Goal: Information Seeking & Learning: Learn about a topic

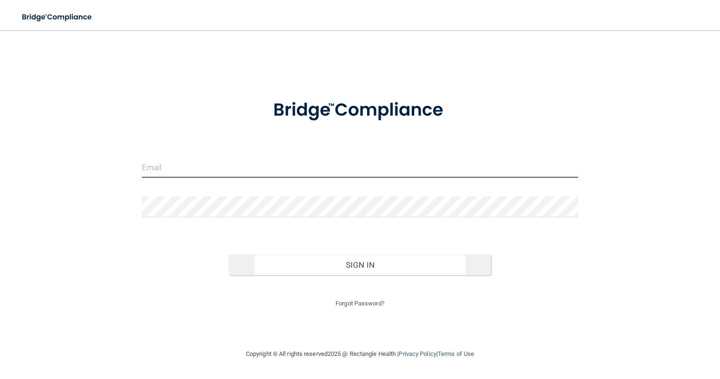
type input "[EMAIL_ADDRESS][DOMAIN_NAME]"
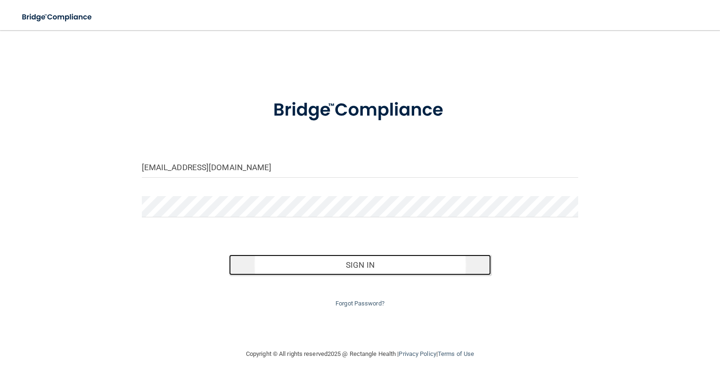
click at [358, 262] on button "Sign In" at bounding box center [360, 264] width 262 height 21
click at [372, 264] on button "Sign In" at bounding box center [360, 264] width 262 height 21
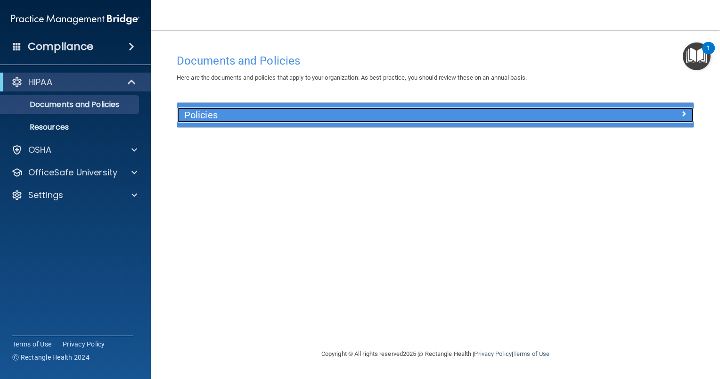
click at [686, 112] on span at bounding box center [684, 113] width 6 height 11
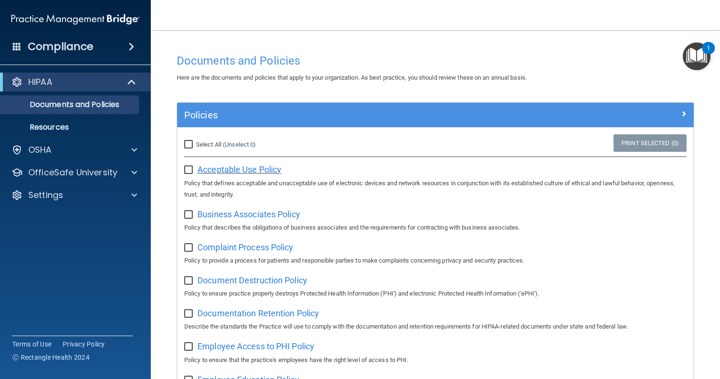
click at [214, 171] on span "Acceptable Use Policy" at bounding box center [239, 169] width 84 height 10
click at [189, 143] on input "Select All (Unselect 0) Unselect All" at bounding box center [189, 145] width 11 height 8
checkbox input "true"
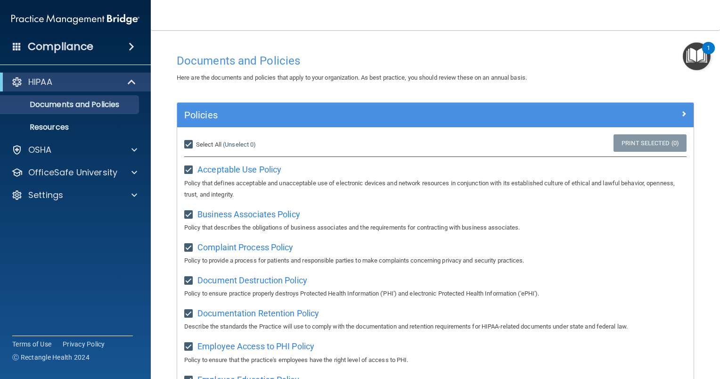
checkbox input "true"
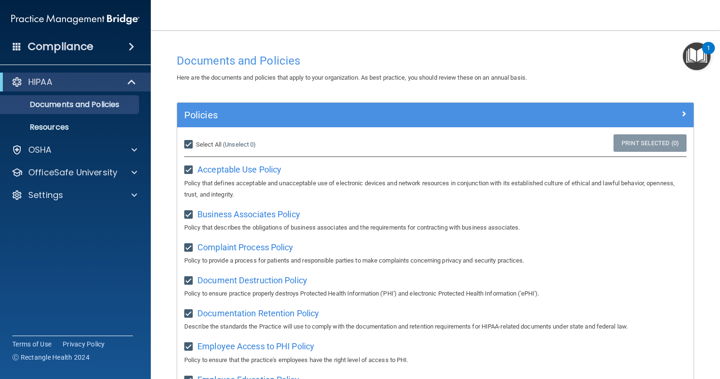
checkbox input "true"
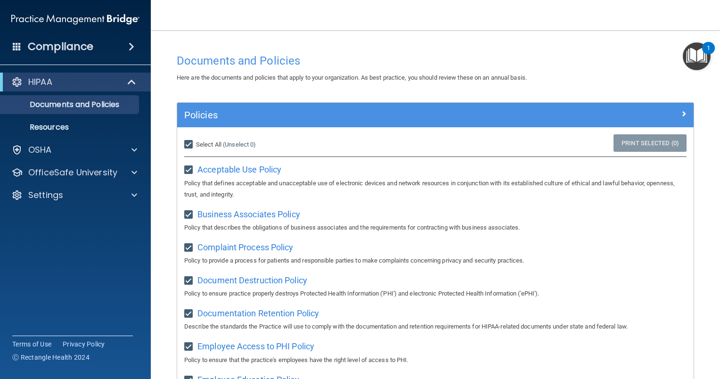
checkbox input "true"
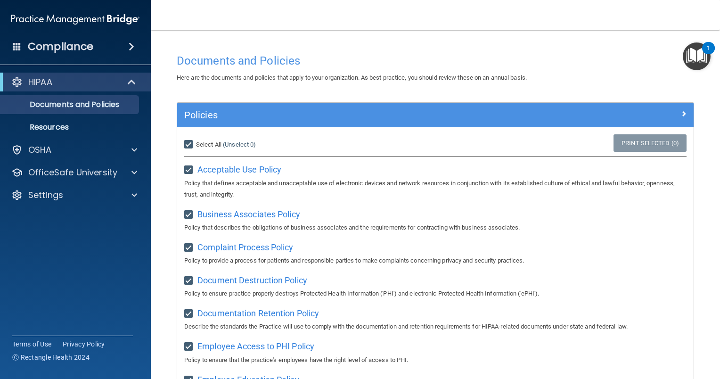
checkbox input "true"
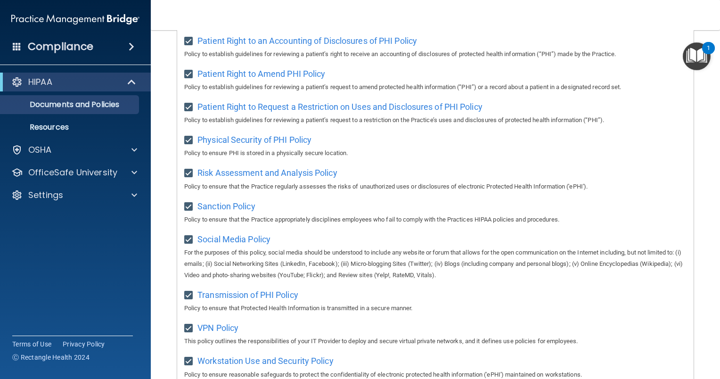
scroll to position [584, 0]
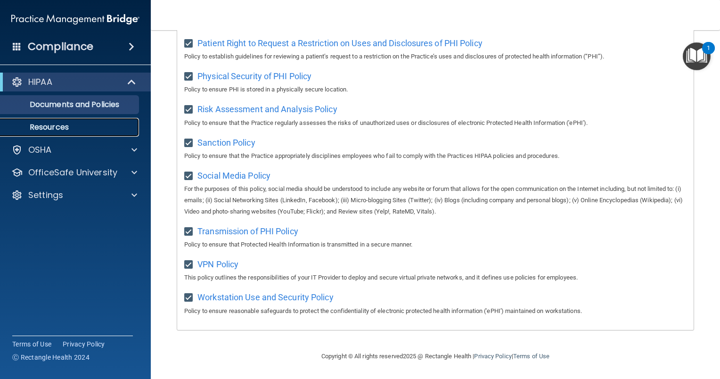
click at [49, 125] on p "Resources" at bounding box center [70, 126] width 129 height 9
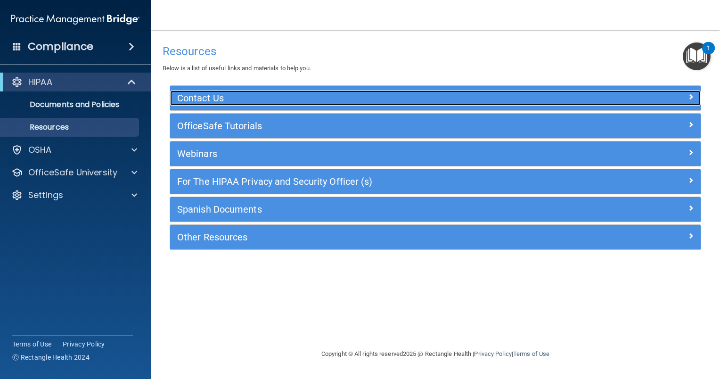
click at [204, 96] on h5 "Contact Us" at bounding box center [369, 98] width 384 height 10
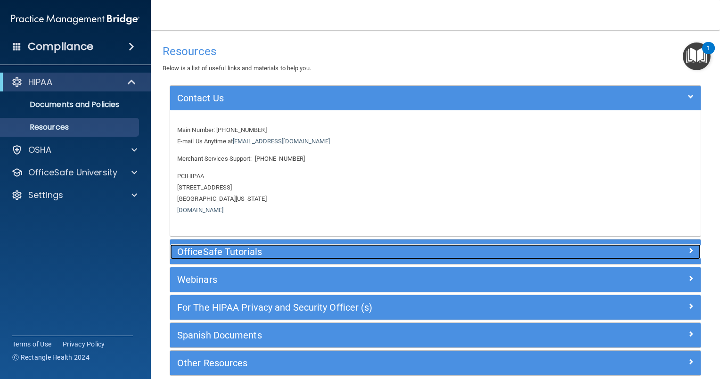
click at [196, 252] on h5 "OfficeSafe Tutorials" at bounding box center [369, 251] width 384 height 10
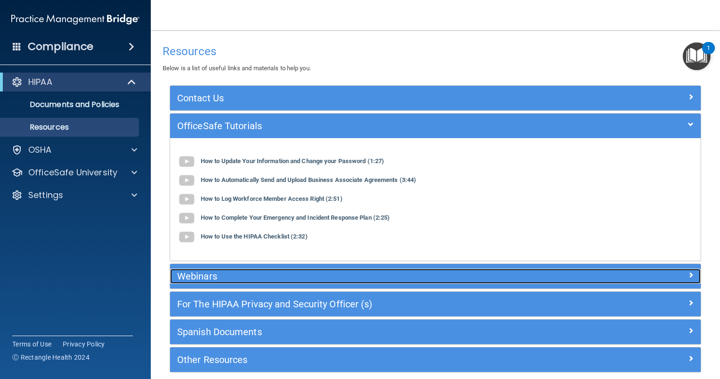
click at [190, 274] on h5 "Webinars" at bounding box center [369, 276] width 384 height 10
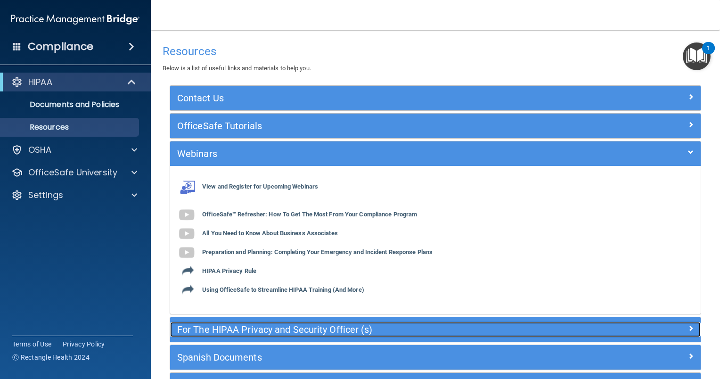
click at [203, 325] on h5 "For The HIPAA Privacy and Security Officer (s)" at bounding box center [369, 329] width 384 height 10
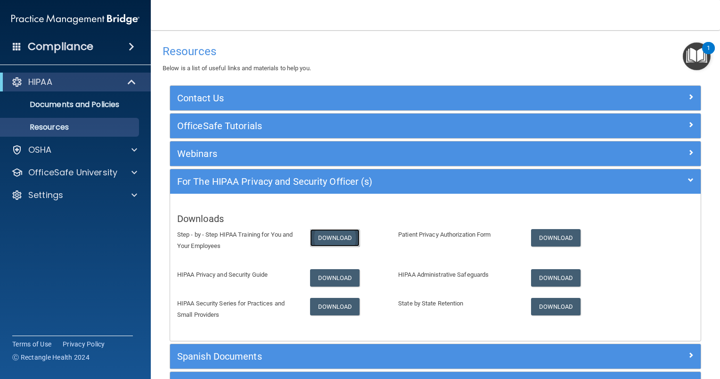
click at [328, 235] on link "Download" at bounding box center [335, 237] width 50 height 17
click at [327, 277] on link "Download" at bounding box center [335, 277] width 50 height 17
click at [330, 305] on link "Download" at bounding box center [335, 306] width 50 height 17
click at [553, 232] on link "Download" at bounding box center [556, 237] width 50 height 17
click at [556, 273] on link "Download" at bounding box center [556, 277] width 50 height 17
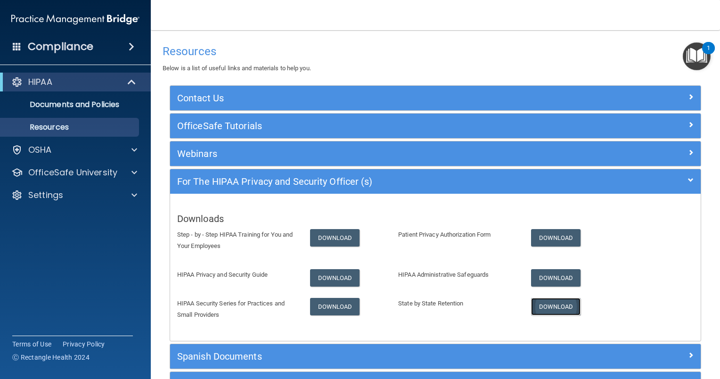
click at [558, 304] on link "Download" at bounding box center [556, 306] width 50 height 17
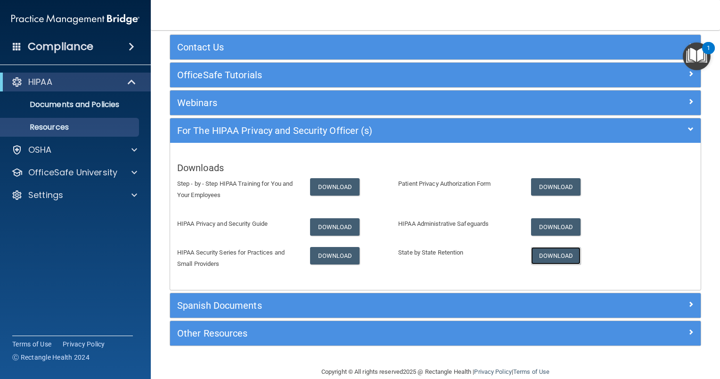
scroll to position [65, 0]
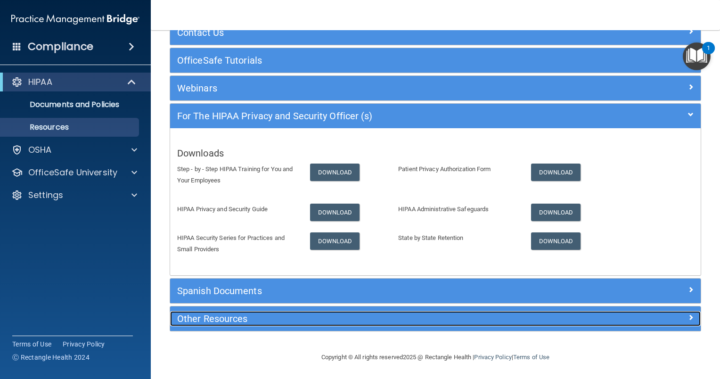
click at [272, 320] on h5 "Other Resources" at bounding box center [369, 318] width 384 height 10
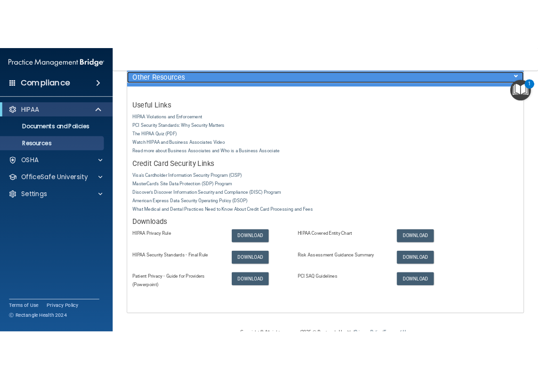
scroll to position [220, 0]
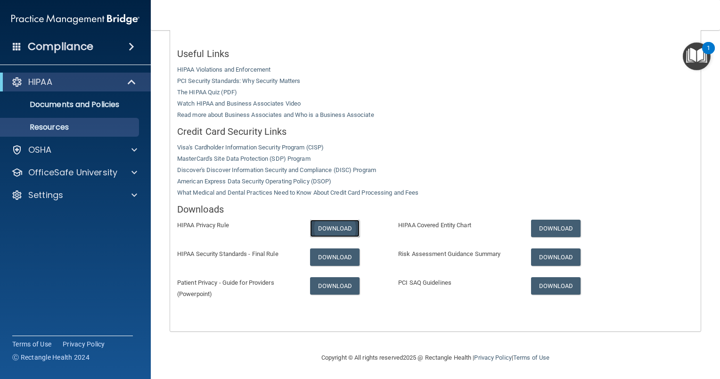
click at [329, 222] on link "Download" at bounding box center [335, 227] width 50 height 17
click at [333, 253] on link "Download" at bounding box center [335, 256] width 50 height 17
click at [326, 283] on link "Download" at bounding box center [335, 285] width 50 height 17
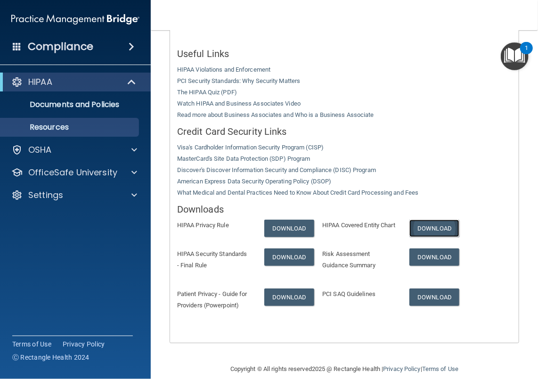
click at [431, 224] on link "Download" at bounding box center [434, 227] width 50 height 17
click at [431, 265] on link "Download" at bounding box center [434, 256] width 50 height 17
click at [429, 303] on link "Download" at bounding box center [434, 296] width 50 height 17
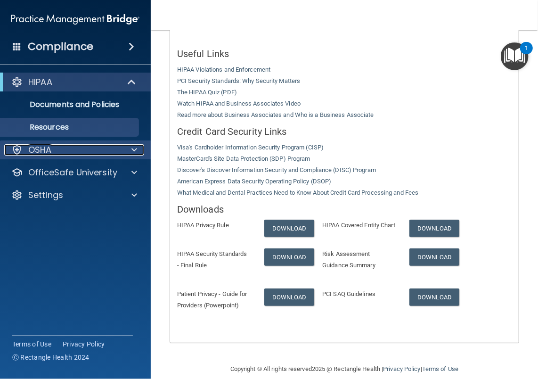
click at [39, 150] on p "OSHA" at bounding box center [40, 149] width 24 height 11
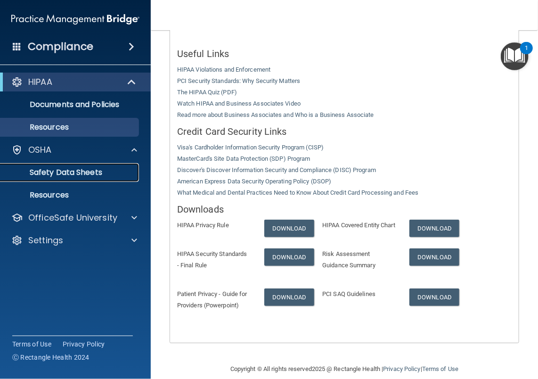
click at [51, 171] on p "Safety Data Sheets" at bounding box center [70, 172] width 129 height 9
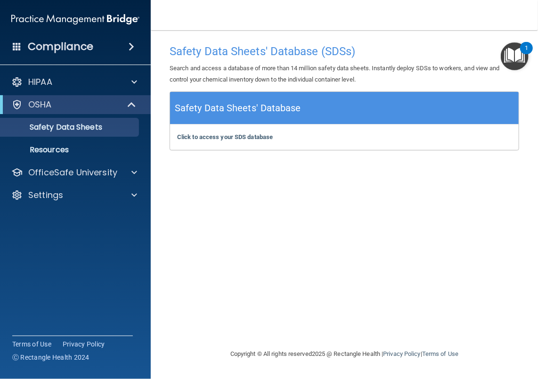
click at [513, 51] on img "Open Resource Center, 1 new notification" at bounding box center [515, 56] width 28 height 28
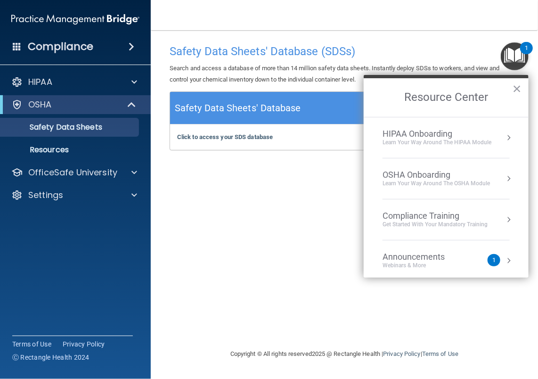
click at [488, 262] on div "1" at bounding box center [494, 260] width 13 height 12
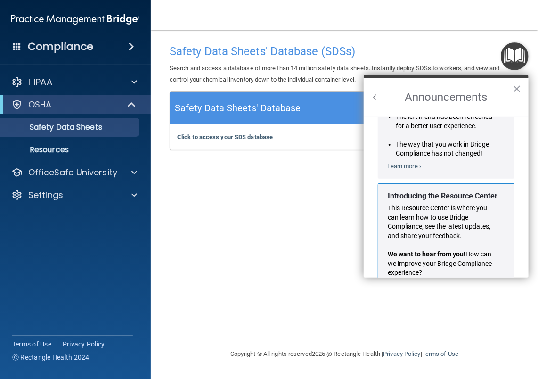
scroll to position [154, 0]
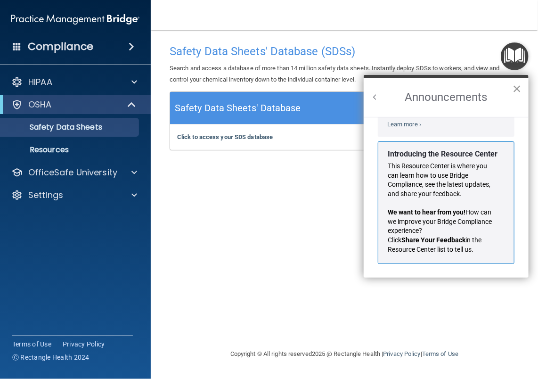
click at [517, 87] on button "×" at bounding box center [516, 88] width 9 height 15
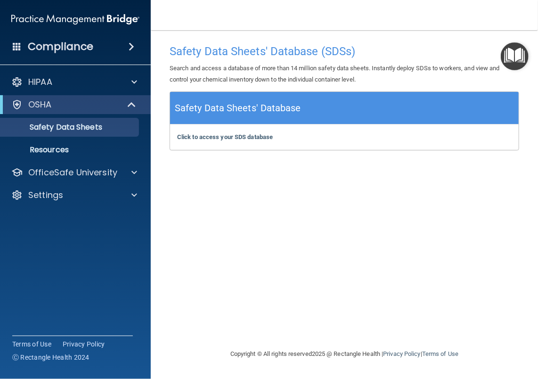
click at [516, 54] on img "Open Resource Center" at bounding box center [515, 56] width 28 height 28
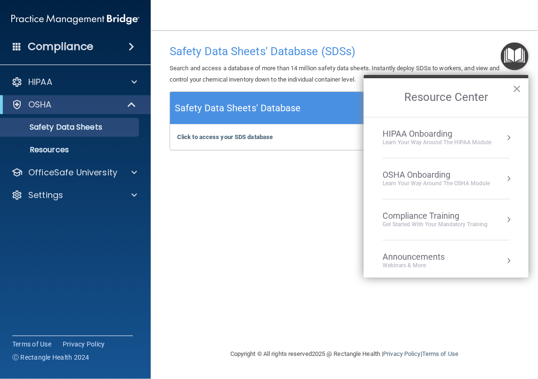
click at [423, 130] on div "HIPAA Onboarding" at bounding box center [436, 134] width 109 height 10
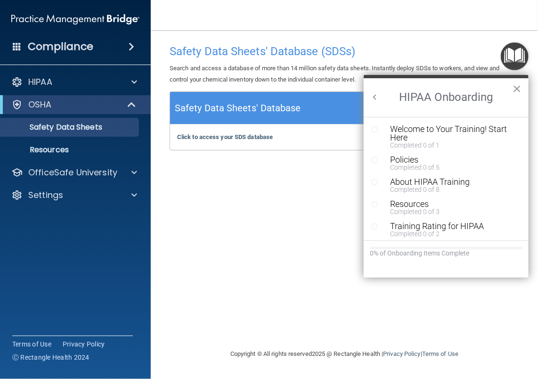
scroll to position [0, 0]
click at [404, 130] on div "Welcome to Your Training! Start Here" at bounding box center [449, 133] width 119 height 17
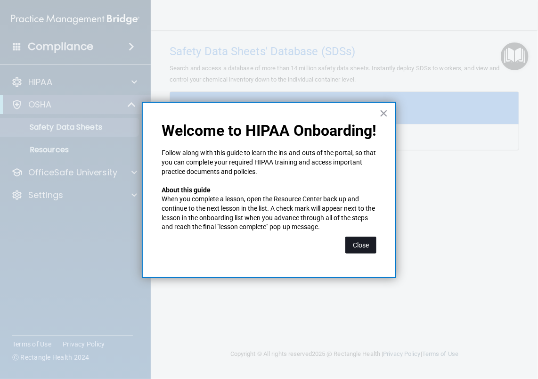
click at [364, 247] on button "Close" at bounding box center [360, 244] width 31 height 17
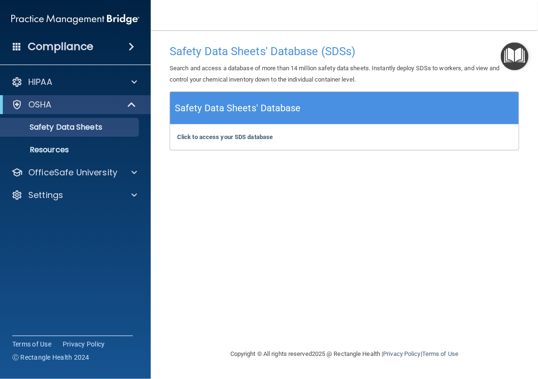
click at [515, 49] on img "Open Resource Center" at bounding box center [515, 56] width 28 height 28
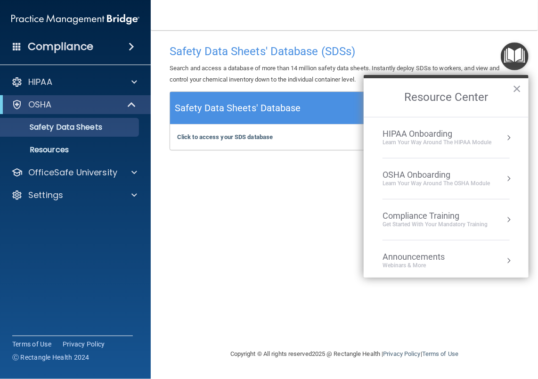
click at [504, 136] on button "Resource Center" at bounding box center [508, 137] width 9 height 9
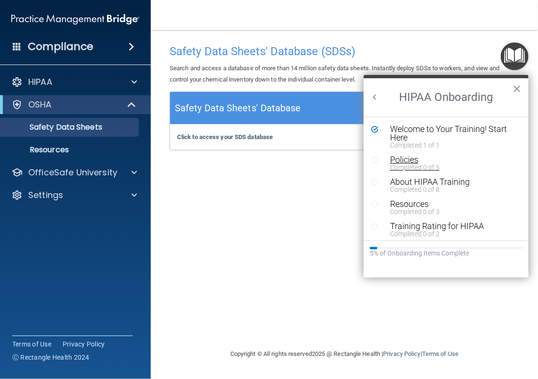
click at [402, 160] on div "Policies" at bounding box center [449, 159] width 119 height 8
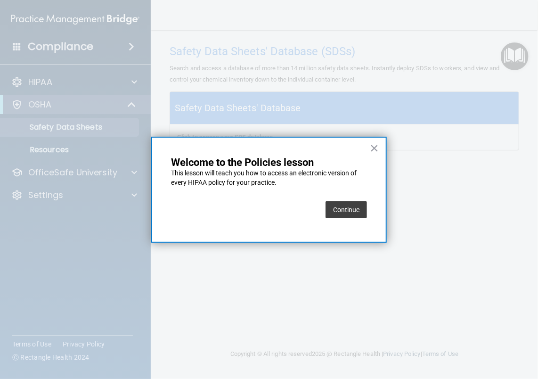
click at [343, 210] on button "Continue" at bounding box center [345, 209] width 41 height 17
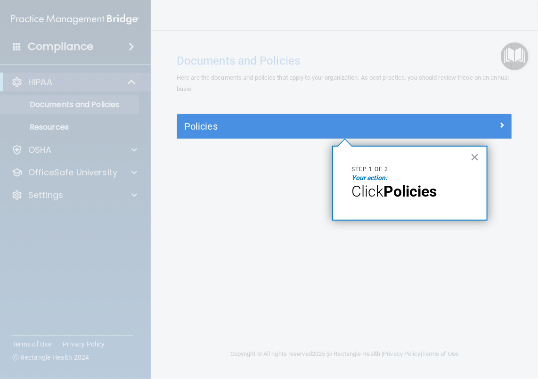
click at [415, 190] on strong "Policies" at bounding box center [410, 191] width 53 height 18
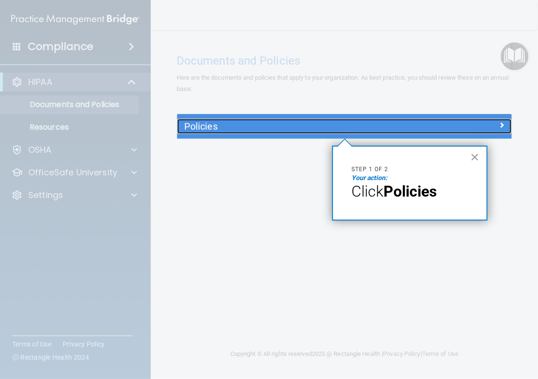
click at [203, 124] on h5 "Policies" at bounding box center [302, 126] width 237 height 10
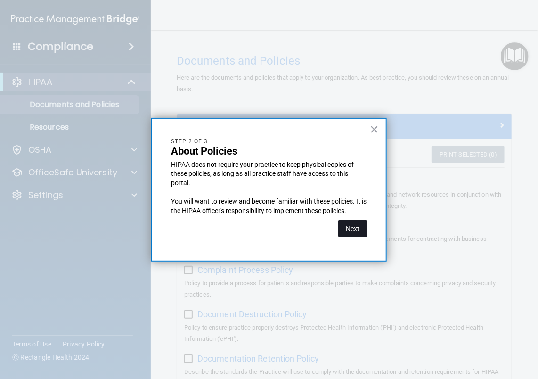
click at [352, 226] on button "Next" at bounding box center [352, 228] width 29 height 17
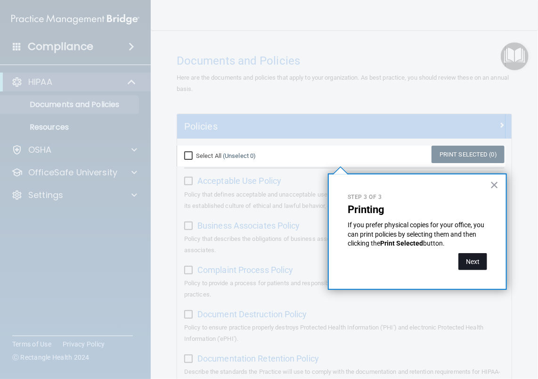
click at [470, 260] on button "Next" at bounding box center [472, 261] width 29 height 17
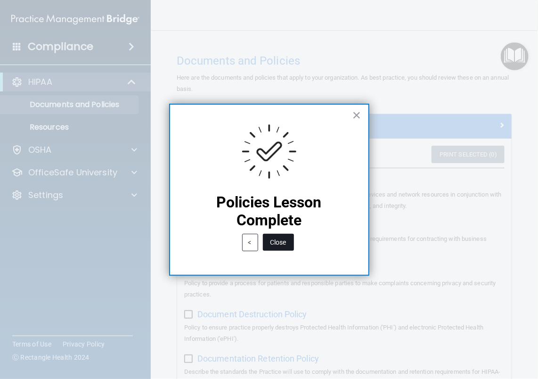
click at [276, 243] on button "Close" at bounding box center [278, 242] width 31 height 17
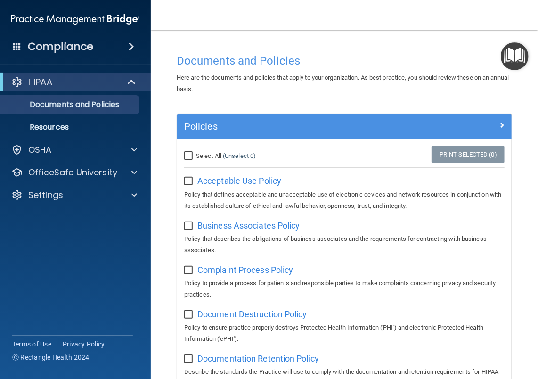
click at [188, 153] on input "Select All (Unselect 0) Unselect All" at bounding box center [189, 156] width 11 height 8
checkbox input "true"
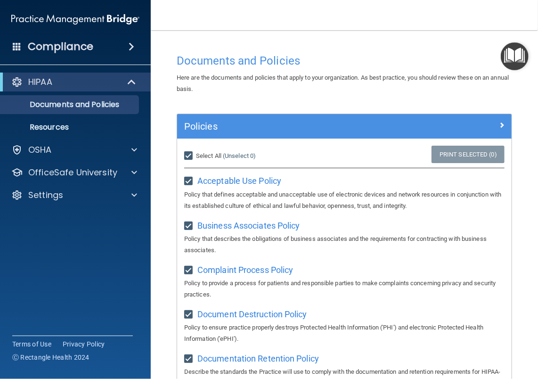
checkbox input "true"
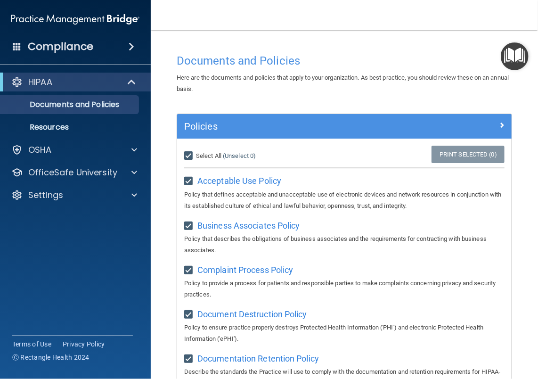
checkbox input "true"
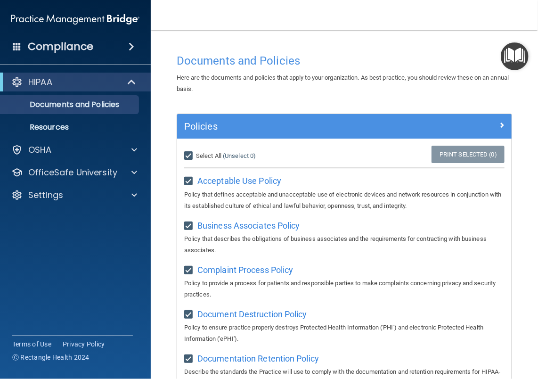
checkbox input "true"
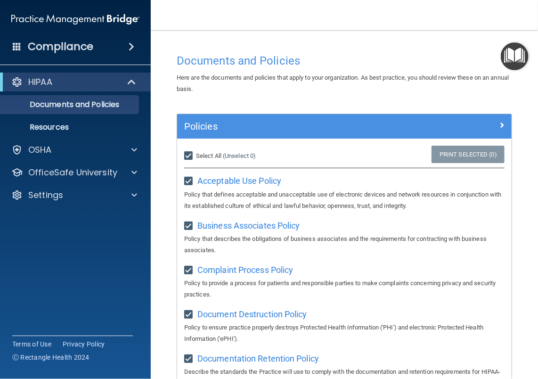
checkbox input "true"
click at [456, 151] on link "Print Selected (21)" at bounding box center [466, 154] width 76 height 17
click at [517, 46] on img "Open Resource Center" at bounding box center [515, 56] width 28 height 28
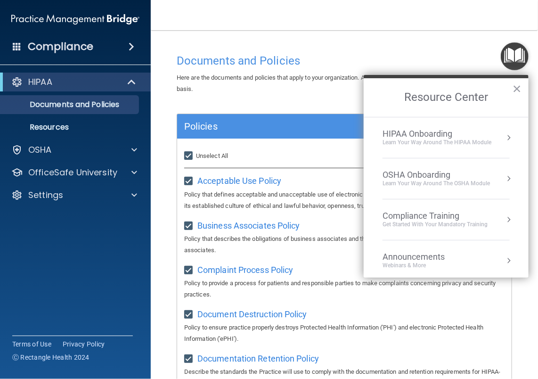
click at [444, 140] on div "Learn Your Way around the HIPAA module" at bounding box center [436, 142] width 109 height 8
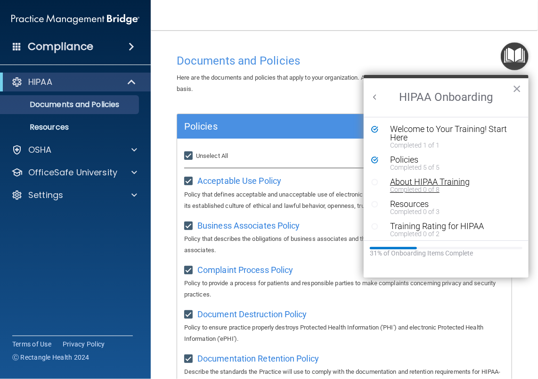
click at [402, 181] on div "About HIPAA Training" at bounding box center [449, 182] width 119 height 8
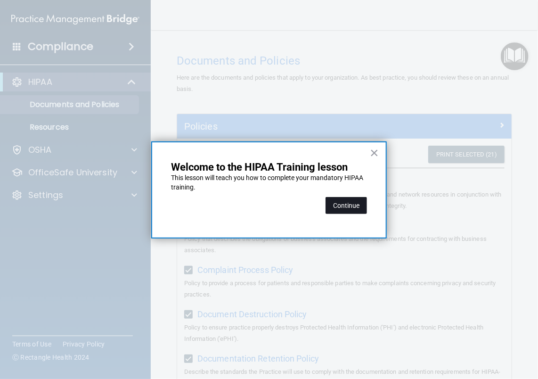
click at [351, 203] on button "Continue" at bounding box center [345, 205] width 41 height 17
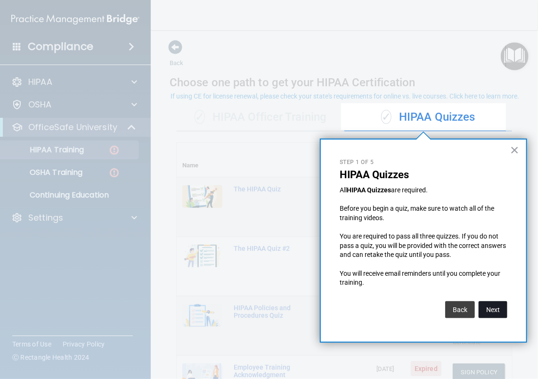
click at [491, 305] on button "Next" at bounding box center [493, 309] width 29 height 17
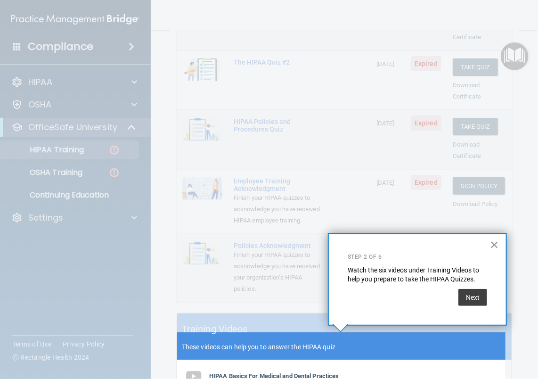
click at [496, 243] on button "×" at bounding box center [494, 244] width 9 height 15
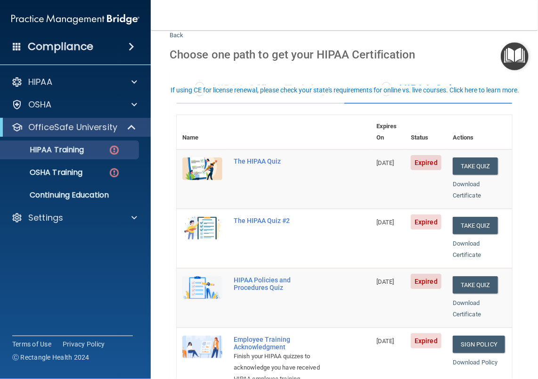
scroll to position [0, 0]
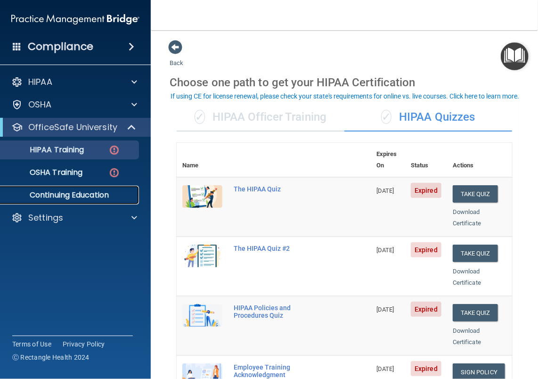
click at [55, 194] on p "Continuing Education" at bounding box center [70, 194] width 129 height 9
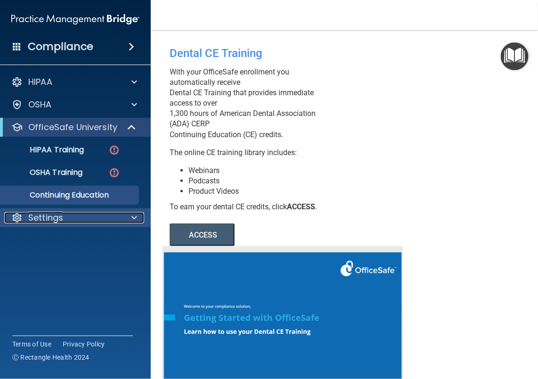
click at [134, 217] on span at bounding box center [134, 217] width 6 height 11
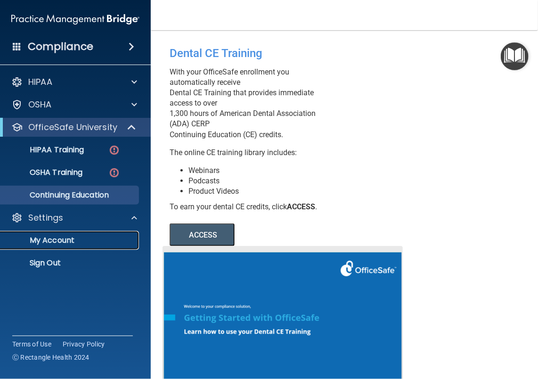
click at [55, 237] on p "My Account" at bounding box center [70, 240] width 129 height 9
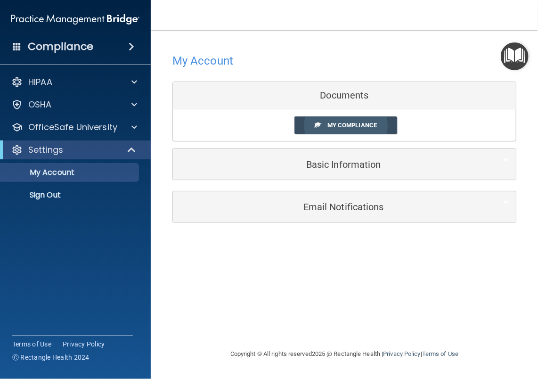
click at [345, 122] on span "My Compliance" at bounding box center [351, 125] width 49 height 7
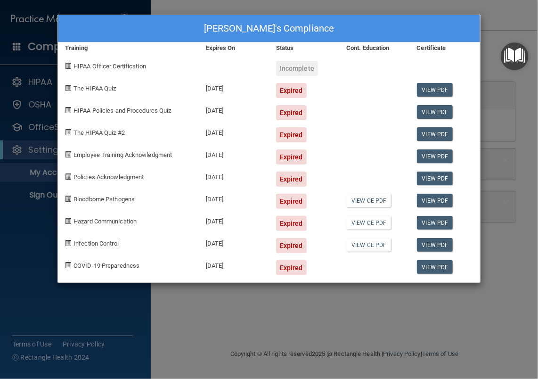
click at [104, 319] on div "Sherry Cyrus's Compliance Training Expires On Status Cont. Education Certificat…" at bounding box center [269, 189] width 538 height 379
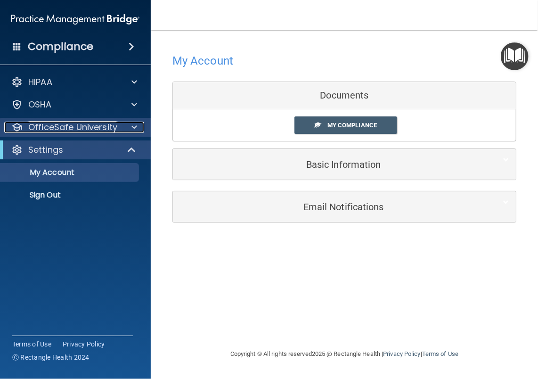
click at [134, 125] on span at bounding box center [134, 127] width 6 height 11
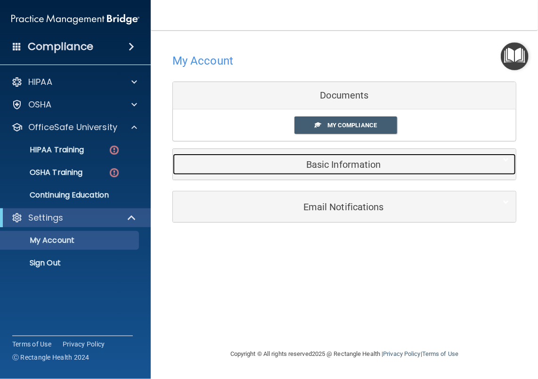
click at [331, 164] on h5 "Basic Information" at bounding box center [330, 164] width 300 height 10
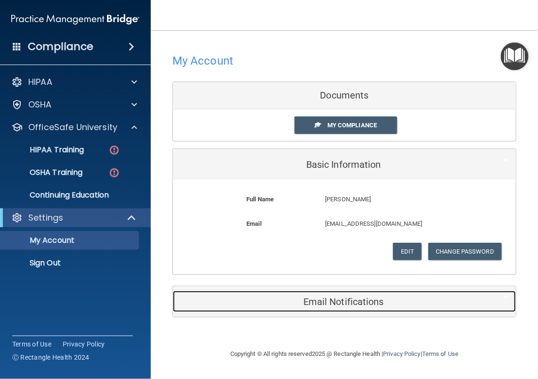
click at [322, 301] on h5 "Email Notifications" at bounding box center [330, 301] width 300 height 10
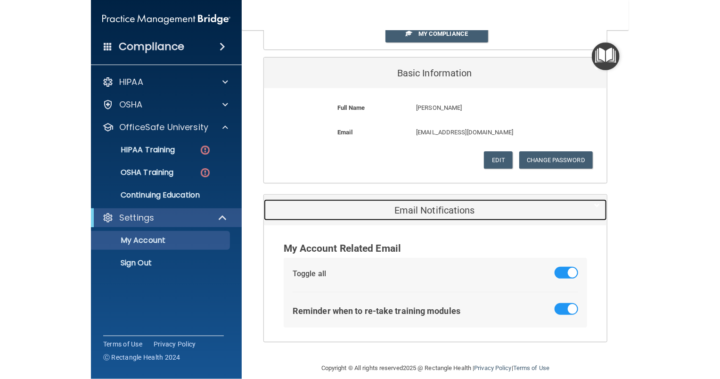
scroll to position [102, 0]
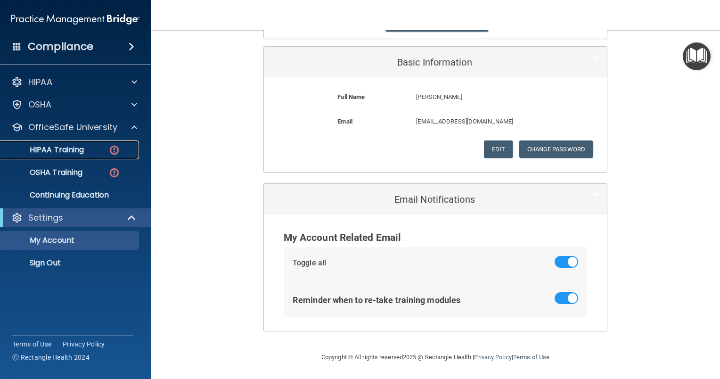
click at [59, 146] on p "HIPAA Training" at bounding box center [45, 149] width 78 height 9
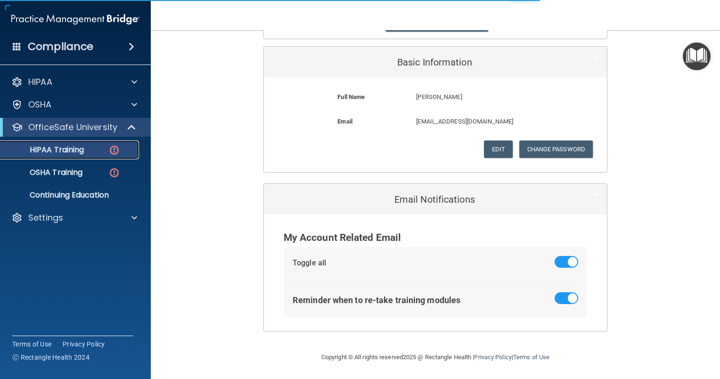
scroll to position [328, 0]
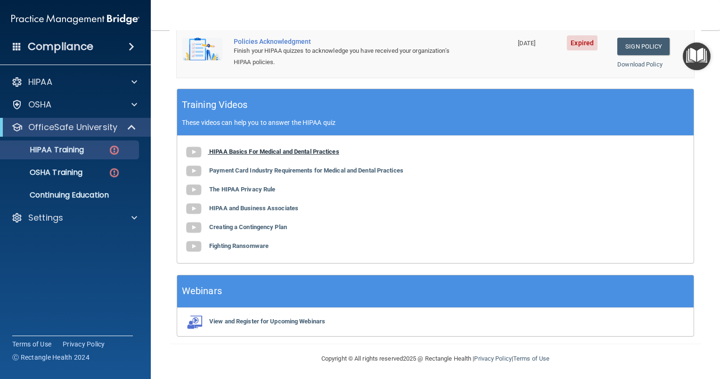
click at [239, 148] on b "HIPAA Basics For Medical and Dental Practices" at bounding box center [274, 151] width 130 height 7
click at [64, 147] on p "HIPAA Training" at bounding box center [45, 149] width 78 height 9
click at [113, 148] on img at bounding box center [114, 150] width 12 height 12
click at [578, 45] on span "Expired" at bounding box center [582, 42] width 31 height 15
click at [258, 49] on div "Finish your HIPAA quizzes to acknowledge you have received your organization’s …" at bounding box center [349, 56] width 231 height 23
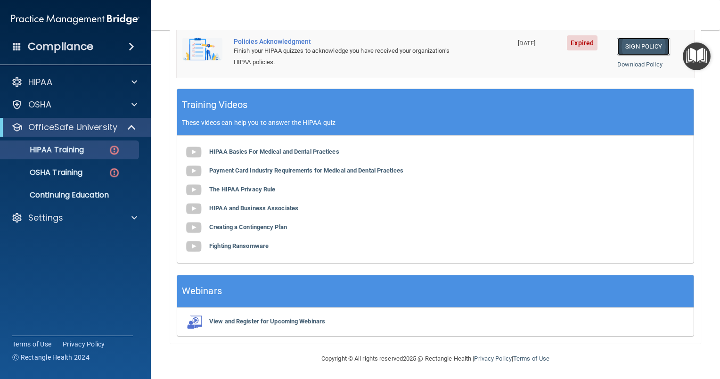
click at [633, 47] on link "Sign Policy" at bounding box center [643, 46] width 52 height 17
click at [193, 149] on img at bounding box center [193, 152] width 19 height 19
click at [195, 169] on img at bounding box center [193, 171] width 19 height 19
click at [196, 188] on img at bounding box center [193, 189] width 19 height 19
click at [114, 147] on img at bounding box center [114, 150] width 12 height 12
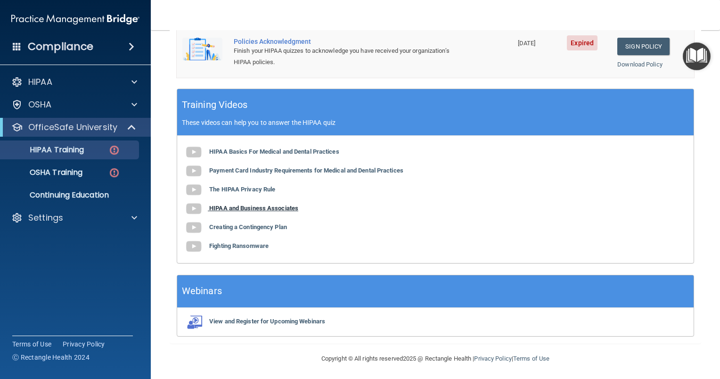
click at [194, 206] on img at bounding box center [193, 208] width 19 height 19
click at [196, 225] on img at bounding box center [193, 227] width 19 height 19
click at [195, 245] on img at bounding box center [193, 246] width 19 height 19
click at [277, 50] on div "Finish your HIPAA quizzes to acknowledge you have received your organization’s …" at bounding box center [349, 56] width 231 height 23
click at [696, 57] on img "Open Resource Center" at bounding box center [697, 56] width 28 height 28
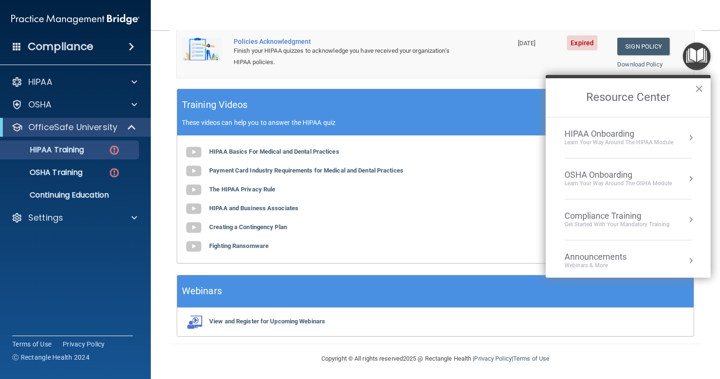
click at [618, 136] on div "HIPAA Onboarding" at bounding box center [618, 134] width 109 height 10
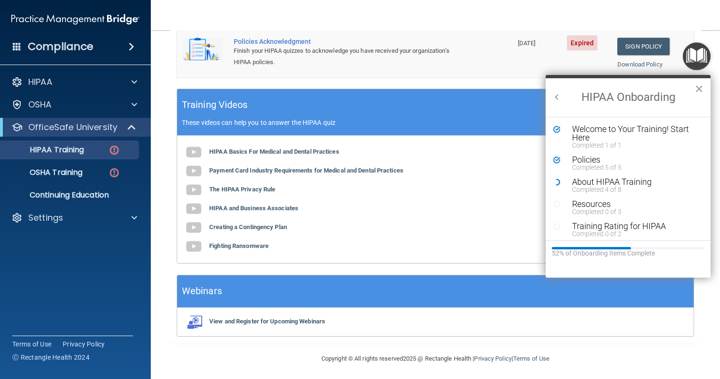
scroll to position [3, 0]
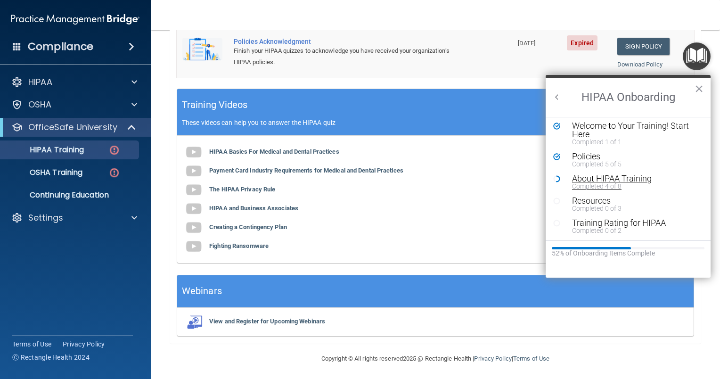
click at [590, 181] on div "About HIPAA Training" at bounding box center [631, 178] width 119 height 8
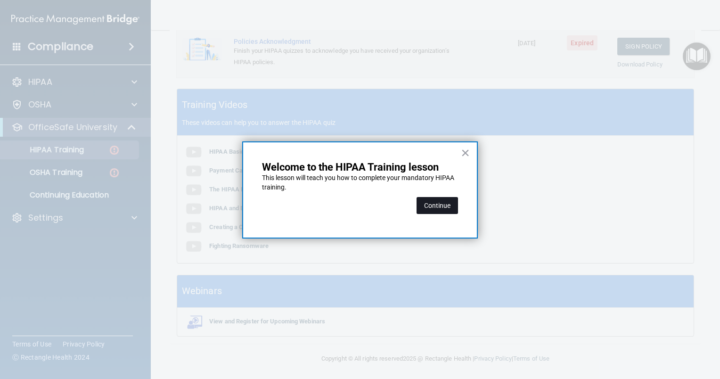
click at [436, 202] on button "Continue" at bounding box center [436, 205] width 41 height 17
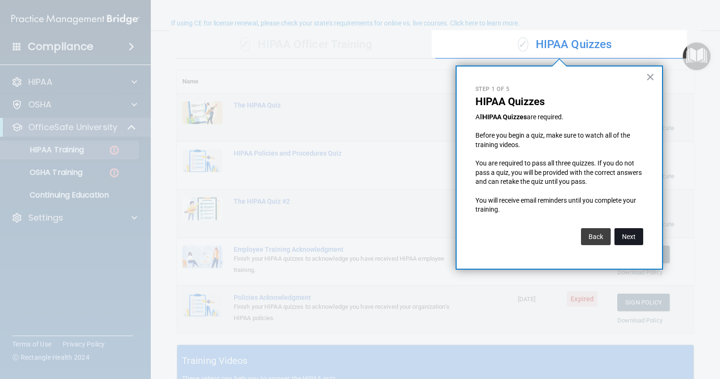
click at [638, 233] on button "Next" at bounding box center [628, 236] width 29 height 17
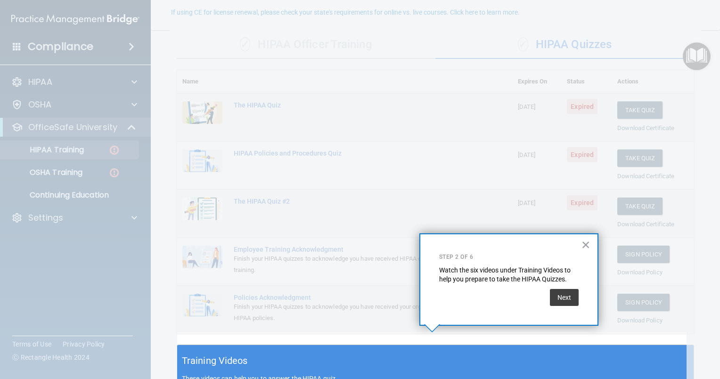
scroll to position [83, 0]
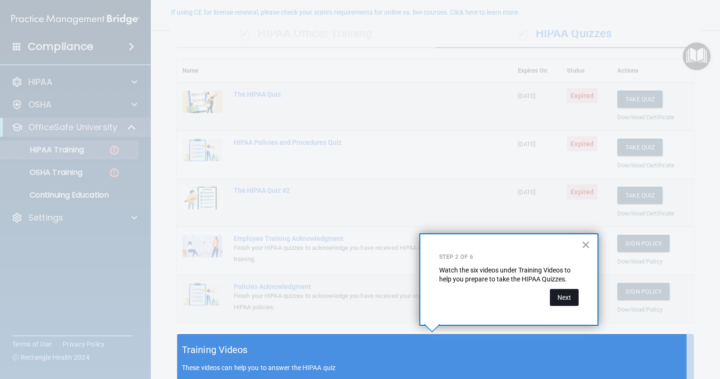
click at [562, 297] on button "Next" at bounding box center [564, 297] width 29 height 17
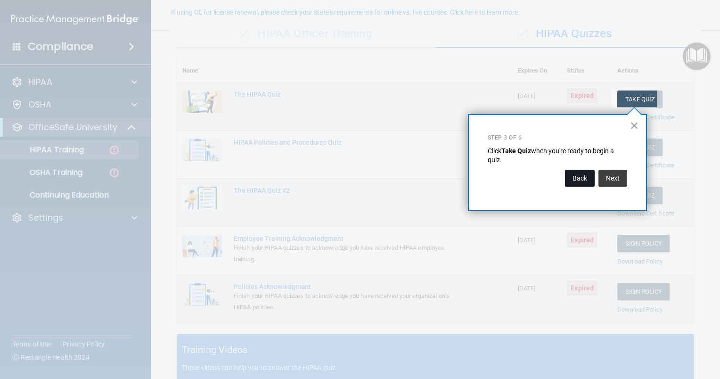
click at [579, 178] on button "Back" at bounding box center [580, 178] width 30 height 17
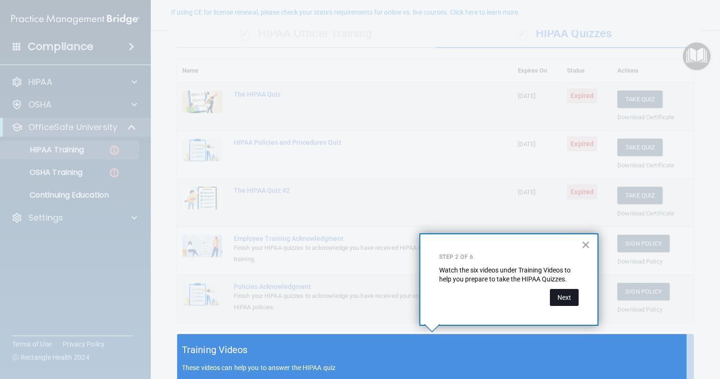
click at [567, 300] on button "Next" at bounding box center [564, 297] width 29 height 17
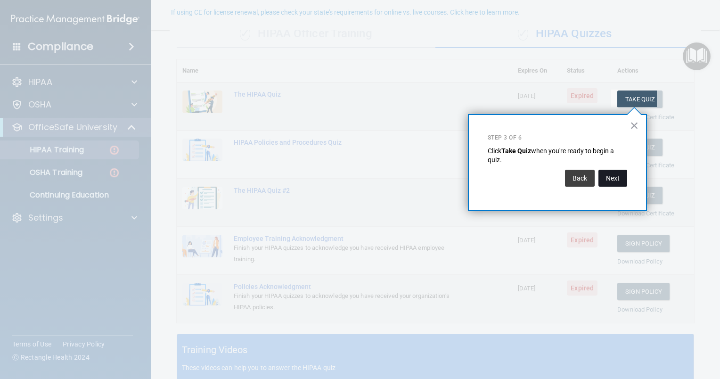
click at [613, 180] on button "Next" at bounding box center [612, 178] width 29 height 17
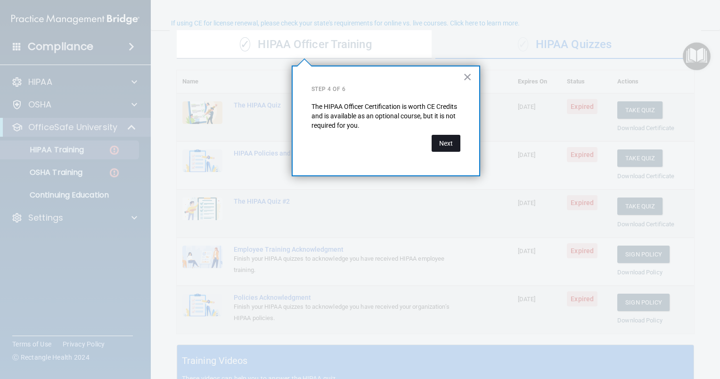
click at [443, 144] on button "Next" at bounding box center [445, 143] width 29 height 17
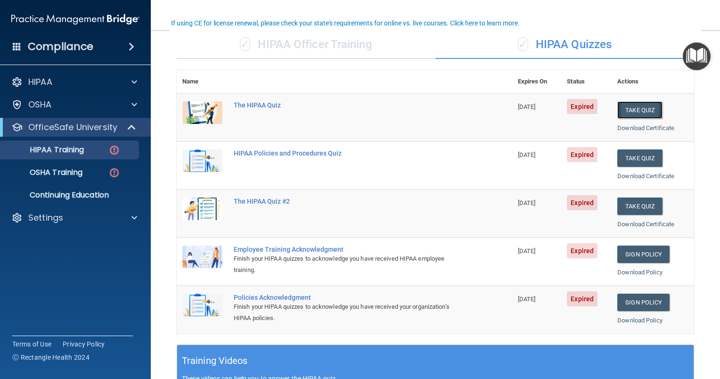
click at [634, 107] on button "Take Quiz" at bounding box center [639, 109] width 45 height 17
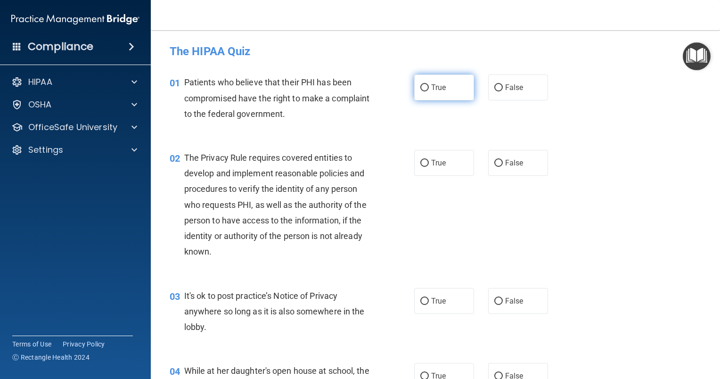
click at [422, 86] on input "True" at bounding box center [424, 87] width 8 height 7
radio input "true"
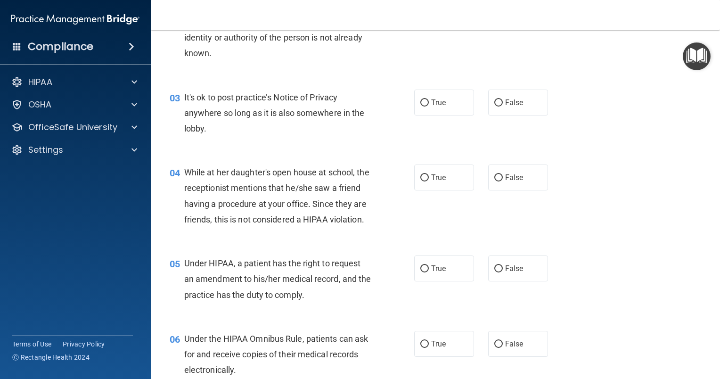
scroll to position [202, 0]
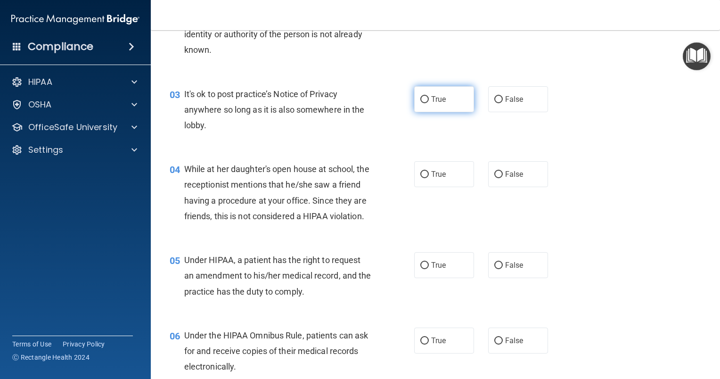
click at [420, 98] on input "True" at bounding box center [424, 99] width 8 height 7
radio input "true"
click at [494, 177] on input "False" at bounding box center [498, 174] width 8 height 7
radio input "true"
click at [420, 269] on input "True" at bounding box center [424, 265] width 8 height 7
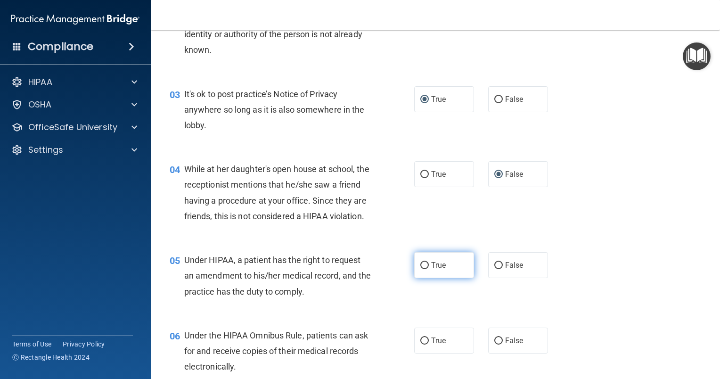
radio input "true"
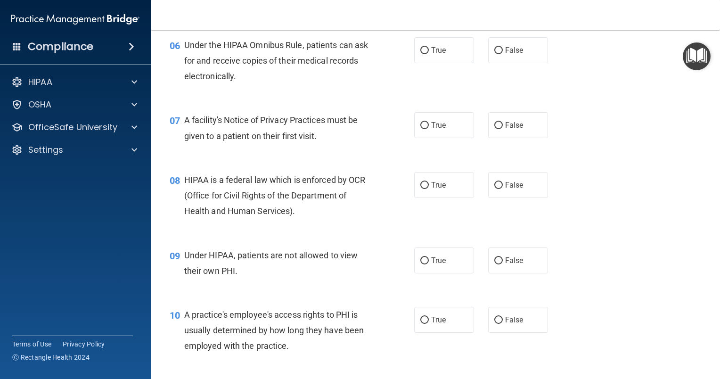
scroll to position [495, 0]
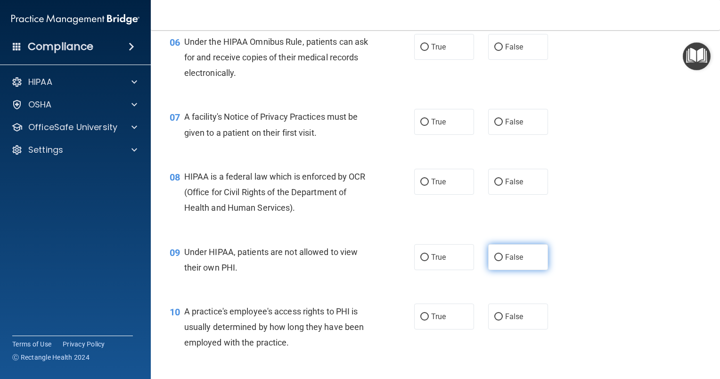
click at [494, 261] on input "False" at bounding box center [498, 257] width 8 height 7
radio input "true"
click at [421, 186] on input "True" at bounding box center [424, 182] width 8 height 7
radio input "true"
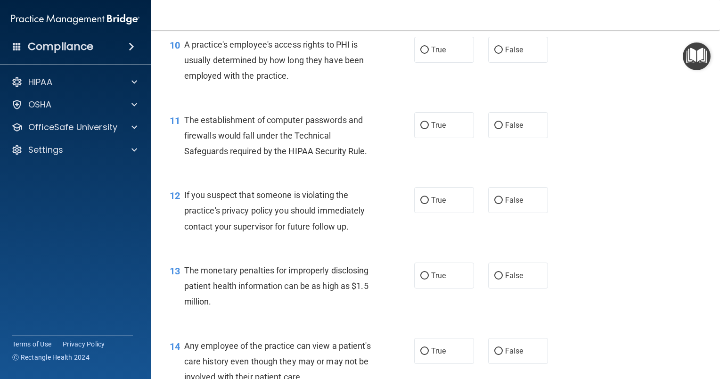
scroll to position [765, 0]
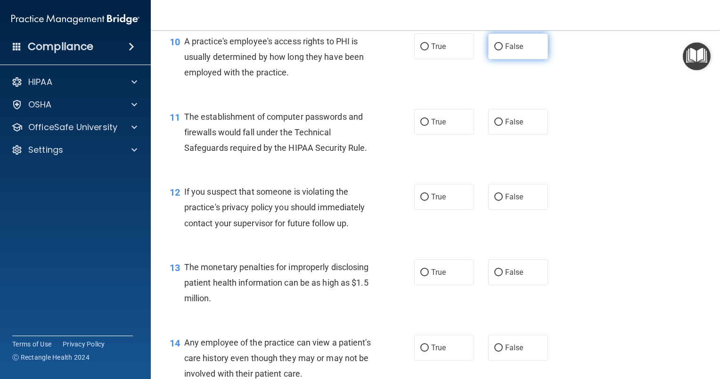
click at [494, 50] on input "False" at bounding box center [498, 46] width 8 height 7
radio input "true"
click at [420, 126] on input "True" at bounding box center [424, 122] width 8 height 7
radio input "true"
click at [422, 201] on input "True" at bounding box center [424, 197] width 8 height 7
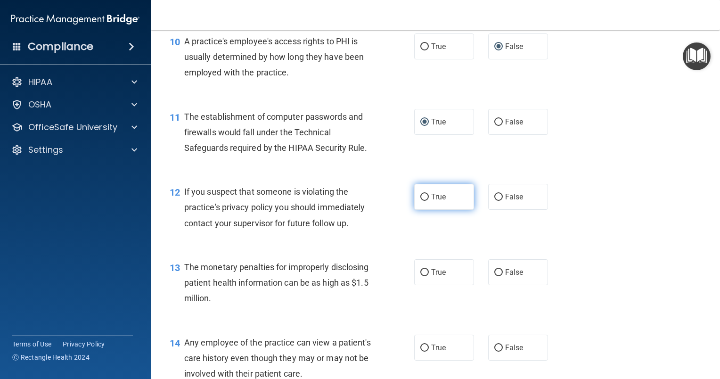
radio input "true"
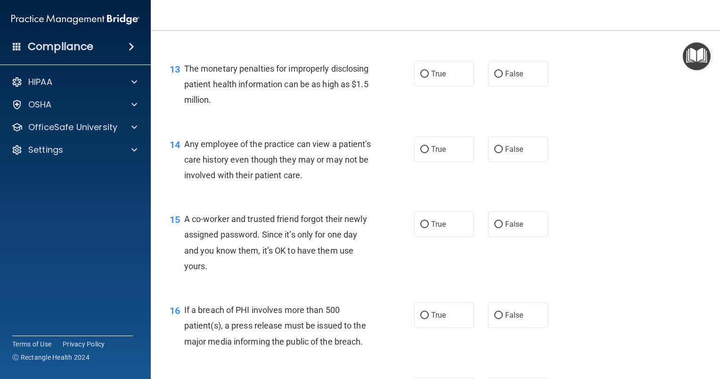
scroll to position [958, 0]
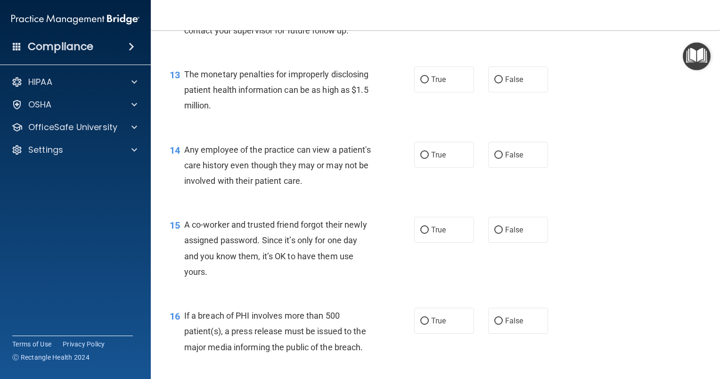
click at [712, 181] on main "- The HIPAA Quiz This quiz doesn’t expire until 09/07/2024. Are you sure you wa…" at bounding box center [435, 204] width 569 height 349
click at [422, 83] on input "True" at bounding box center [424, 79] width 8 height 7
radio input "true"
click at [494, 159] on input "False" at bounding box center [498, 155] width 8 height 7
radio input "true"
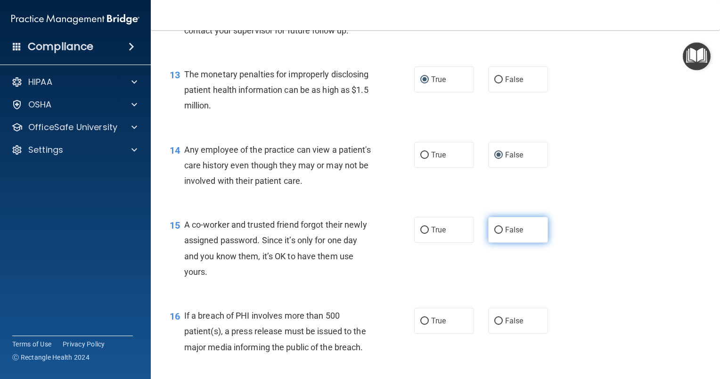
click at [494, 234] on input "False" at bounding box center [498, 230] width 8 height 7
radio input "true"
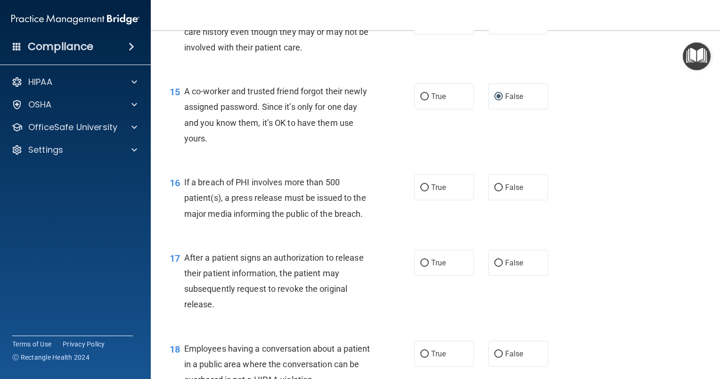
scroll to position [1192, 0]
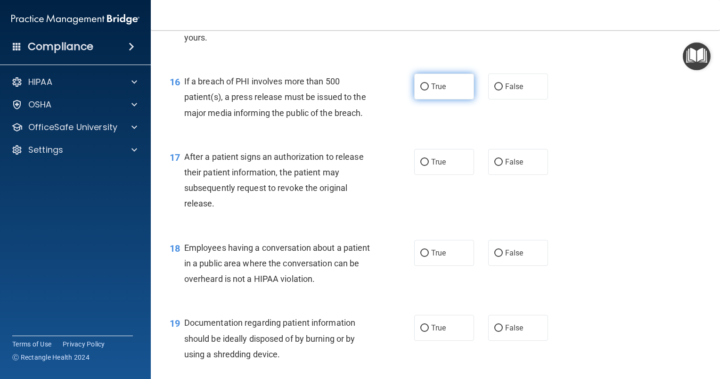
click at [420, 90] on input "True" at bounding box center [424, 86] width 8 height 7
radio input "true"
click at [423, 166] on input "True" at bounding box center [424, 162] width 8 height 7
radio input "true"
click at [494, 257] on input "False" at bounding box center [498, 253] width 8 height 7
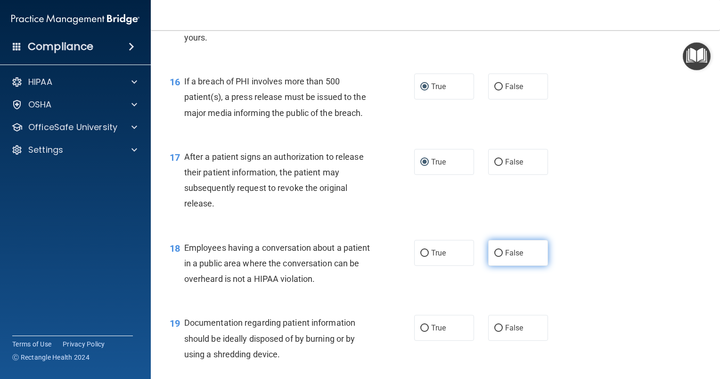
radio input "true"
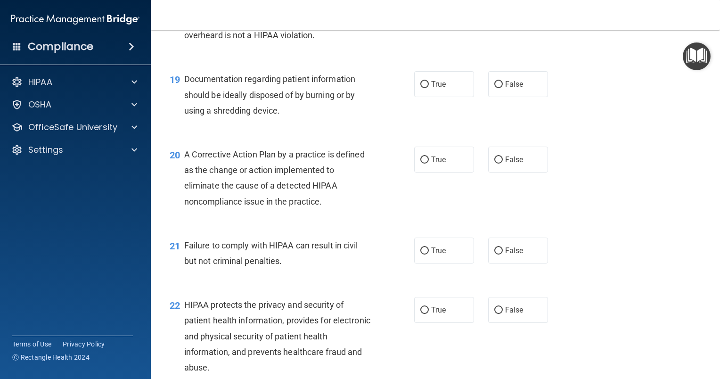
scroll to position [1438, 0]
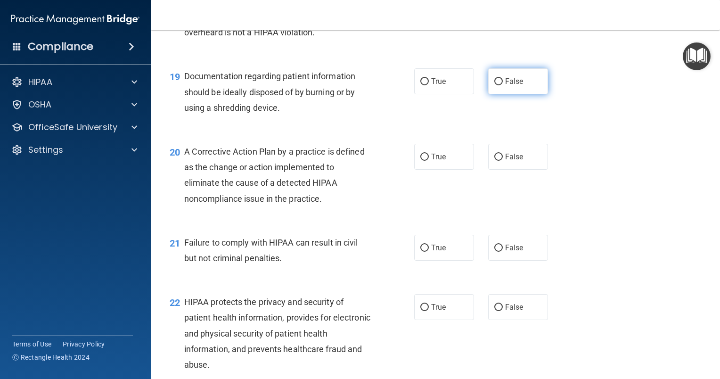
click at [494, 85] on input "False" at bounding box center [498, 81] width 8 height 7
radio input "true"
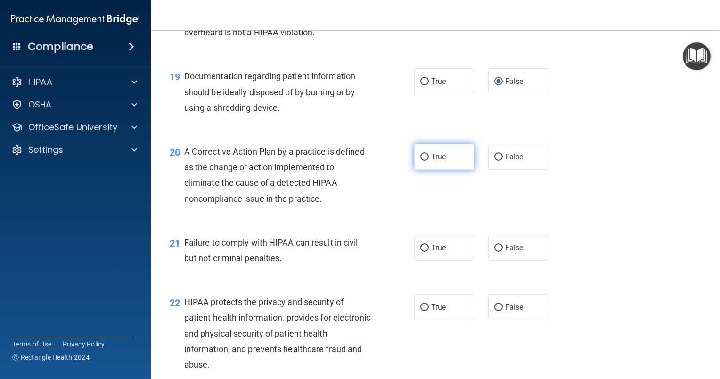
click at [420, 161] on input "True" at bounding box center [424, 157] width 8 height 7
radio input "true"
click at [495, 252] on input "False" at bounding box center [498, 247] width 8 height 7
radio input "true"
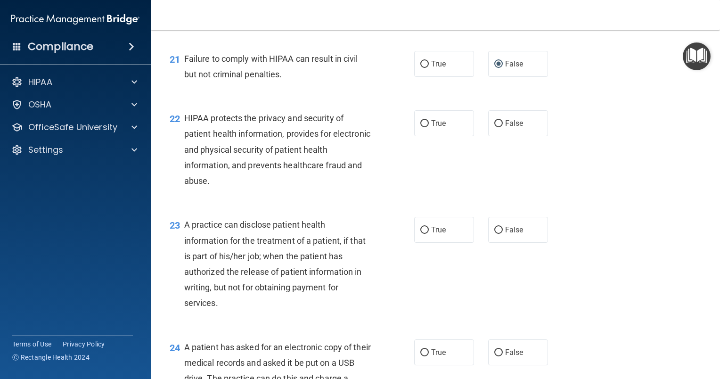
scroll to position [1628, 0]
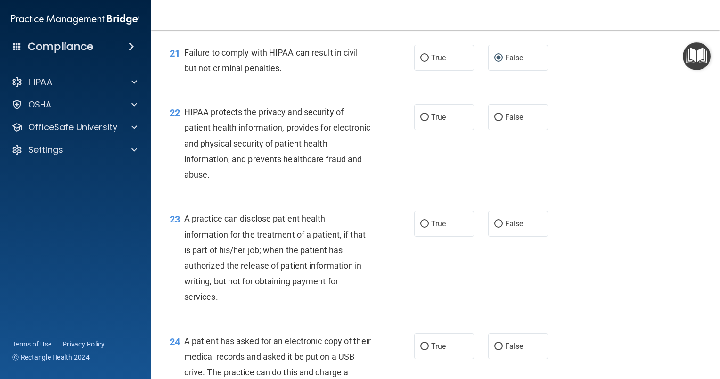
click at [478, 300] on div "23 A practice can disclose patient health information for the treatment of a pa…" at bounding box center [435, 260] width 545 height 122
click at [496, 228] on input "False" at bounding box center [498, 223] width 8 height 7
radio input "true"
drag, startPoint x: 715, startPoint y: 371, endPoint x: 423, endPoint y: 134, distance: 376.3
click at [423, 121] on input "True" at bounding box center [424, 117] width 8 height 7
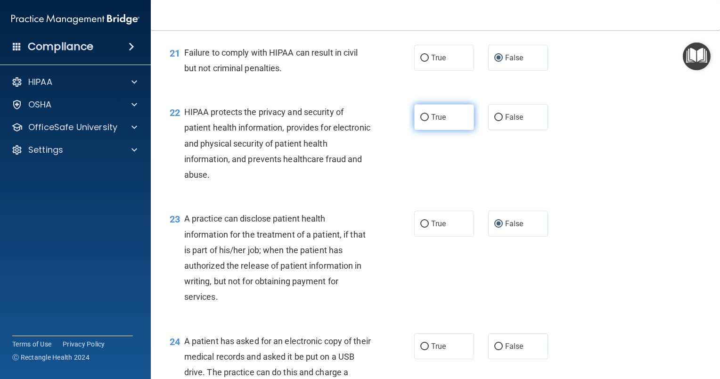
radio input "true"
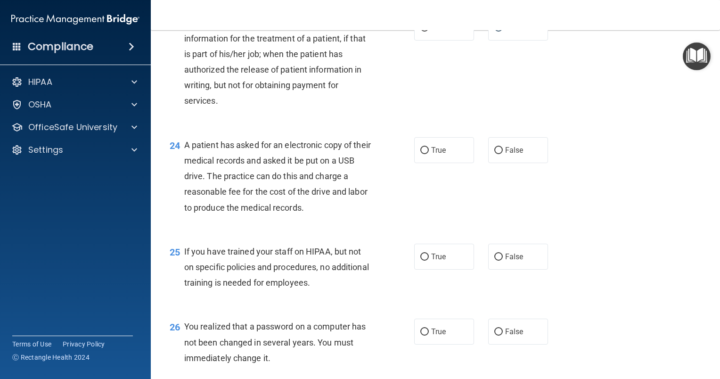
scroll to position [1817, 0]
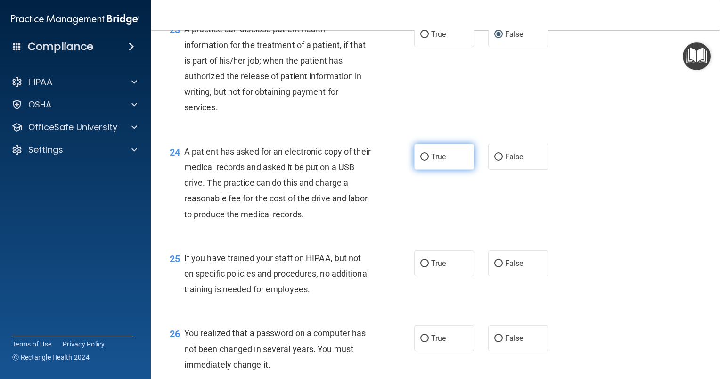
click at [420, 161] on input "True" at bounding box center [424, 157] width 8 height 7
radio input "true"
click at [494, 267] on input "False" at bounding box center [498, 263] width 8 height 7
radio input "true"
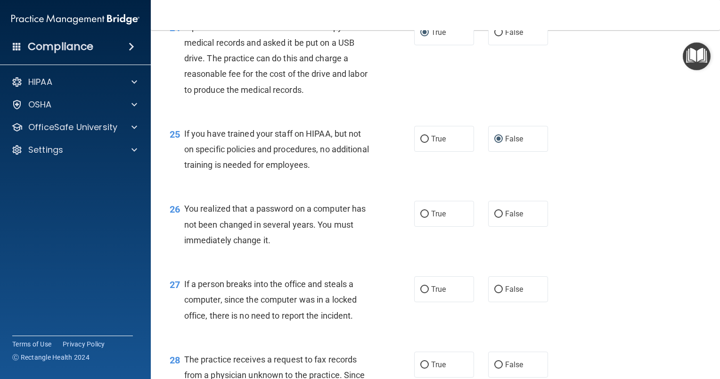
scroll to position [1989, 0]
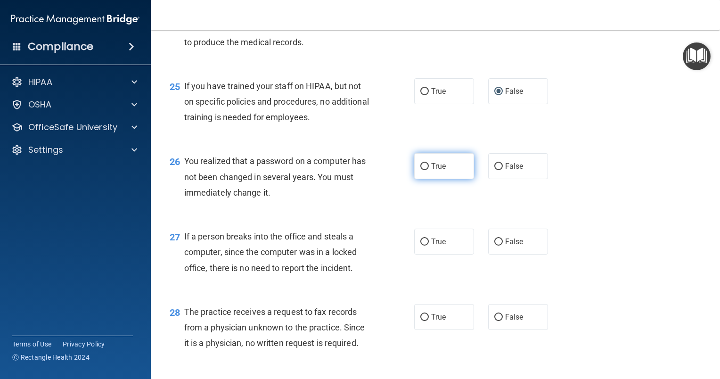
click at [420, 170] on input "True" at bounding box center [424, 166] width 8 height 7
radio input "true"
click at [496, 245] on input "False" at bounding box center [498, 241] width 8 height 7
radio input "true"
click at [496, 245] on input "False" at bounding box center [498, 241] width 8 height 7
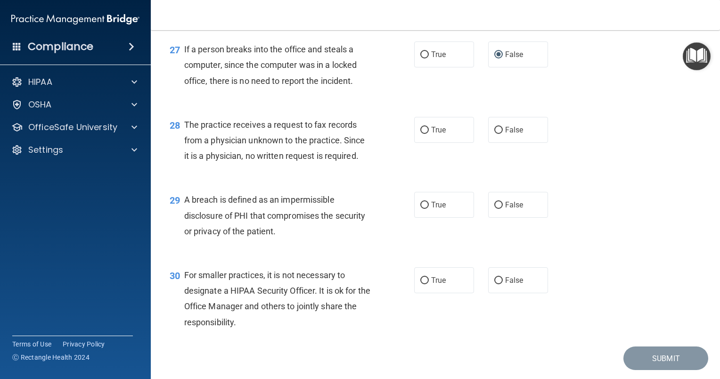
scroll to position [2182, 0]
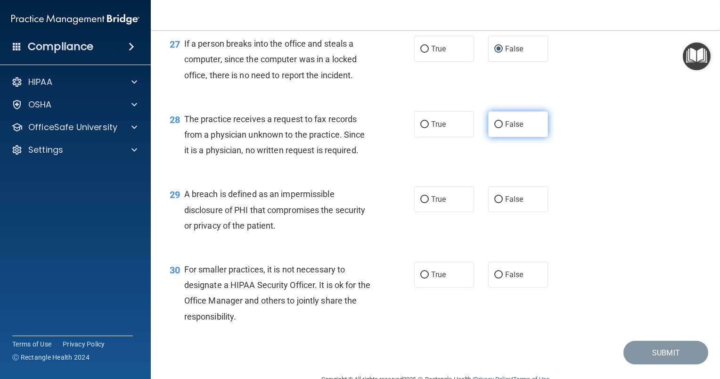
click at [494, 128] on input "False" at bounding box center [498, 124] width 8 height 7
radio input "true"
click at [422, 203] on input "True" at bounding box center [424, 199] width 8 height 7
radio input "true"
drag, startPoint x: 417, startPoint y: 290, endPoint x: 387, endPoint y: 337, distance: 55.9
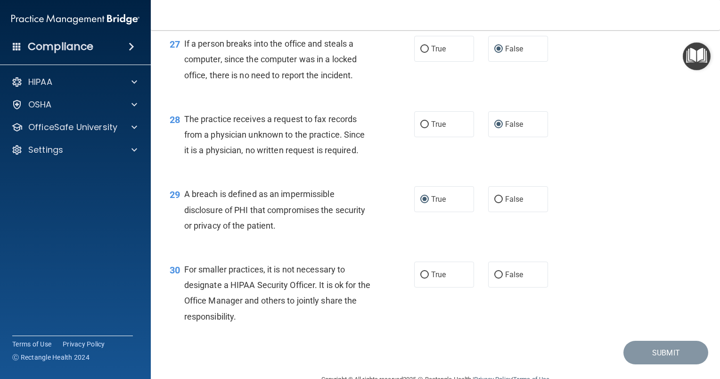
click at [387, 329] on div "30 For smaller practices, it is not necessary to designate a HIPAA Security Off…" at bounding box center [291, 294] width 273 height 67
click at [422, 278] on input "True" at bounding box center [424, 274] width 8 height 7
radio input "true"
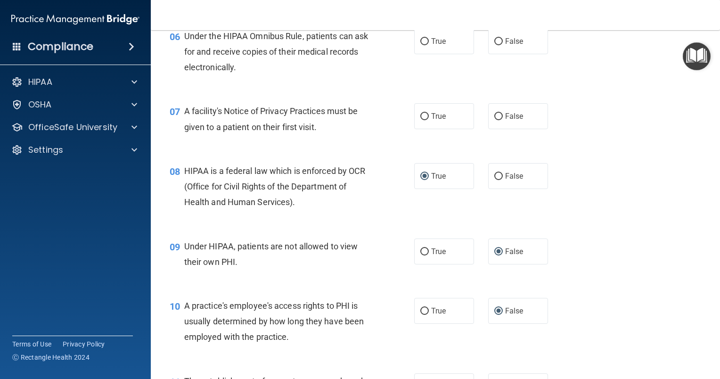
scroll to position [418, 0]
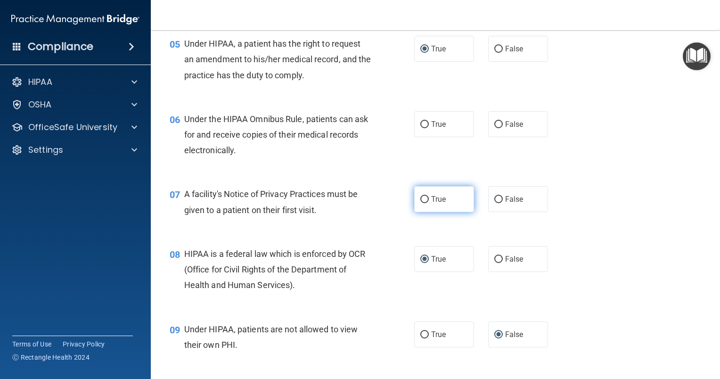
click at [422, 203] on input "True" at bounding box center [424, 199] width 8 height 7
radio input "true"
click at [544, 208] on div "True False" at bounding box center [486, 199] width 144 height 26
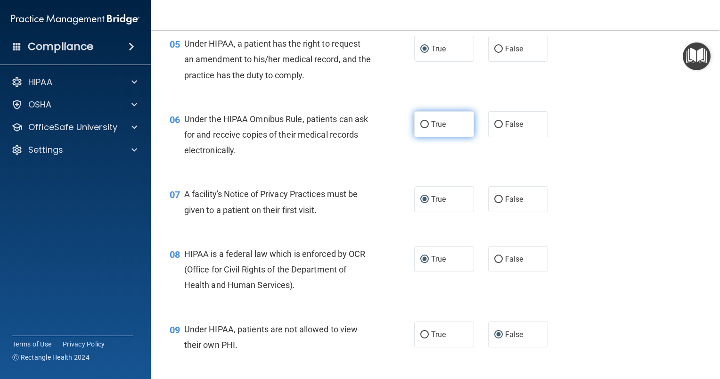
click at [421, 128] on input "True" at bounding box center [424, 124] width 8 height 7
radio input "true"
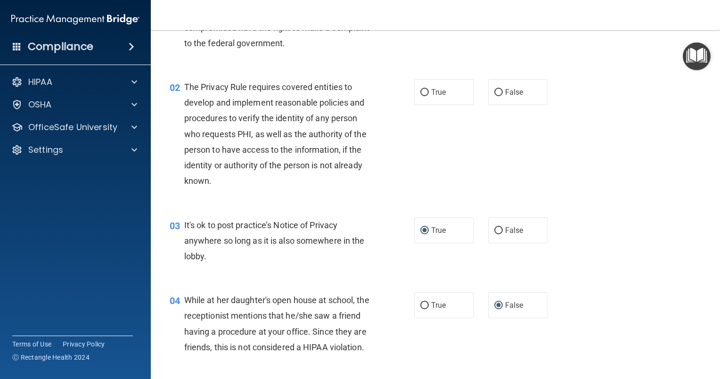
scroll to position [68, 0]
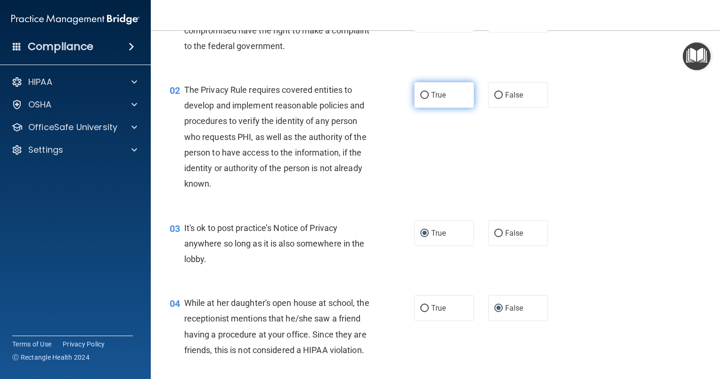
click at [422, 92] on input "True" at bounding box center [424, 95] width 8 height 7
radio input "true"
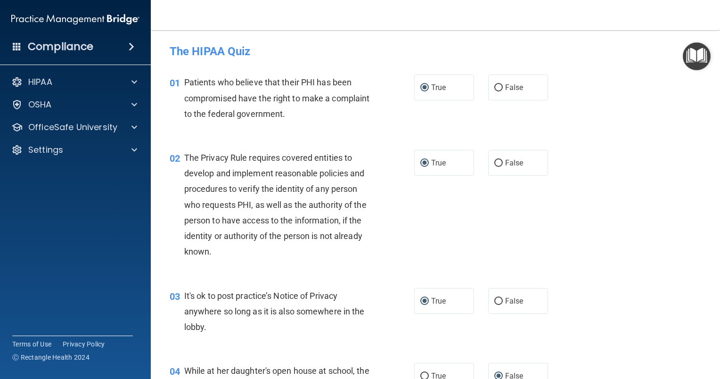
click at [656, 144] on div "02 The Privacy Rule requires covered entities to develop and implement reasonab…" at bounding box center [435, 207] width 545 height 138
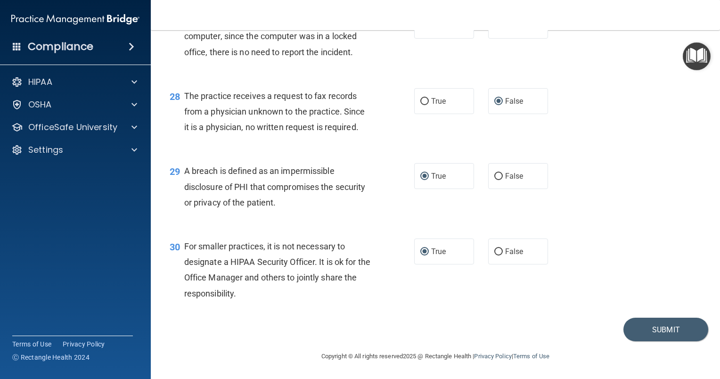
scroll to position [2221, 0]
click at [644, 328] on button "Submit" at bounding box center [665, 329] width 85 height 24
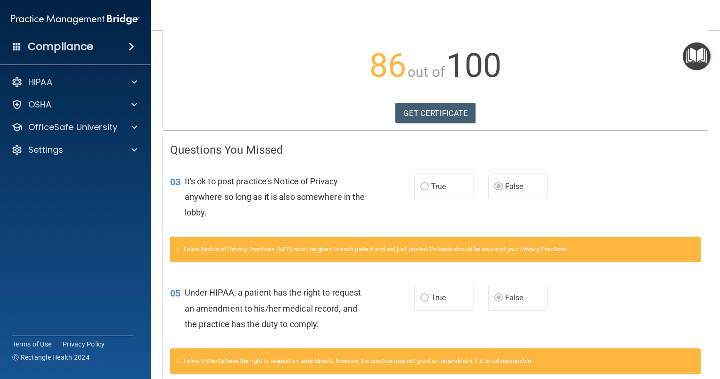
scroll to position [87, 0]
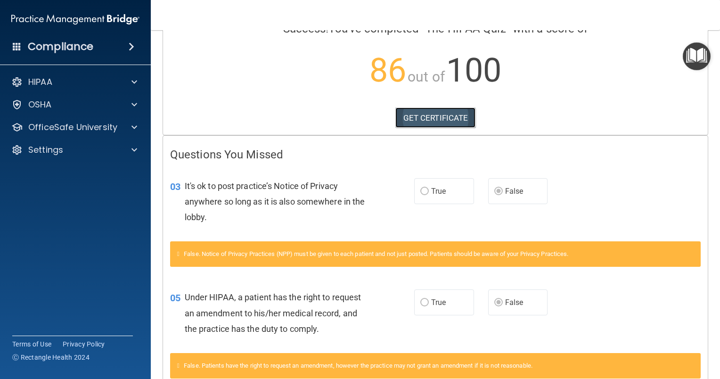
click at [417, 117] on link "GET CERTIFICATE" at bounding box center [435, 117] width 81 height 21
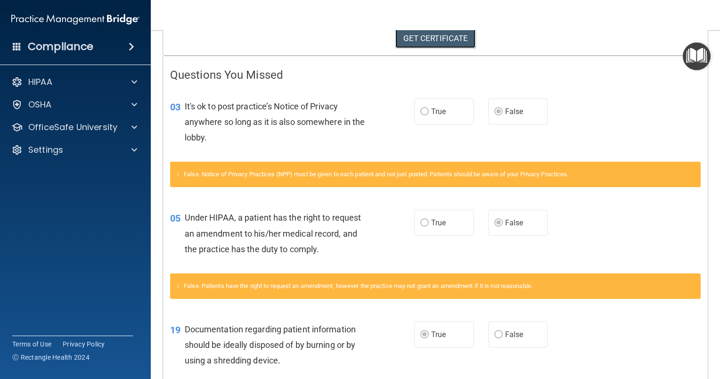
scroll to position [0, 0]
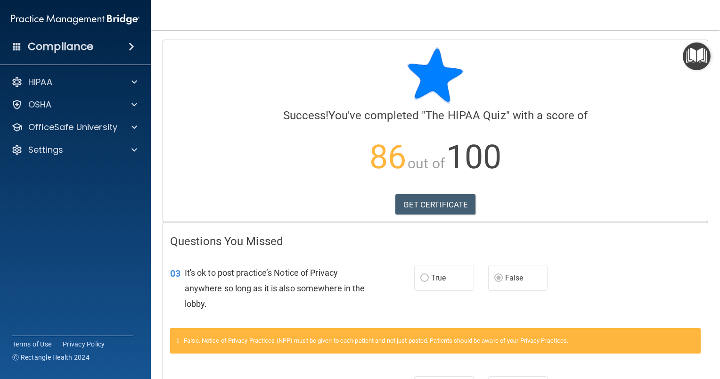
click at [696, 53] on img "Open Resource Center" at bounding box center [697, 56] width 28 height 28
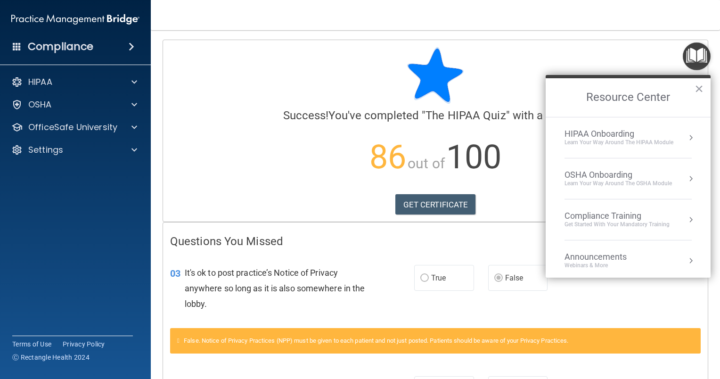
click at [686, 134] on button "Resource Center" at bounding box center [690, 137] width 9 height 9
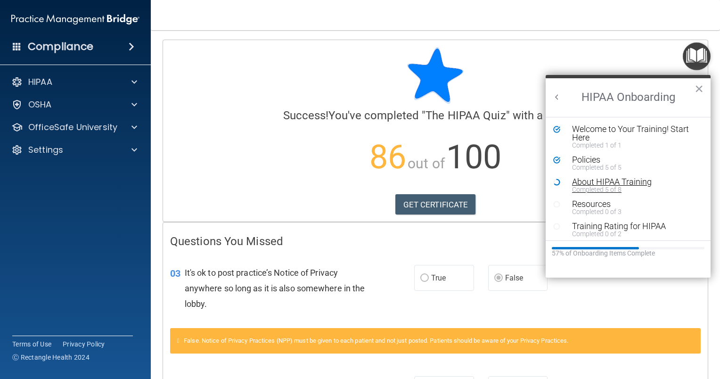
click at [587, 181] on div "About HIPAA Training" at bounding box center [631, 182] width 119 height 8
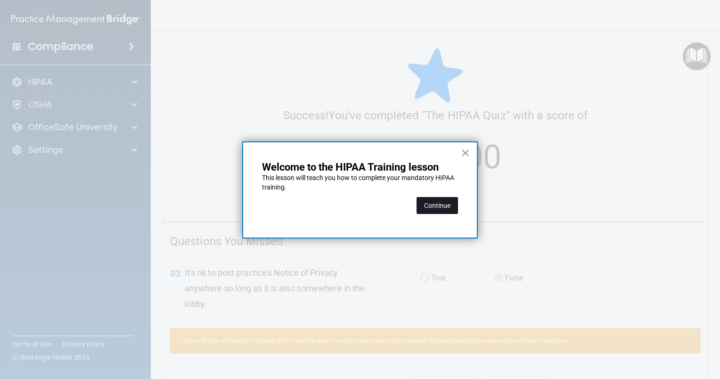
click at [439, 204] on button "Continue" at bounding box center [436, 205] width 41 height 17
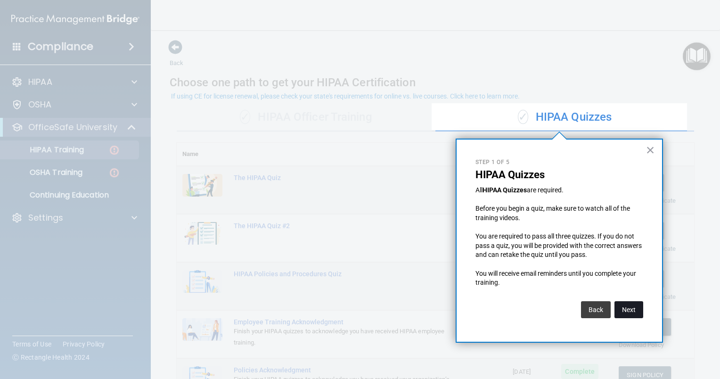
click at [632, 307] on button "Next" at bounding box center [628, 309] width 29 height 17
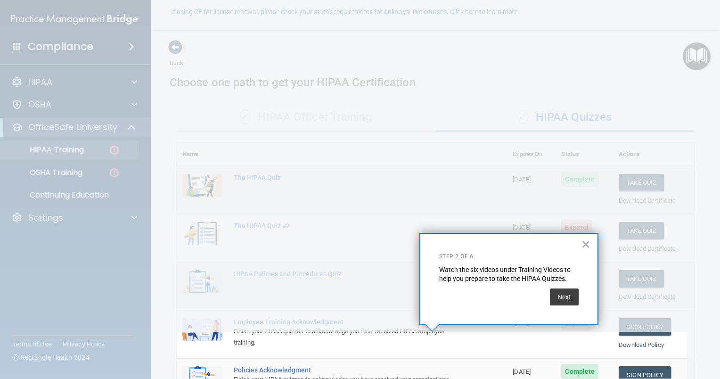
scroll to position [84, 0]
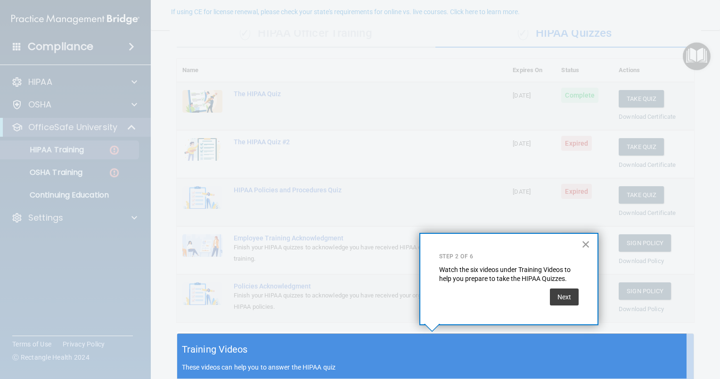
click at [584, 244] on button "×" at bounding box center [585, 243] width 9 height 15
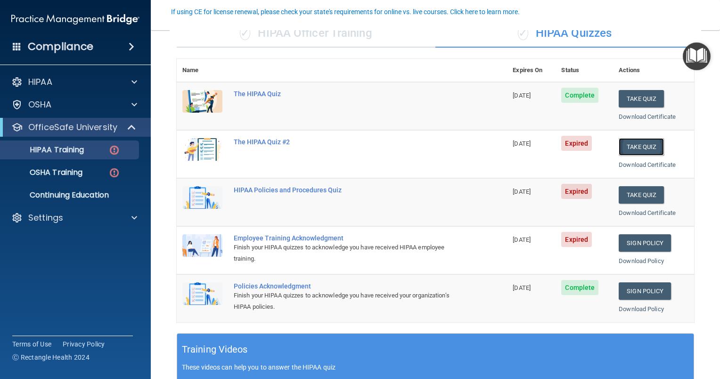
click at [630, 143] on button "Take Quiz" at bounding box center [640, 146] width 45 height 17
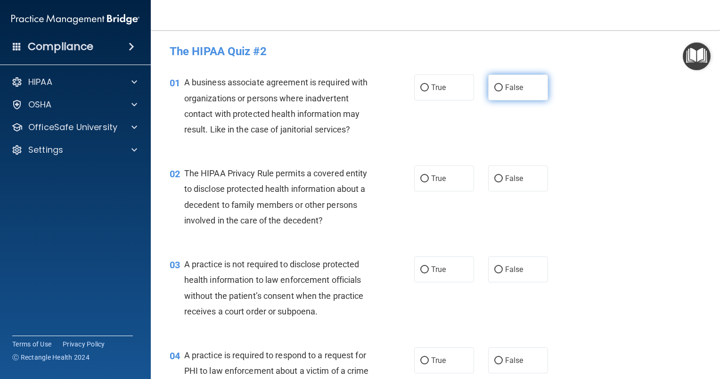
click at [497, 85] on input "False" at bounding box center [498, 87] width 8 height 7
radio input "true"
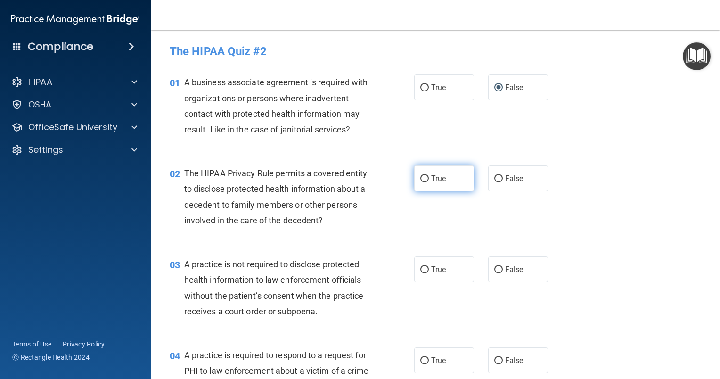
click at [420, 178] on input "True" at bounding box center [424, 178] width 8 height 7
radio input "true"
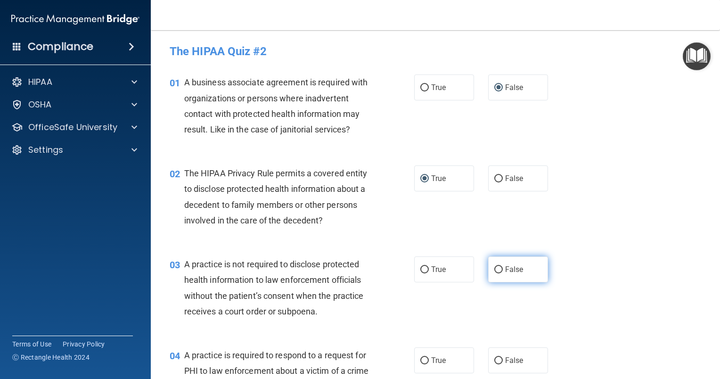
click at [494, 271] on input "False" at bounding box center [498, 269] width 8 height 7
radio input "true"
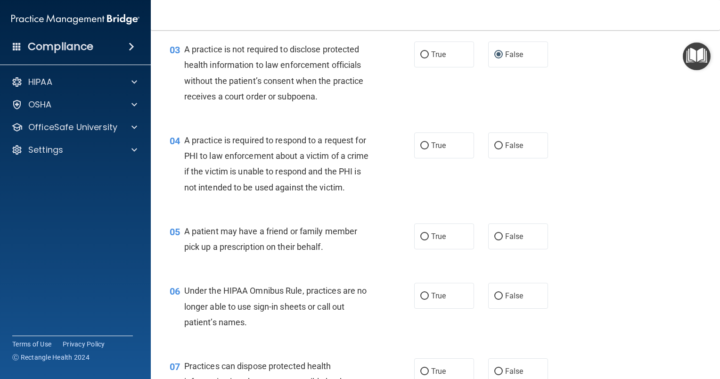
scroll to position [238, 0]
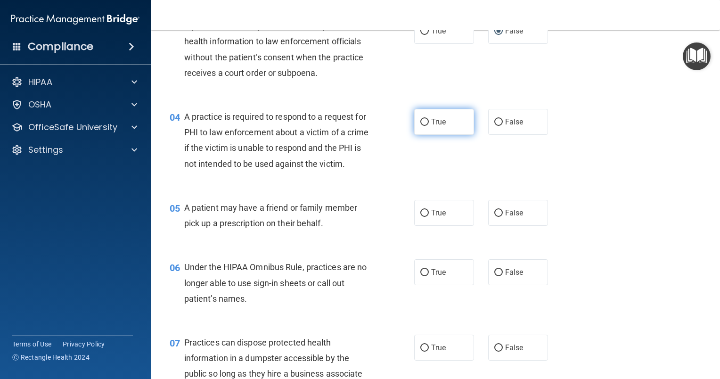
click at [422, 122] on input "True" at bounding box center [424, 122] width 8 height 7
radio input "true"
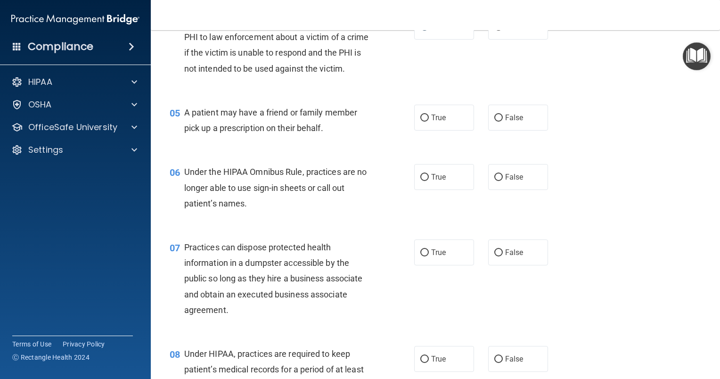
scroll to position [349, 0]
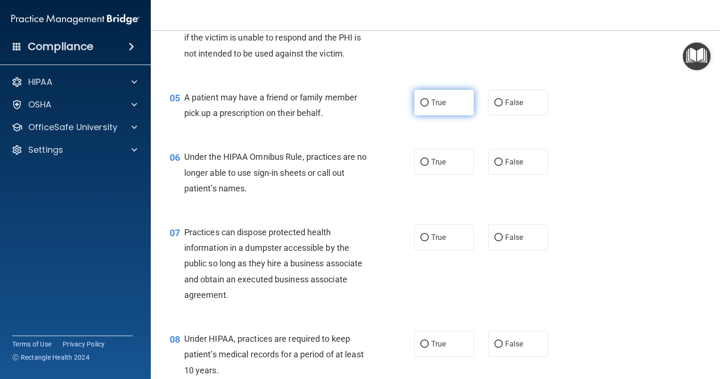
click at [422, 106] on input "True" at bounding box center [424, 102] width 8 height 7
radio input "true"
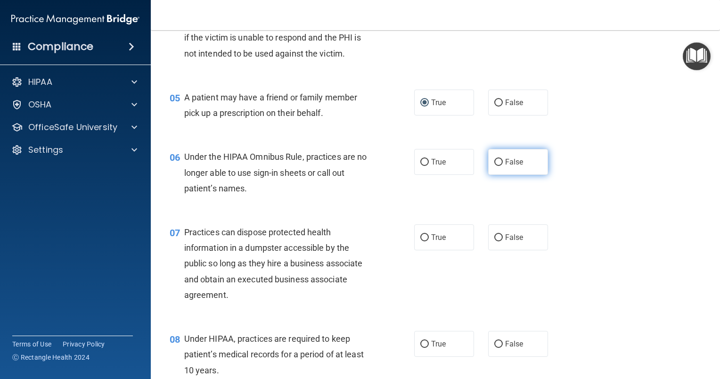
click at [494, 166] on input "False" at bounding box center [498, 162] width 8 height 7
radio input "true"
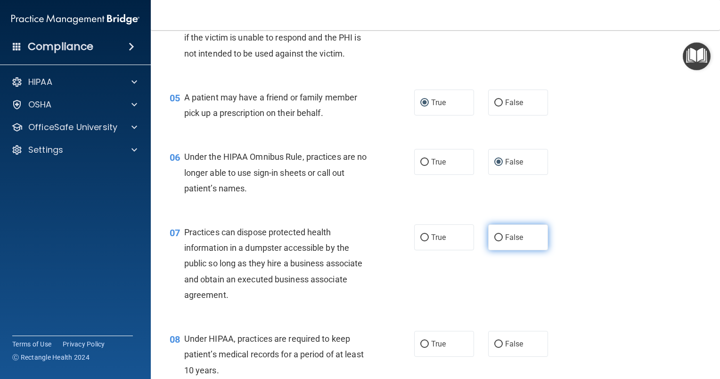
click at [494, 241] on input "False" at bounding box center [498, 237] width 8 height 7
radio input "true"
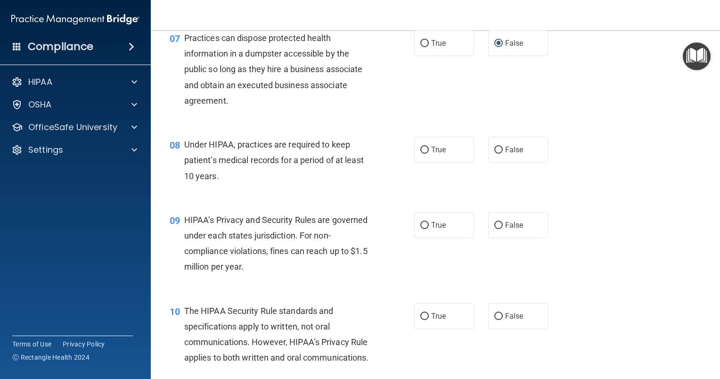
scroll to position [554, 0]
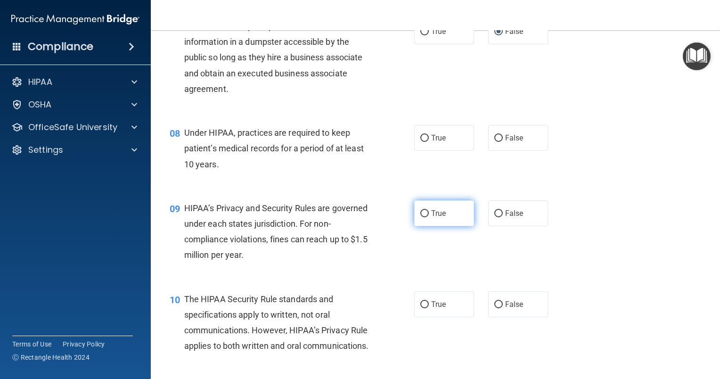
click at [420, 217] on input "True" at bounding box center [424, 213] width 8 height 7
radio input "true"
click at [421, 142] on input "True" at bounding box center [424, 138] width 8 height 7
radio input "true"
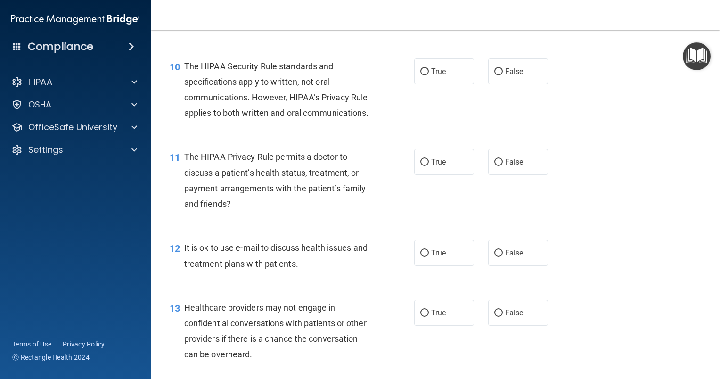
scroll to position [793, 0]
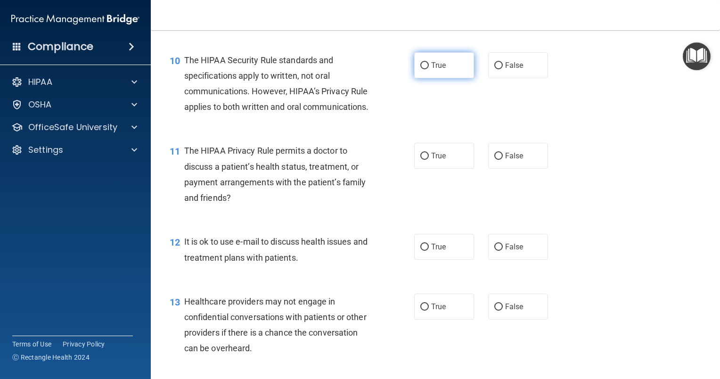
click at [420, 69] on input "True" at bounding box center [424, 65] width 8 height 7
radio input "true"
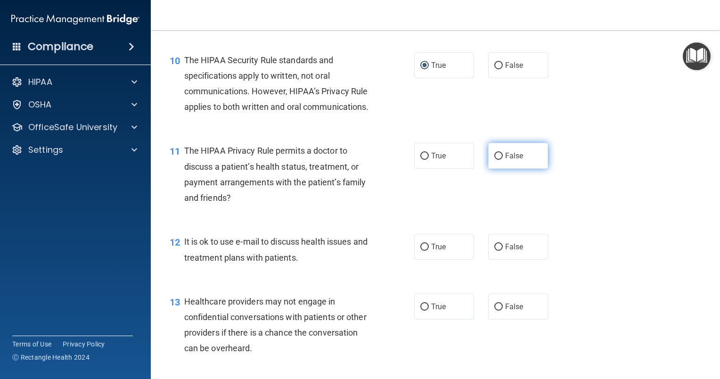
click at [495, 160] on input "False" at bounding box center [498, 156] width 8 height 7
radio input "true"
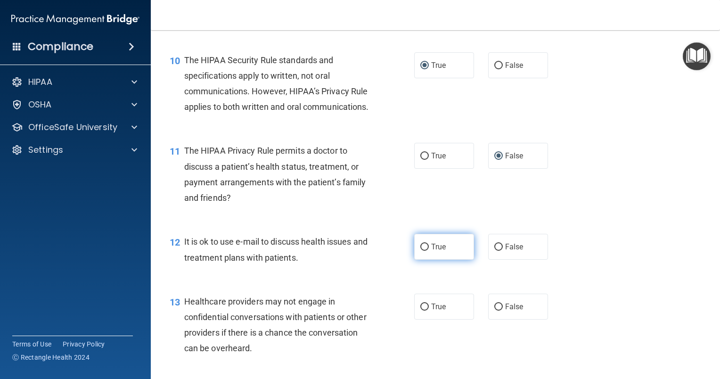
click at [421, 251] on input "True" at bounding box center [424, 247] width 8 height 7
radio input "true"
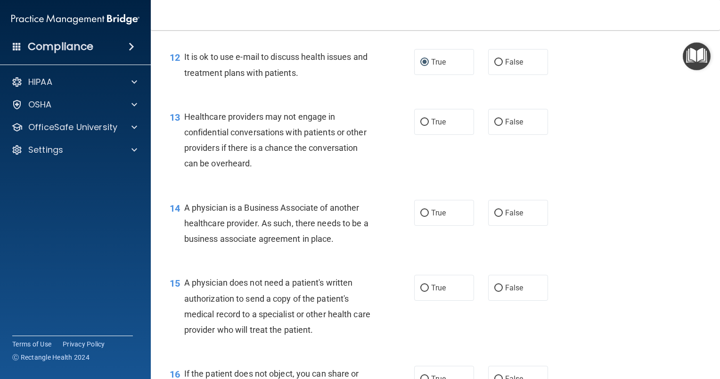
scroll to position [990, 0]
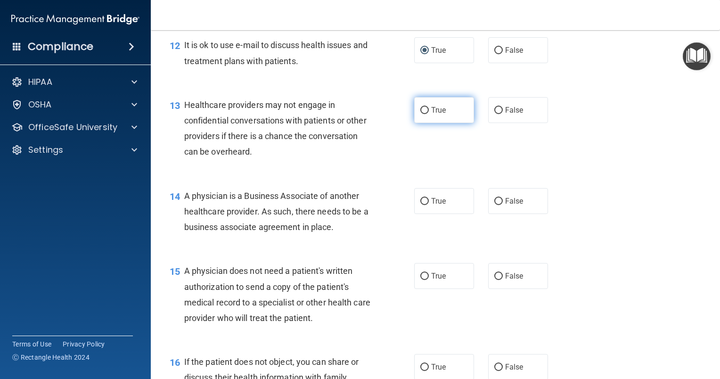
click at [421, 114] on input "True" at bounding box center [424, 110] width 8 height 7
radio input "true"
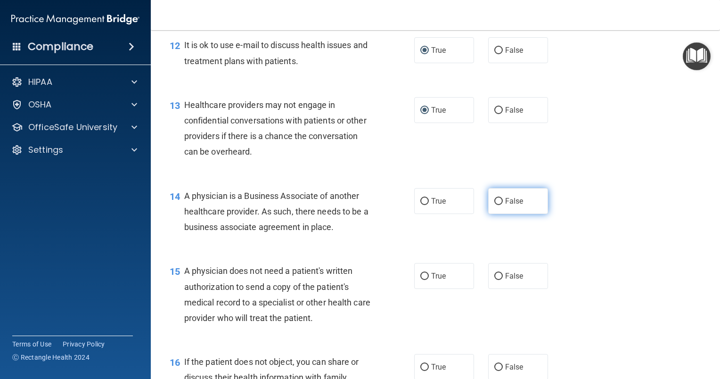
click at [495, 205] on input "False" at bounding box center [498, 201] width 8 height 7
radio input "true"
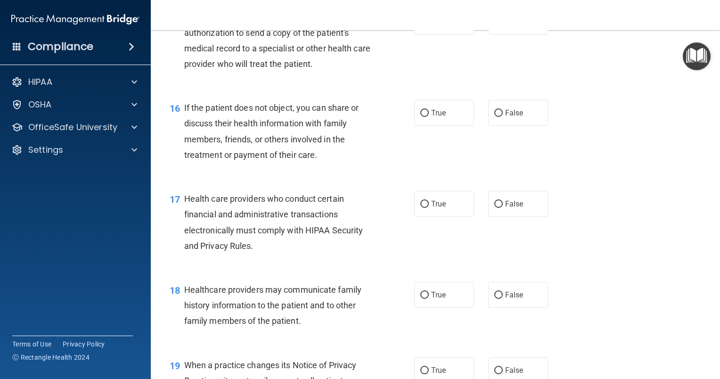
scroll to position [1246, 0]
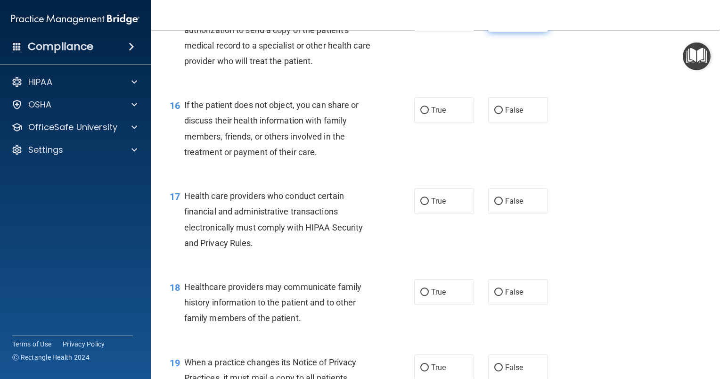
click at [496, 23] on input "False" at bounding box center [498, 19] width 8 height 7
radio input "true"
click at [420, 114] on input "True" at bounding box center [424, 110] width 8 height 7
radio input "true"
click at [421, 205] on input "True" at bounding box center [424, 201] width 8 height 7
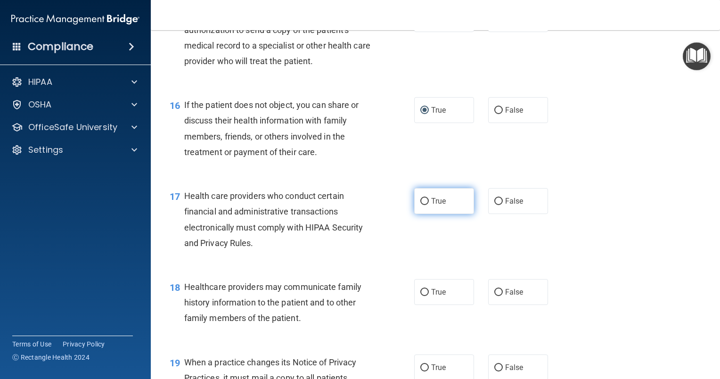
radio input "true"
click at [497, 296] on input "False" at bounding box center [498, 292] width 8 height 7
radio input "true"
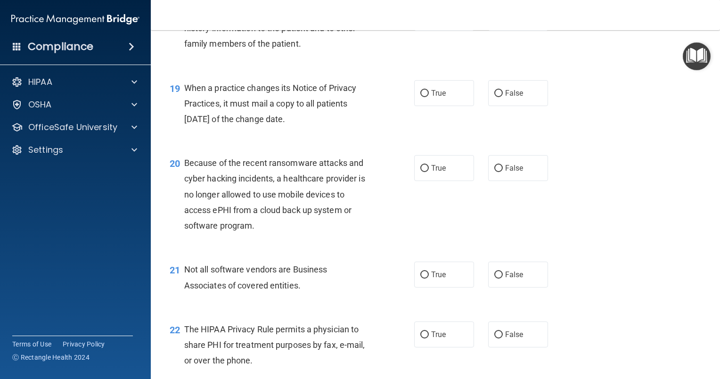
scroll to position [1530, 0]
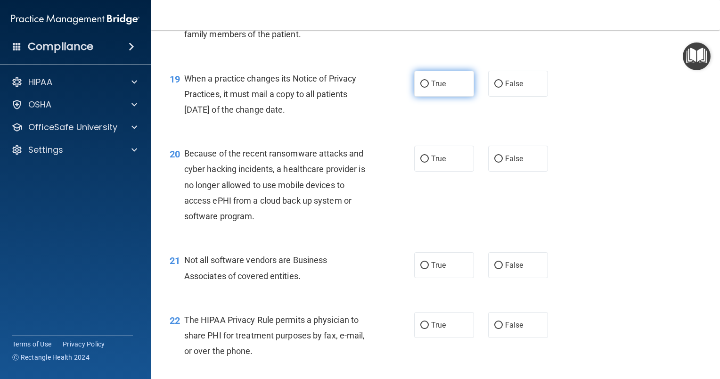
click at [421, 88] on input "True" at bounding box center [424, 84] width 8 height 7
radio input "true"
click at [494, 163] on input "False" at bounding box center [498, 158] width 8 height 7
radio input "true"
click at [423, 269] on input "True" at bounding box center [424, 265] width 8 height 7
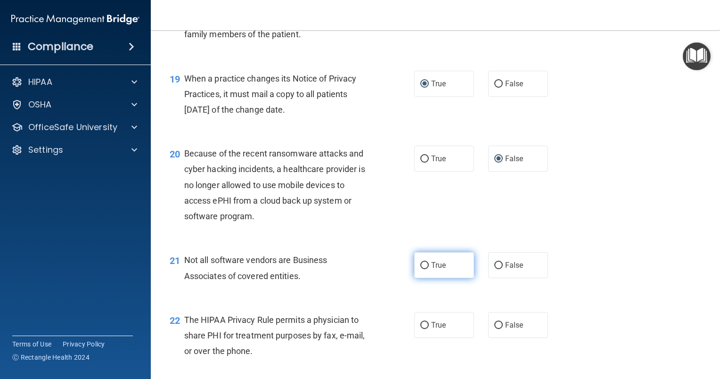
radio input "true"
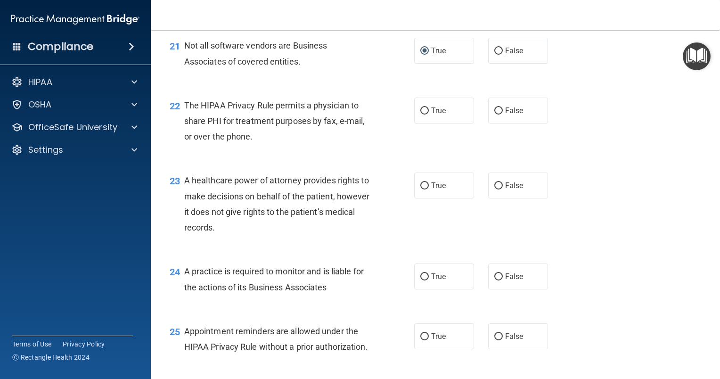
scroll to position [1750, 0]
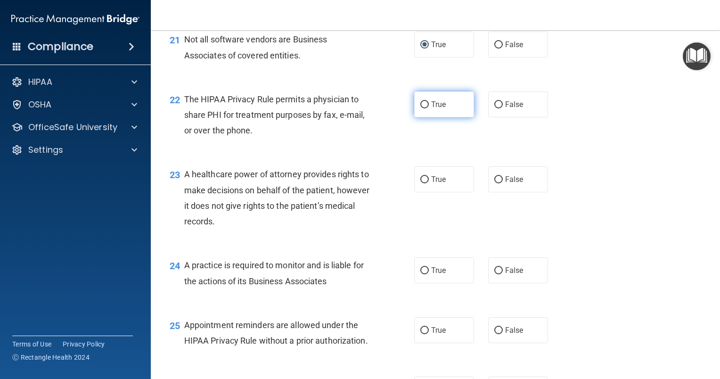
click at [422, 108] on input "True" at bounding box center [424, 104] width 8 height 7
radio input "true"
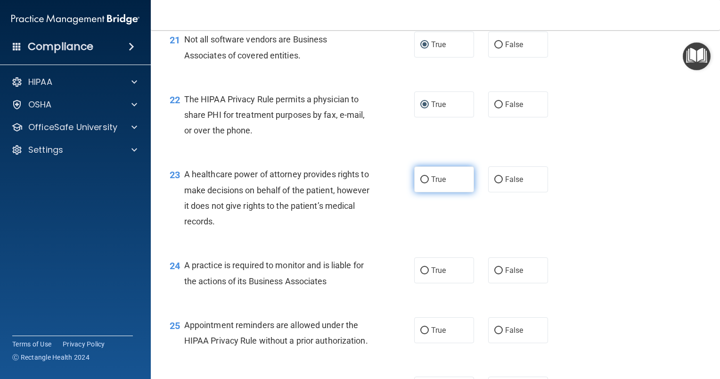
click at [421, 183] on input "True" at bounding box center [424, 179] width 8 height 7
radio input "true"
click at [420, 274] on input "True" at bounding box center [424, 270] width 8 height 7
radio input "true"
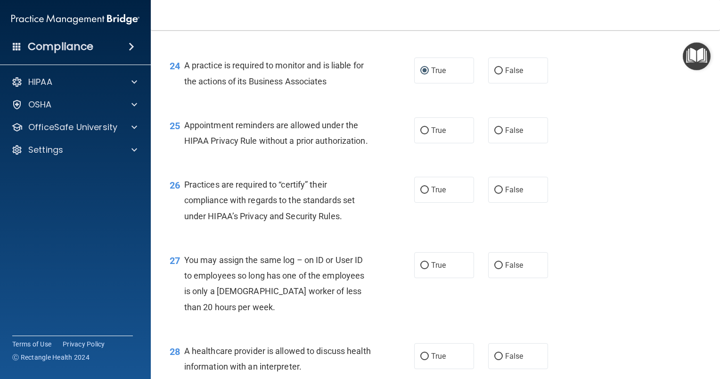
scroll to position [1989, 0]
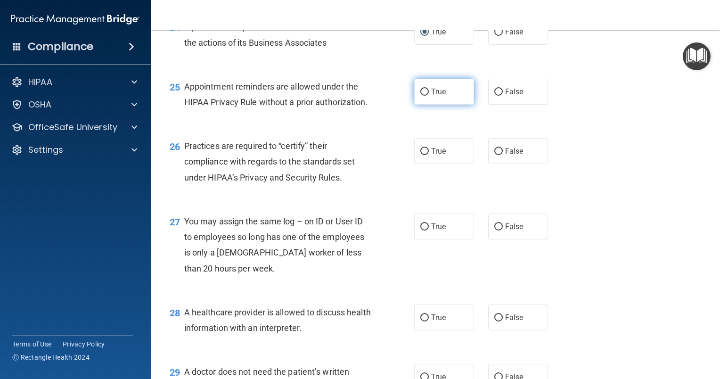
click at [420, 96] on input "True" at bounding box center [424, 92] width 8 height 7
radio input "true"
click at [494, 230] on input "False" at bounding box center [498, 226] width 8 height 7
radio input "true"
click at [423, 155] on input "True" at bounding box center [424, 151] width 8 height 7
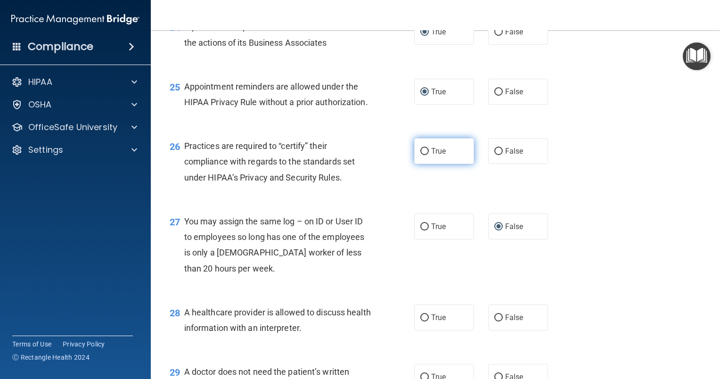
radio input "true"
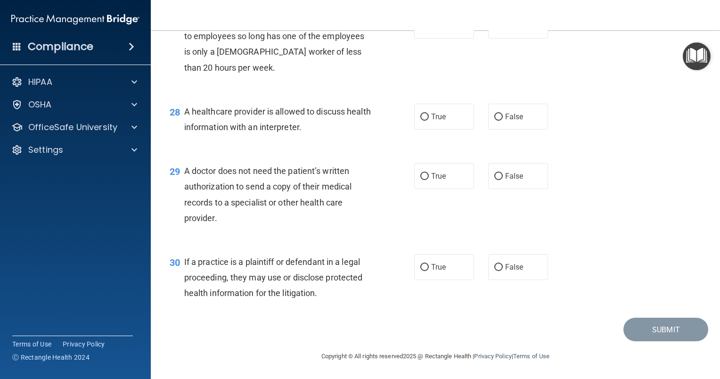
scroll to position [2224, 0]
click at [420, 121] on input "True" at bounding box center [424, 117] width 8 height 7
radio input "true"
click at [420, 180] on input "True" at bounding box center [424, 176] width 8 height 7
radio input "true"
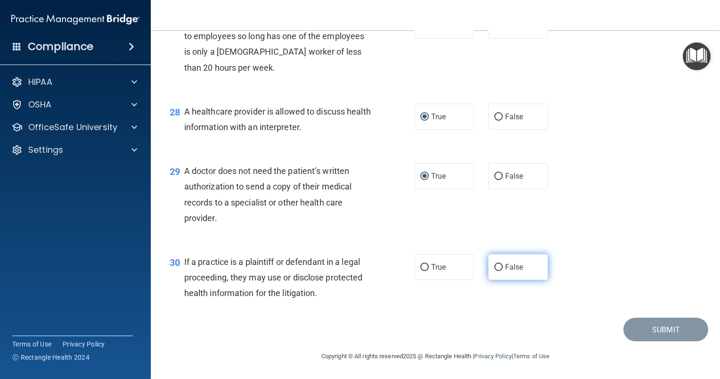
click at [494, 271] on input "False" at bounding box center [498, 267] width 8 height 7
radio input "true"
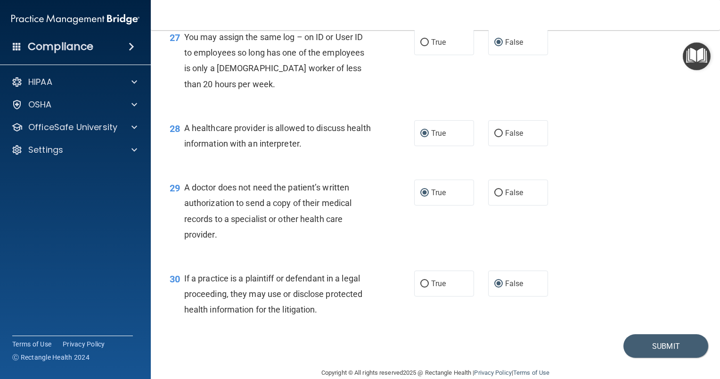
scroll to position [2204, 0]
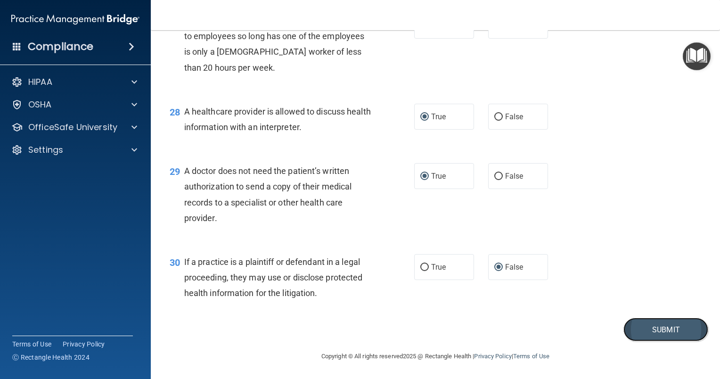
click at [657, 341] on button "Submit" at bounding box center [665, 329] width 85 height 24
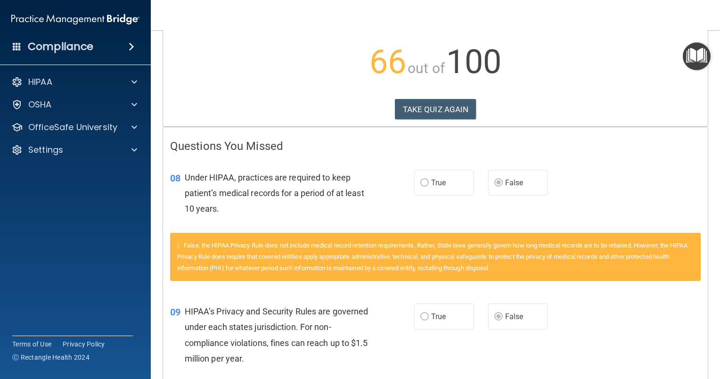
scroll to position [61, 0]
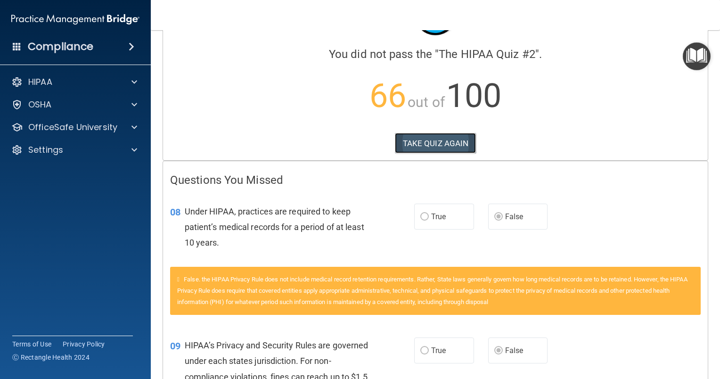
click at [411, 143] on button "TAKE QUIZ AGAIN" at bounding box center [435, 143] width 81 height 21
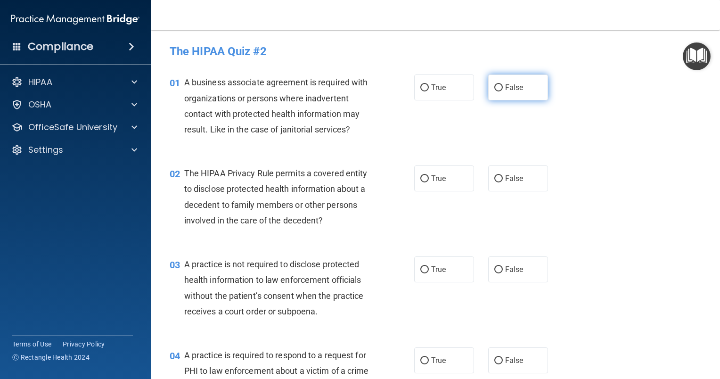
click at [496, 86] on input "False" at bounding box center [498, 87] width 8 height 7
radio input "true"
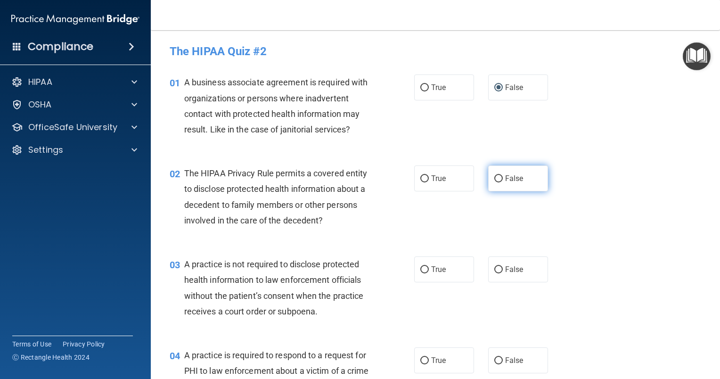
click at [496, 179] on input "False" at bounding box center [498, 178] width 8 height 7
radio input "true"
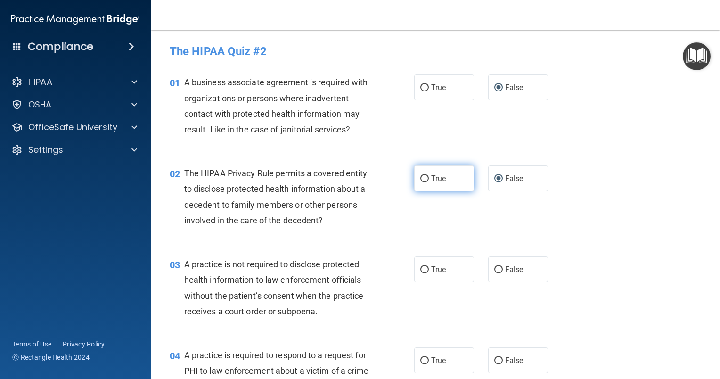
click at [425, 177] on label "True" at bounding box center [444, 178] width 60 height 26
click at [425, 177] on input "True" at bounding box center [424, 178] width 8 height 7
radio input "true"
radio input "false"
click at [494, 268] on input "False" at bounding box center [498, 269] width 8 height 7
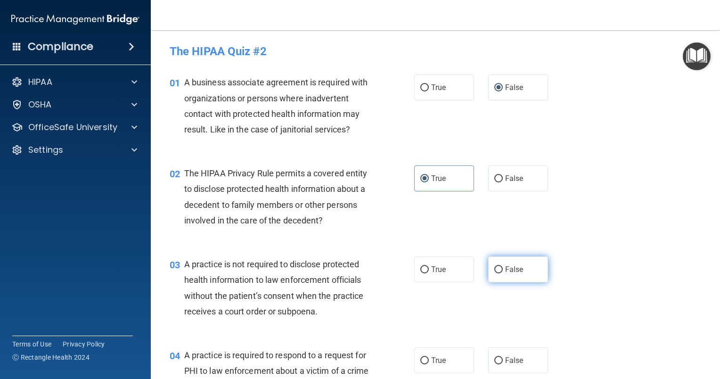
radio input "true"
click at [422, 361] on input "True" at bounding box center [424, 360] width 8 height 7
radio input "true"
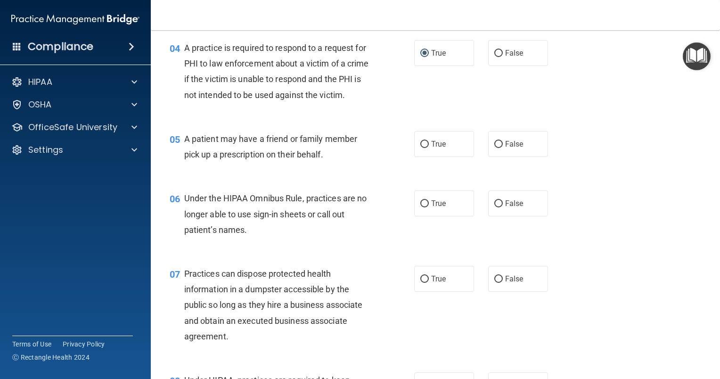
scroll to position [337, 0]
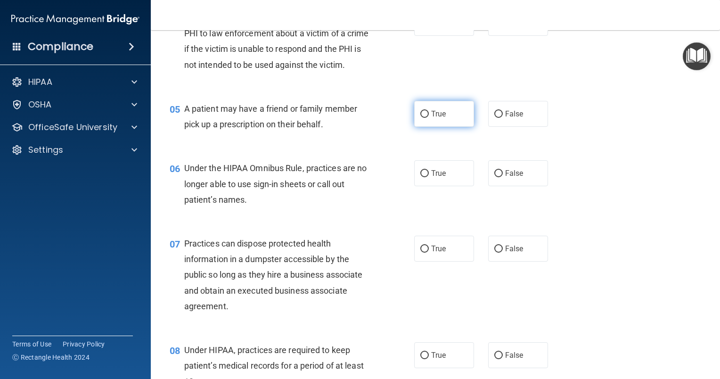
click at [421, 118] on input "True" at bounding box center [424, 114] width 8 height 7
radio input "true"
click at [494, 177] on input "False" at bounding box center [498, 173] width 8 height 7
radio input "true"
click at [494, 252] on input "False" at bounding box center [498, 248] width 8 height 7
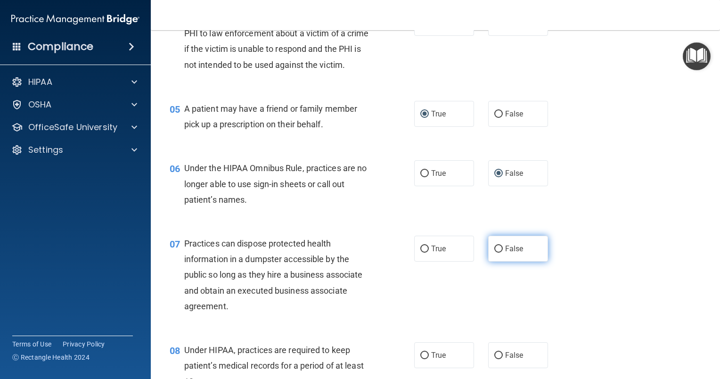
radio input "true"
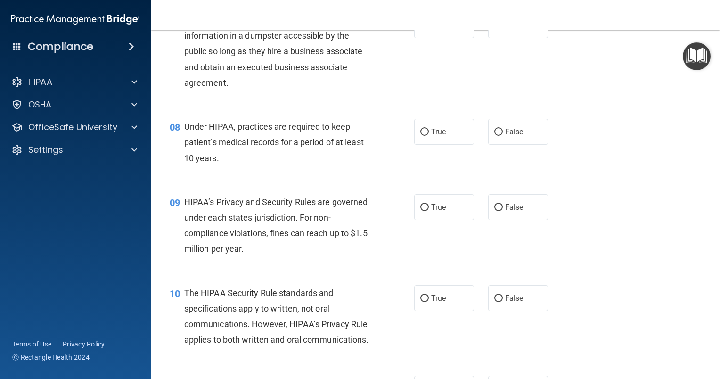
scroll to position [567, 0]
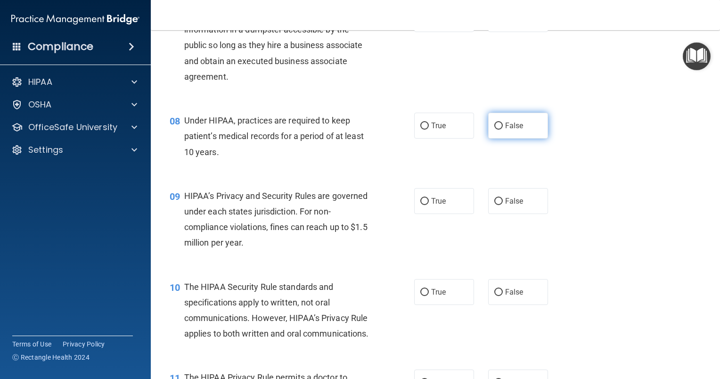
click at [492, 138] on label "False" at bounding box center [518, 126] width 60 height 26
click at [494, 130] on input "False" at bounding box center [498, 125] width 8 height 7
radio input "true"
click at [494, 205] on input "False" at bounding box center [498, 201] width 8 height 7
radio input "true"
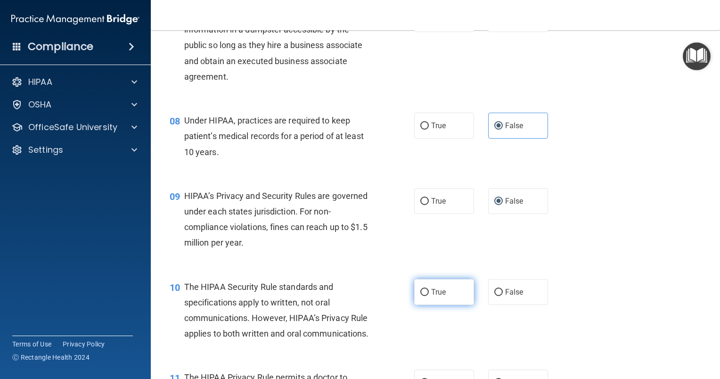
click at [421, 296] on input "True" at bounding box center [424, 292] width 8 height 7
radio input "true"
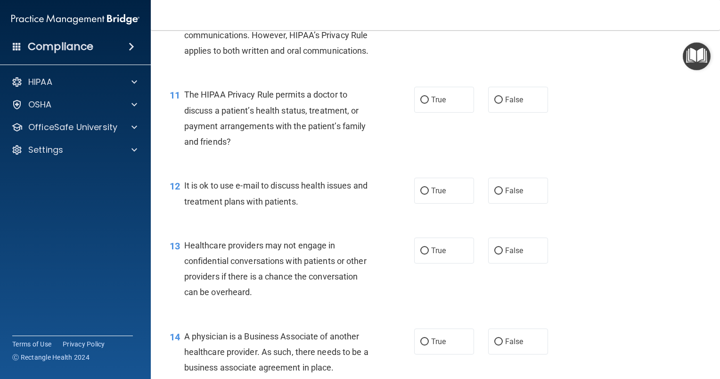
scroll to position [899, 0]
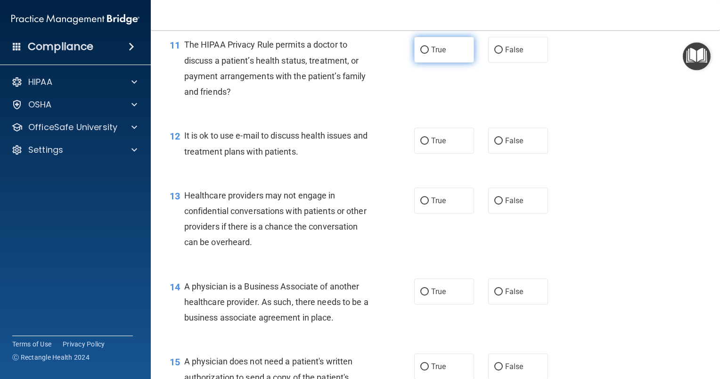
click at [422, 54] on input "True" at bounding box center [424, 50] width 8 height 7
radio input "true"
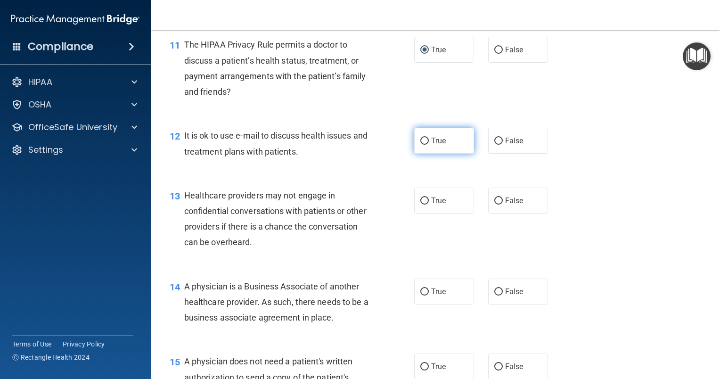
click at [420, 145] on input "True" at bounding box center [424, 141] width 8 height 7
radio input "true"
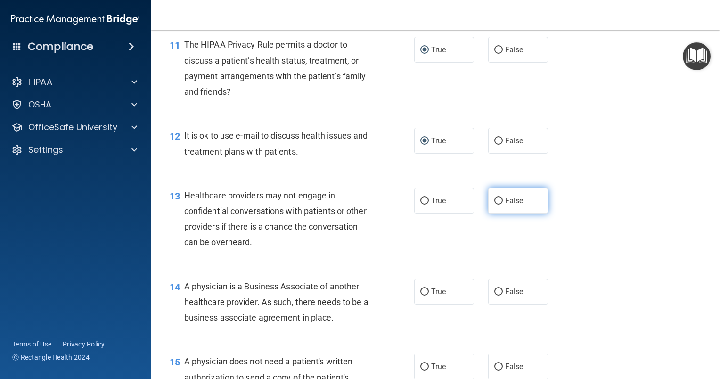
click at [495, 204] on input "False" at bounding box center [498, 200] width 8 height 7
radio input "true"
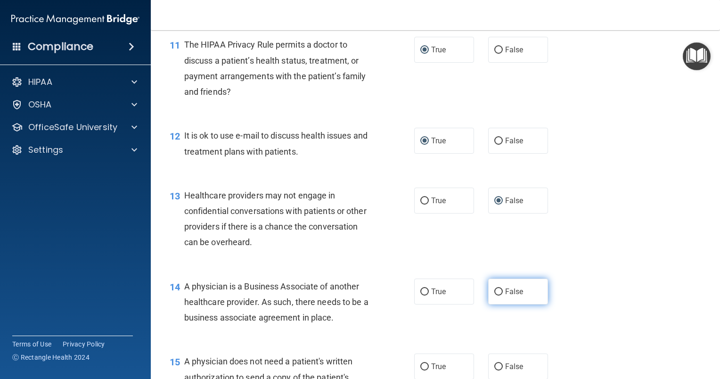
click at [494, 295] on input "False" at bounding box center [498, 291] width 8 height 7
radio input "true"
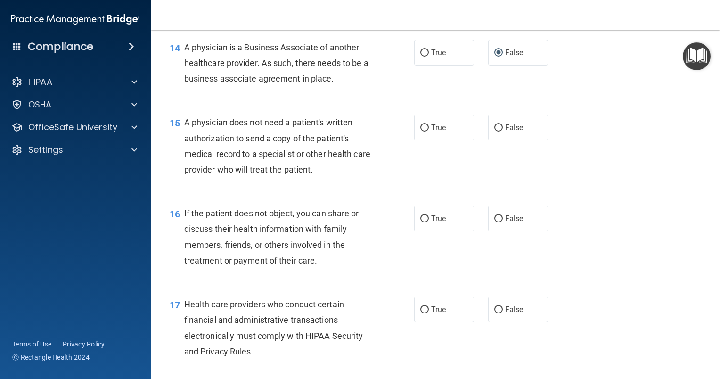
scroll to position [1176, 0]
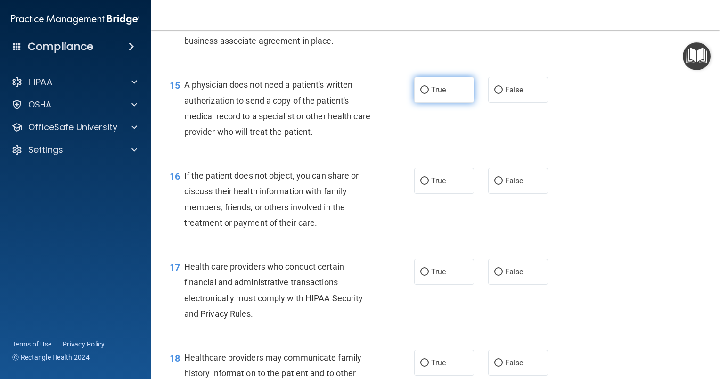
click at [420, 94] on input "True" at bounding box center [424, 90] width 8 height 7
radio input "true"
click at [422, 185] on input "True" at bounding box center [424, 181] width 8 height 7
radio input "true"
click at [422, 276] on input "True" at bounding box center [424, 271] width 8 height 7
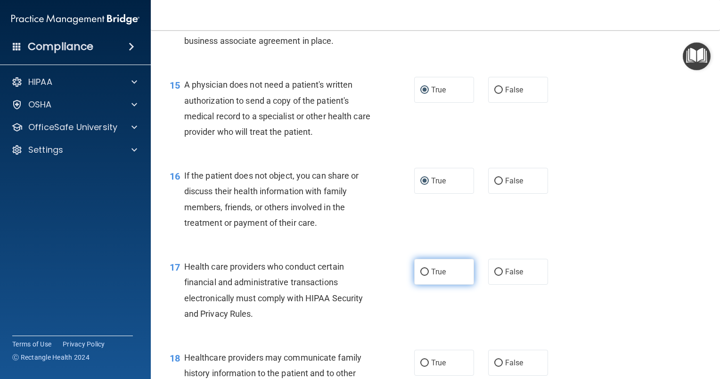
radio input "true"
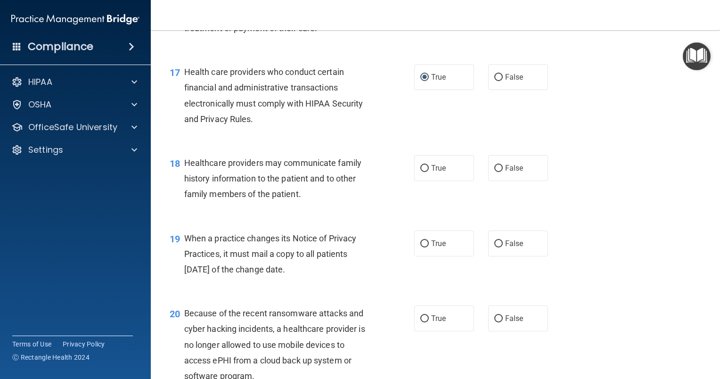
scroll to position [1439, 0]
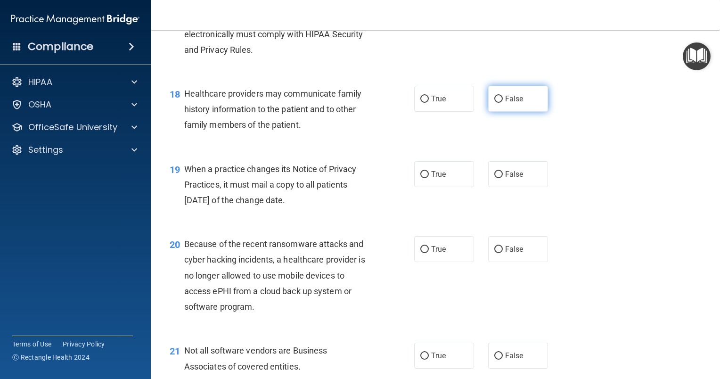
click at [494, 103] on input "False" at bounding box center [498, 99] width 8 height 7
radio input "true"
click at [496, 178] on input "False" at bounding box center [498, 174] width 8 height 7
radio input "true"
click at [494, 253] on input "False" at bounding box center [498, 249] width 8 height 7
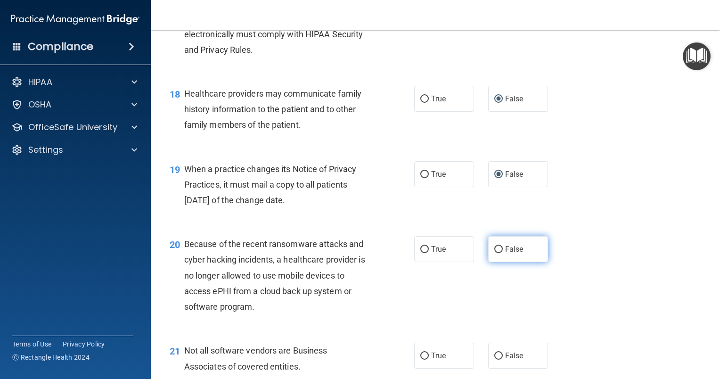
radio input "true"
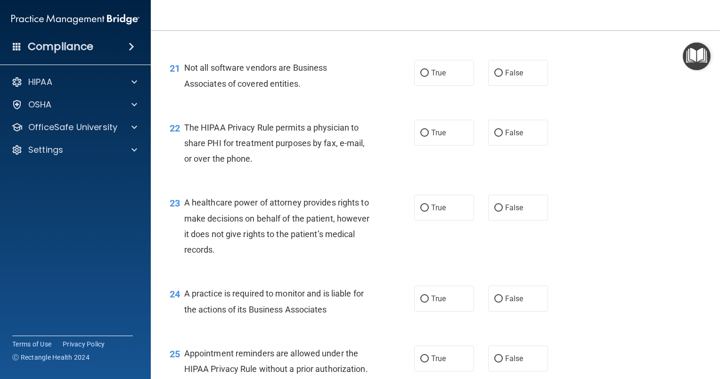
scroll to position [1735, 0]
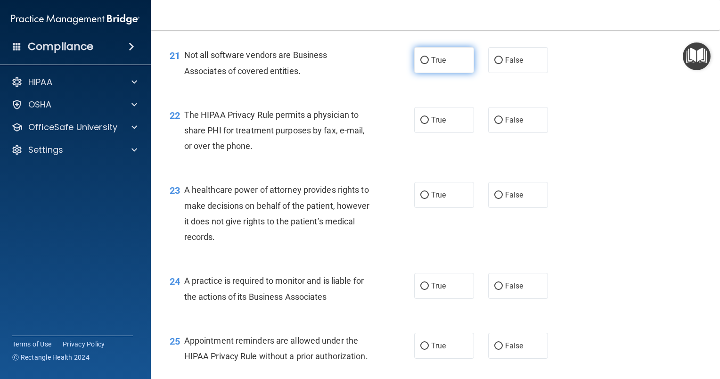
click at [420, 64] on input "True" at bounding box center [424, 60] width 8 height 7
radio input "true"
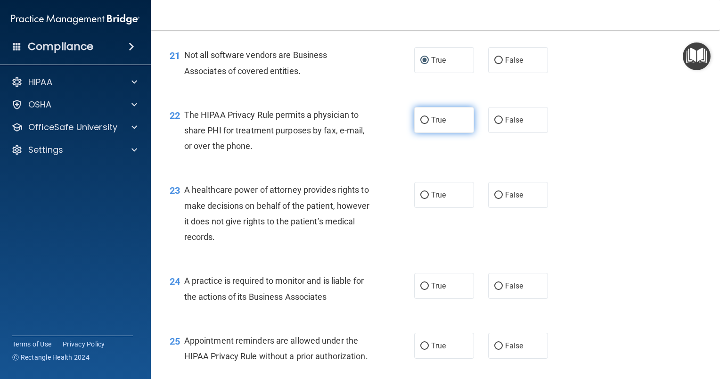
click at [420, 124] on input "True" at bounding box center [424, 120] width 8 height 7
radio input "true"
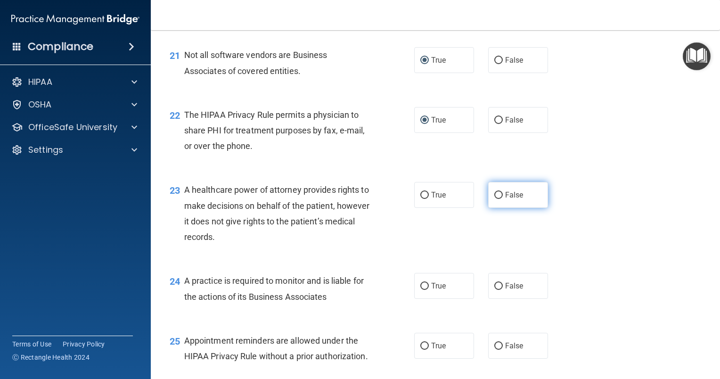
click at [495, 199] on input "False" at bounding box center [498, 195] width 8 height 7
radio input "true"
click at [494, 290] on input "False" at bounding box center [498, 286] width 8 height 7
radio input "true"
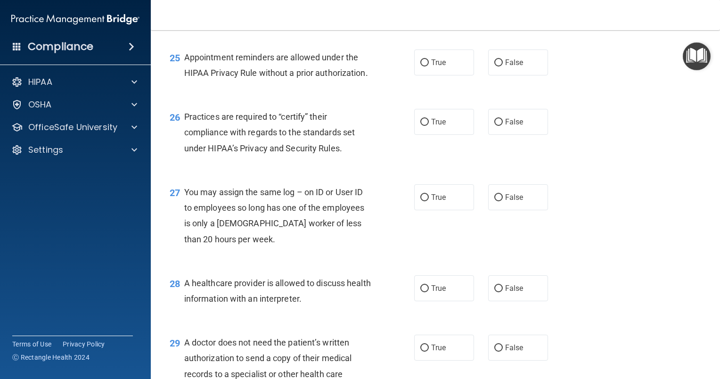
scroll to position [2027, 0]
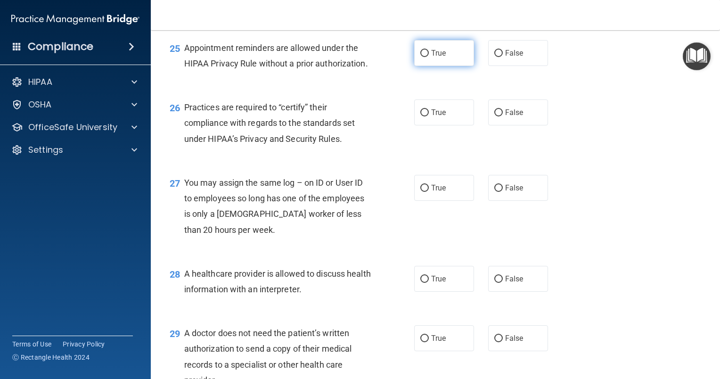
click at [420, 57] on input "True" at bounding box center [424, 53] width 8 height 7
radio input "true"
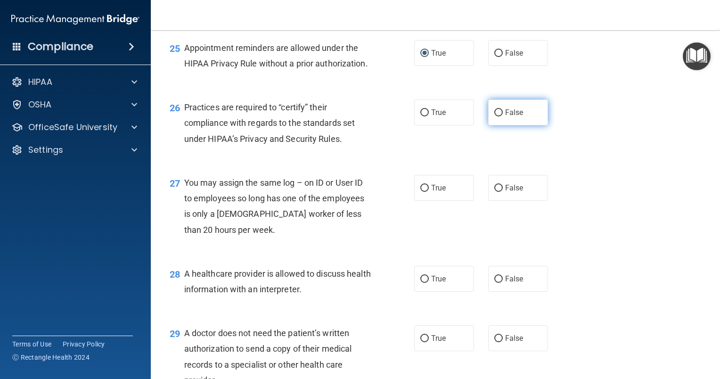
click at [494, 116] on input "False" at bounding box center [498, 112] width 8 height 7
radio input "true"
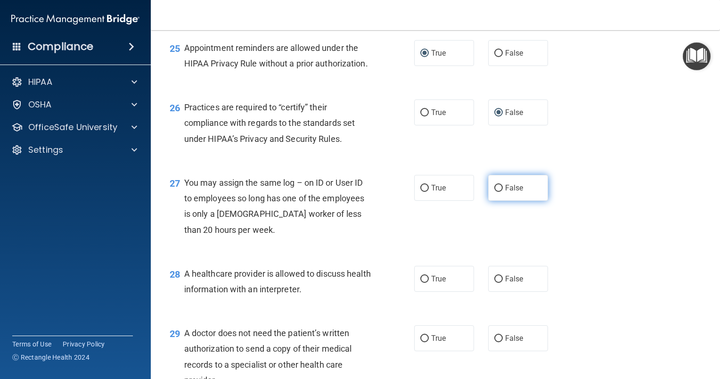
click at [495, 192] on input "False" at bounding box center [498, 188] width 8 height 7
radio input "true"
click at [423, 283] on input "True" at bounding box center [424, 279] width 8 height 7
radio input "true"
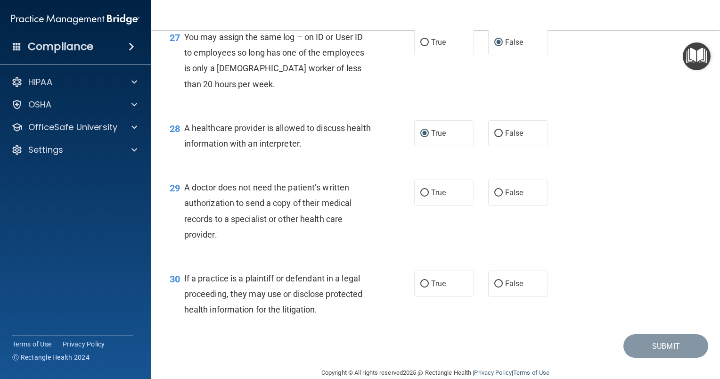
scroll to position [2209, 0]
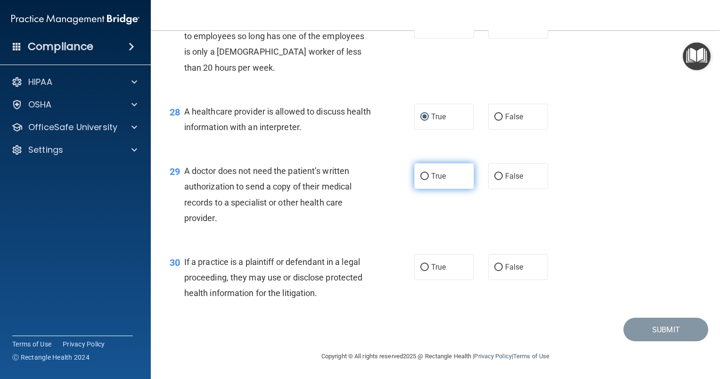
click at [422, 180] on input "True" at bounding box center [424, 176] width 8 height 7
radio input "true"
click at [422, 271] on input "True" at bounding box center [424, 267] width 8 height 7
radio input "true"
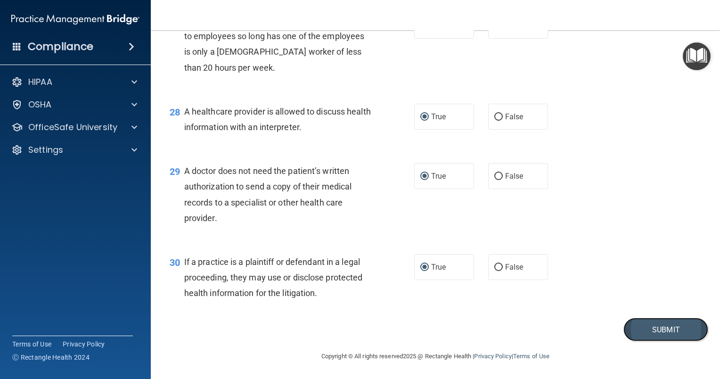
click at [666, 341] on button "Submit" at bounding box center [665, 329] width 85 height 24
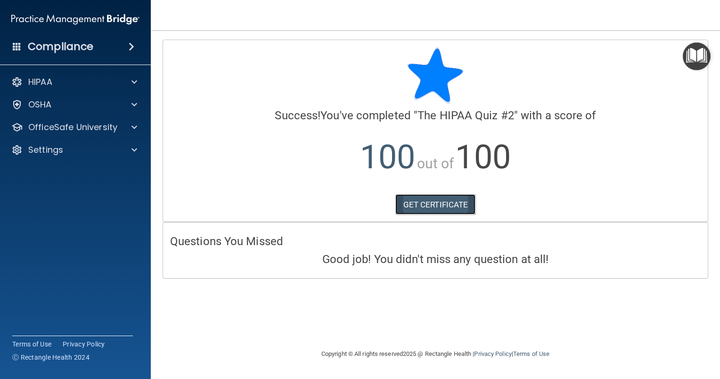
click at [439, 201] on link "GET CERTIFICATE" at bounding box center [435, 204] width 81 height 21
click at [710, 13] on nav "Toggle navigation Sherry Cyrus dirbilling@dallasvi.com Manage My Enterprise Tex…" at bounding box center [435, 15] width 569 height 30
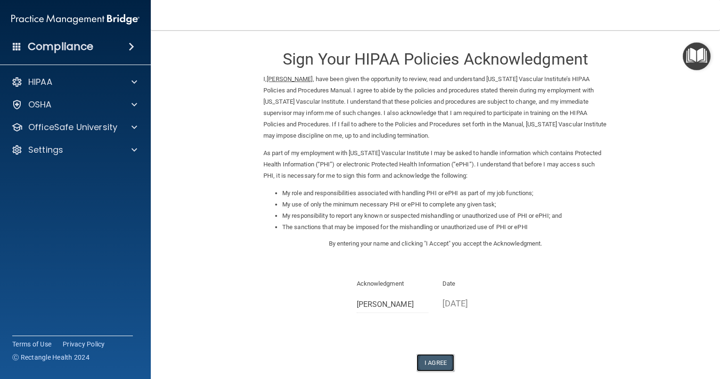
click at [429, 366] on button "I Agree" at bounding box center [435, 362] width 38 height 17
click at [690, 51] on img "Open Resource Center" at bounding box center [697, 56] width 28 height 28
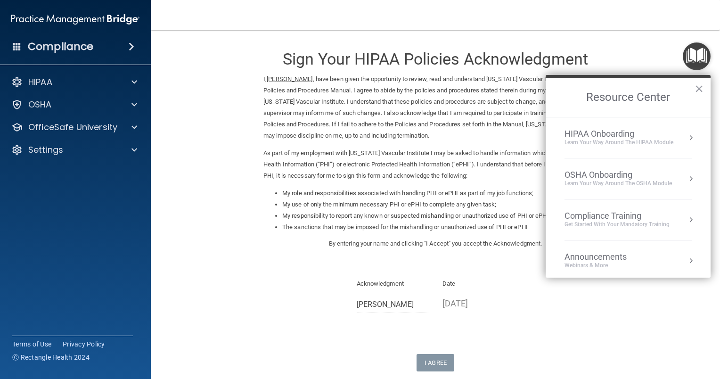
click at [620, 144] on div "Learn Your Way around the HIPAA module" at bounding box center [618, 142] width 109 height 8
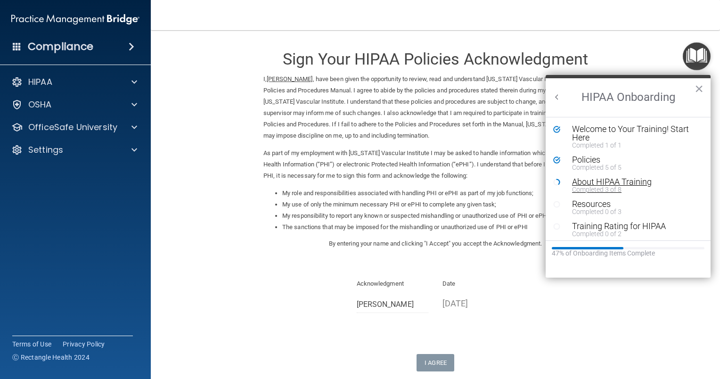
click at [587, 179] on div "About HIPAA Training" at bounding box center [631, 182] width 119 height 8
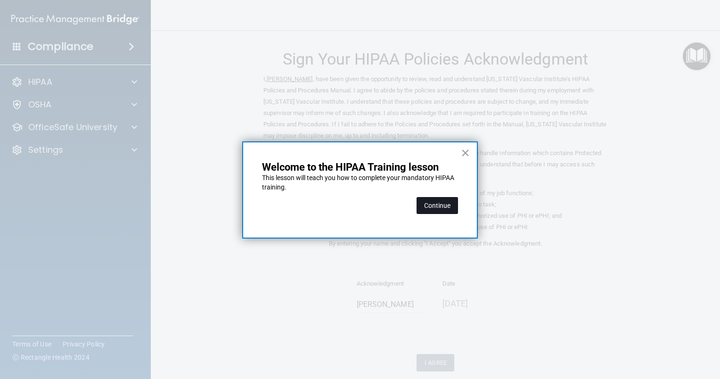
click at [441, 203] on button "Continue" at bounding box center [436, 205] width 41 height 17
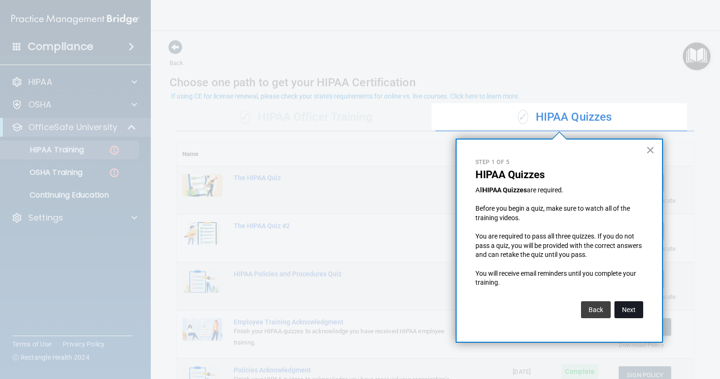
click at [628, 307] on button "Next" at bounding box center [628, 309] width 29 height 17
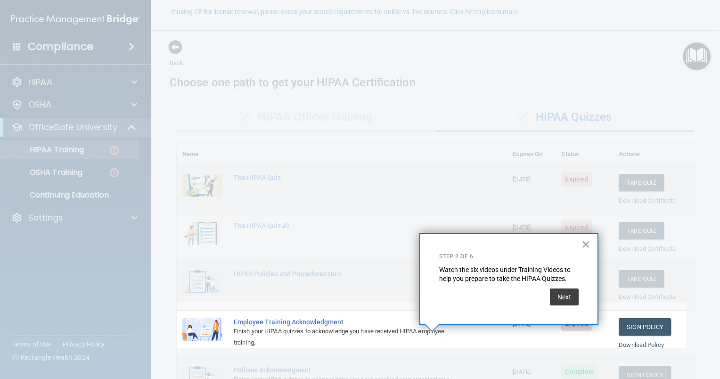
scroll to position [84, 0]
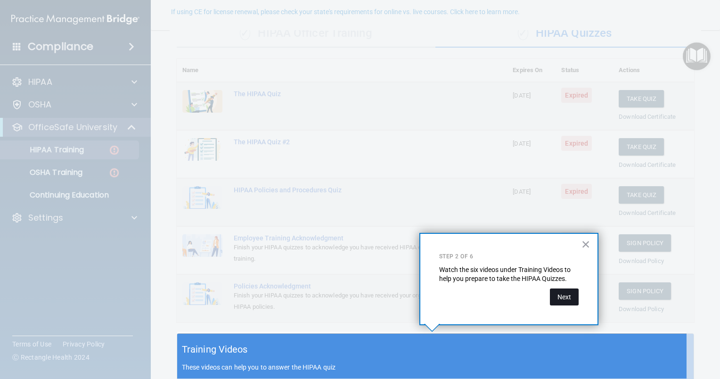
click at [567, 295] on button "Next" at bounding box center [564, 296] width 29 height 17
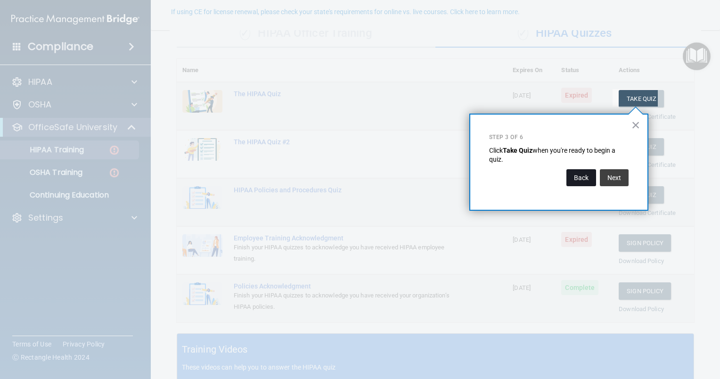
click at [579, 177] on button "Back" at bounding box center [581, 177] width 30 height 17
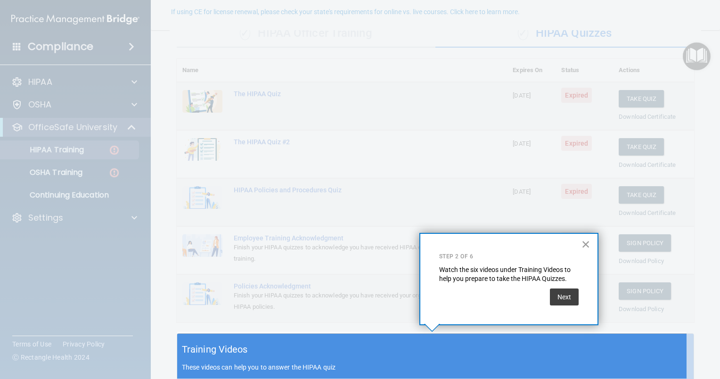
click at [586, 243] on button "×" at bounding box center [585, 243] width 9 height 15
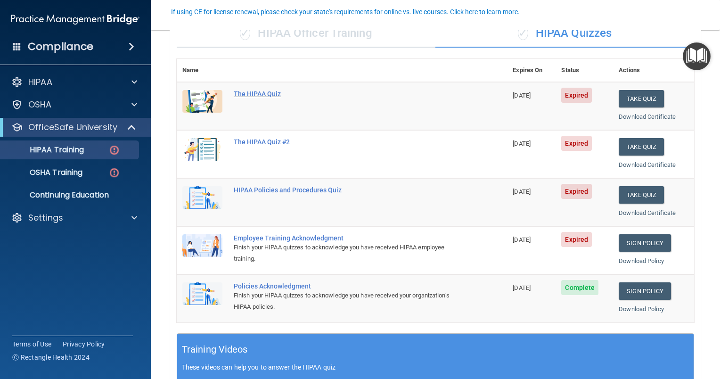
click at [254, 92] on div "The HIPAA Quiz" at bounding box center [347, 94] width 226 height 8
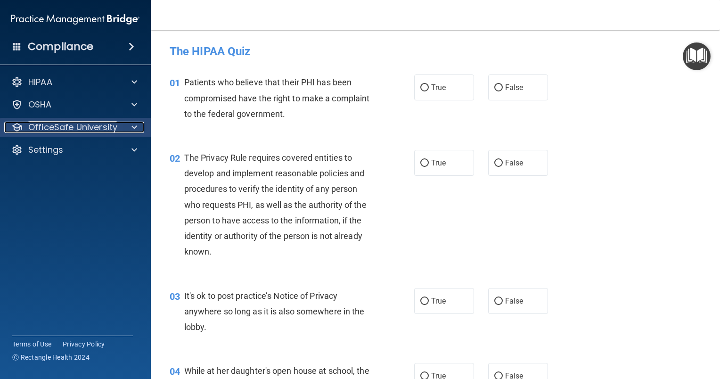
click at [137, 122] on div at bounding box center [133, 127] width 24 height 11
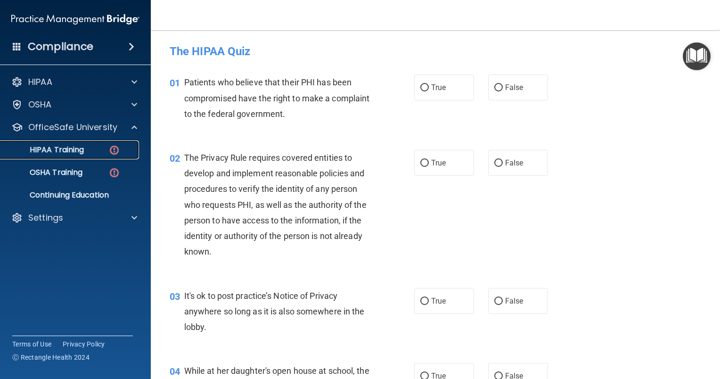
click at [70, 145] on p "HIPAA Training" at bounding box center [45, 149] width 78 height 9
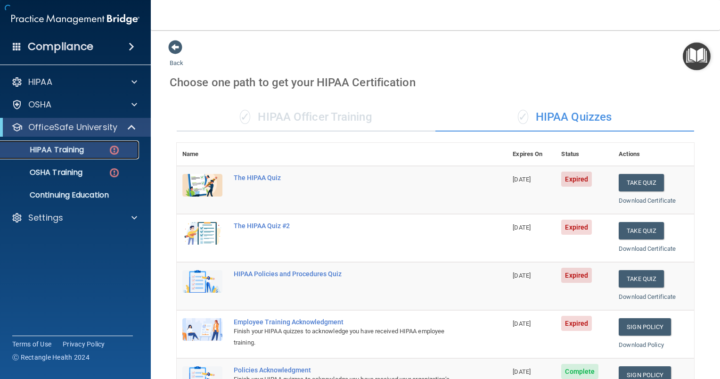
click at [114, 148] on img at bounding box center [114, 150] width 12 height 12
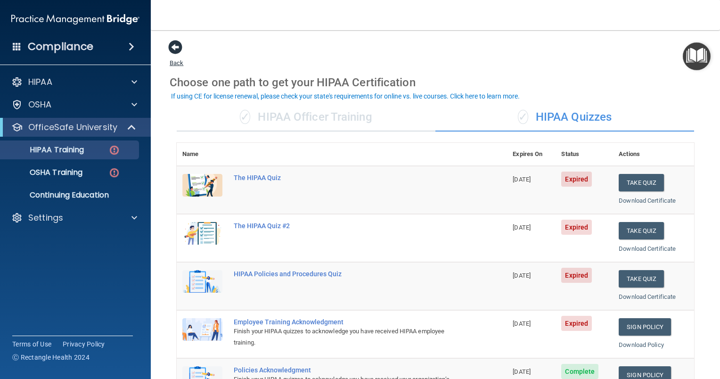
click at [176, 45] on span at bounding box center [175, 47] width 14 height 14
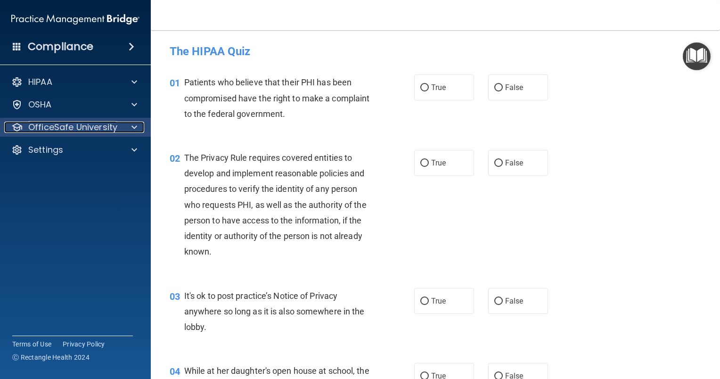
click at [134, 125] on span at bounding box center [134, 127] width 6 height 11
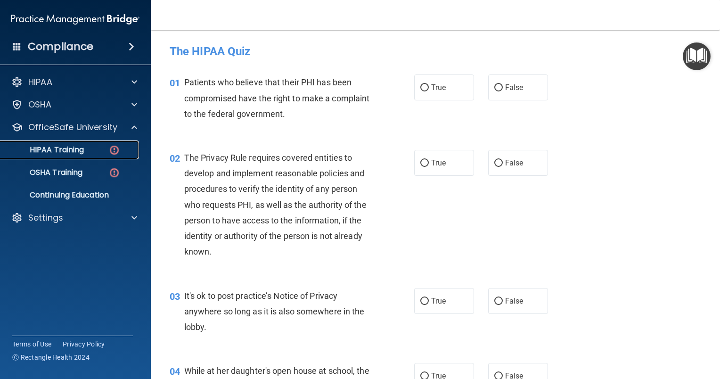
click at [60, 149] on p "HIPAA Training" at bounding box center [45, 149] width 78 height 9
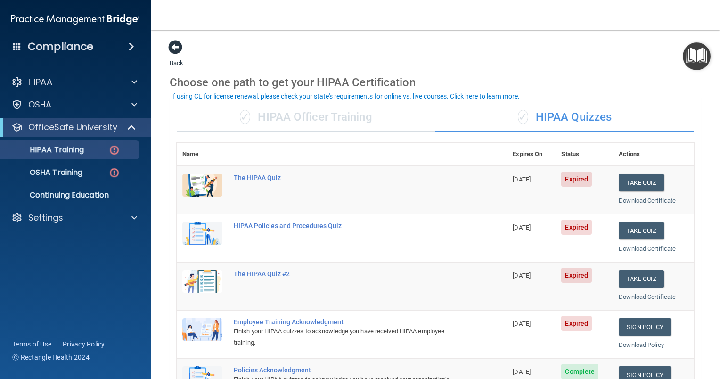
click at [178, 45] on span at bounding box center [175, 47] width 14 height 14
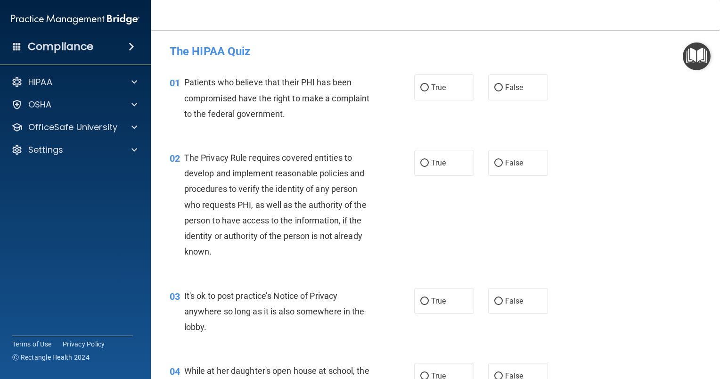
click at [132, 44] on span at bounding box center [132, 46] width 6 height 11
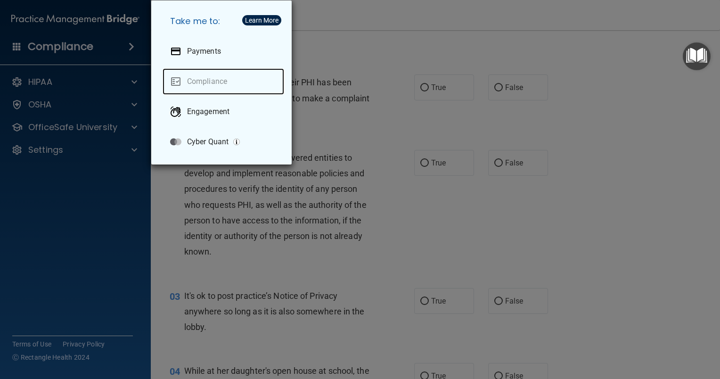
click at [207, 80] on link "Compliance" at bounding box center [224, 81] width 122 height 26
click at [263, 17] on div "Learn More" at bounding box center [261, 20] width 33 height 7
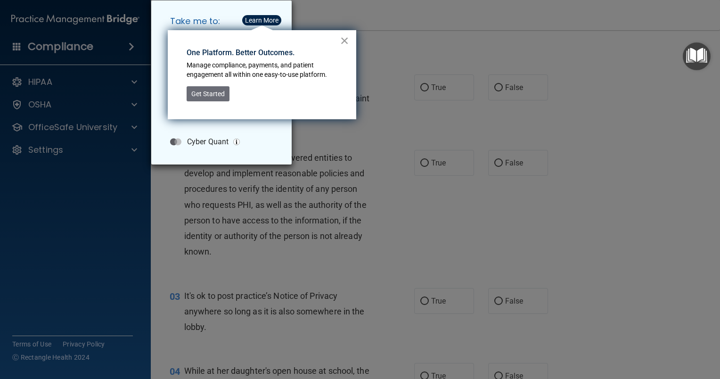
click at [347, 41] on button "×" at bounding box center [344, 40] width 9 height 15
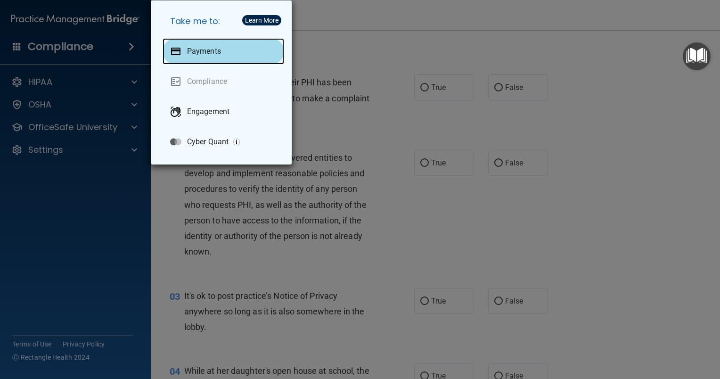
click at [203, 48] on p "Payments" at bounding box center [204, 51] width 34 height 9
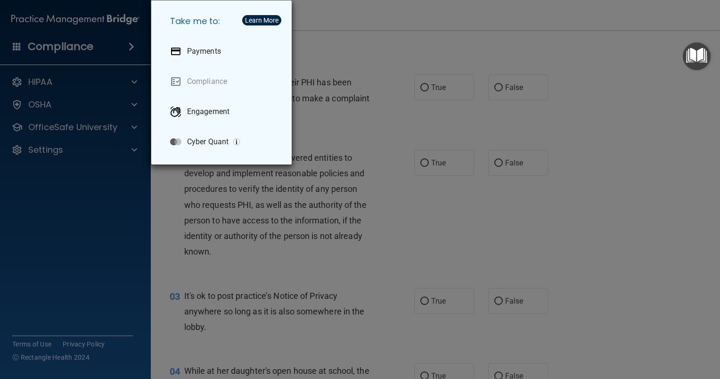
click at [98, 250] on div "Take me to: Payments Compliance Engagement Cyber Quant" at bounding box center [360, 189] width 720 height 379
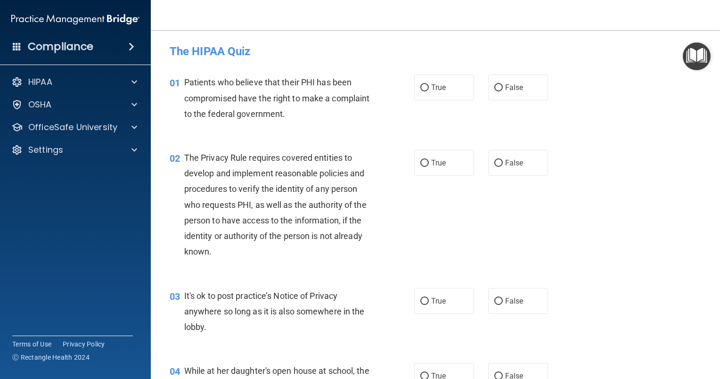
click at [694, 54] on img "Open Resource Center" at bounding box center [697, 56] width 28 height 28
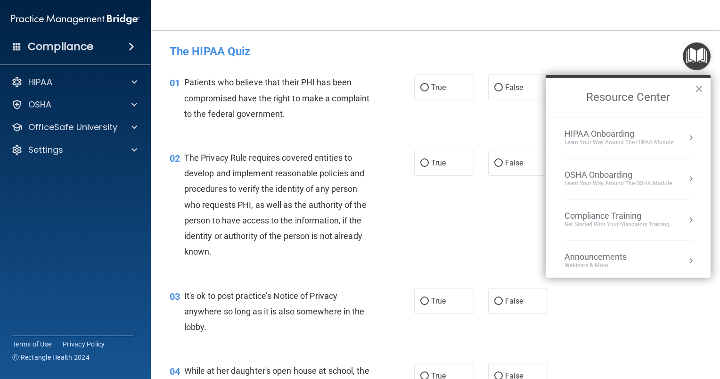
click at [686, 135] on button "Resource Center" at bounding box center [690, 137] width 9 height 9
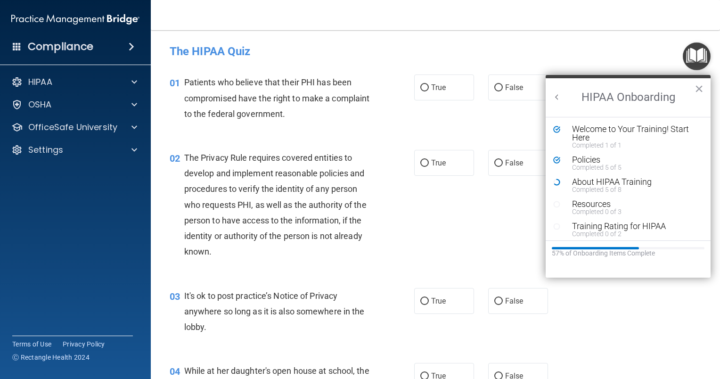
scroll to position [3, 0]
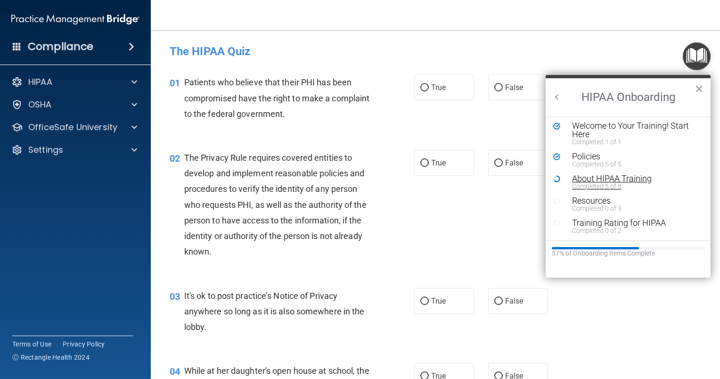
click at [580, 183] on div "Completed 5 of 8" at bounding box center [631, 186] width 119 height 7
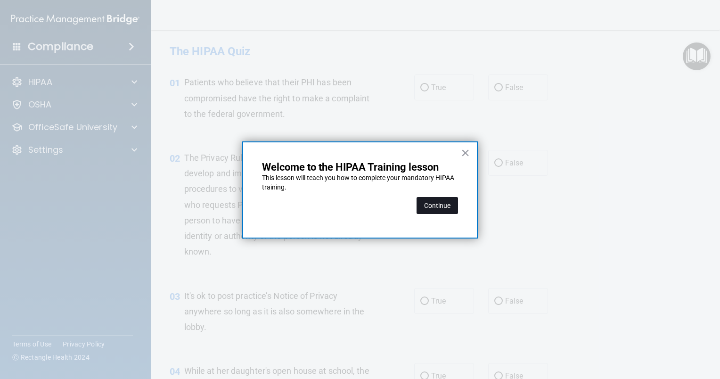
click at [451, 200] on button "Continue" at bounding box center [436, 205] width 41 height 17
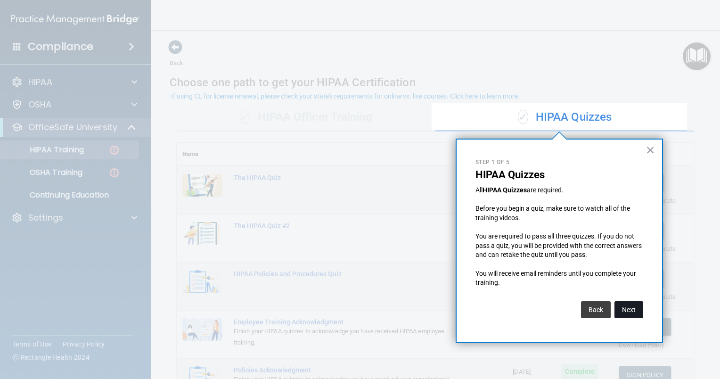
click at [633, 307] on button "Next" at bounding box center [628, 309] width 29 height 17
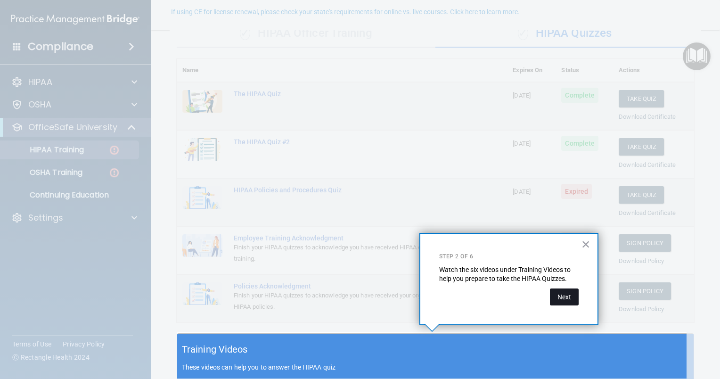
click at [565, 295] on button "Next" at bounding box center [564, 296] width 29 height 17
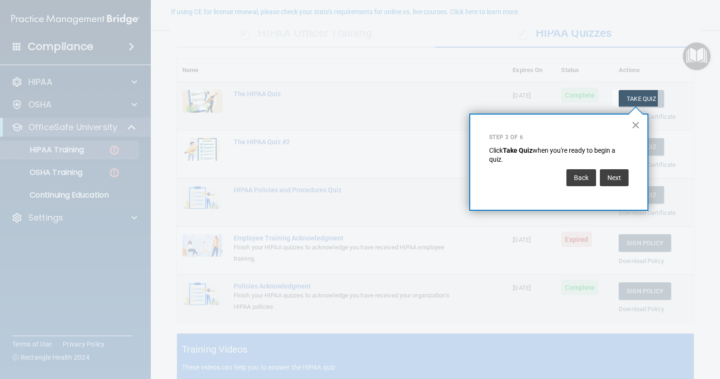
click at [635, 123] on button "×" at bounding box center [635, 124] width 9 height 15
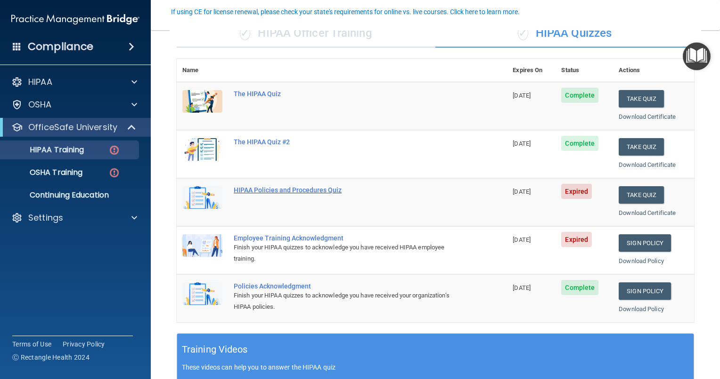
click at [276, 188] on div "HIPAA Policies and Procedures Quiz" at bounding box center [347, 190] width 226 height 8
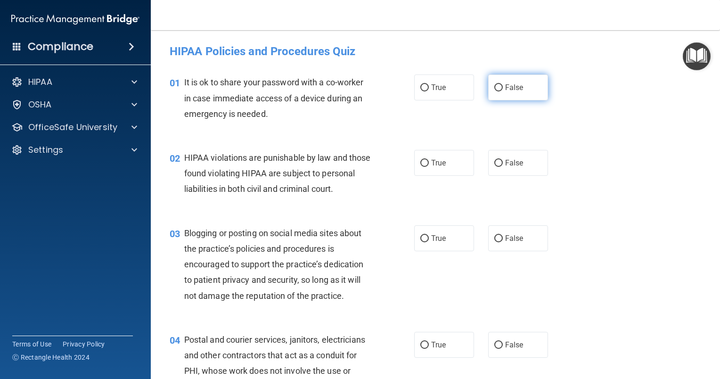
click at [494, 87] on input "False" at bounding box center [498, 87] width 8 height 7
radio input "true"
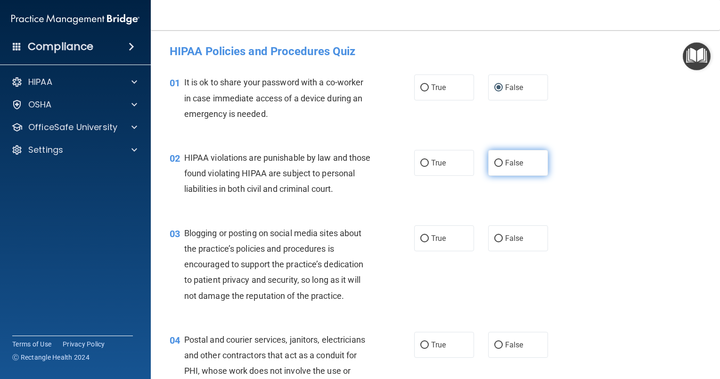
click at [494, 160] on input "False" at bounding box center [498, 163] width 8 height 7
radio input "true"
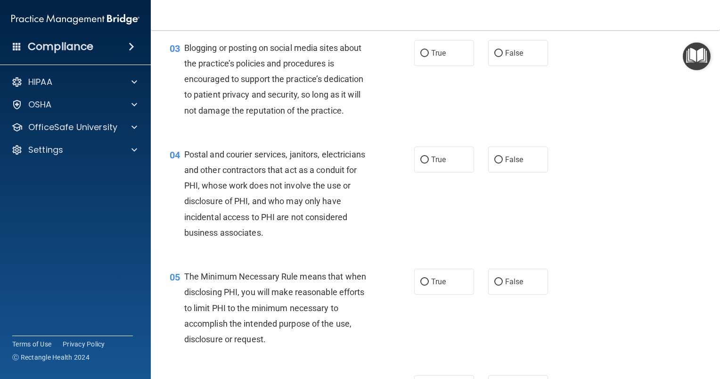
scroll to position [192, 0]
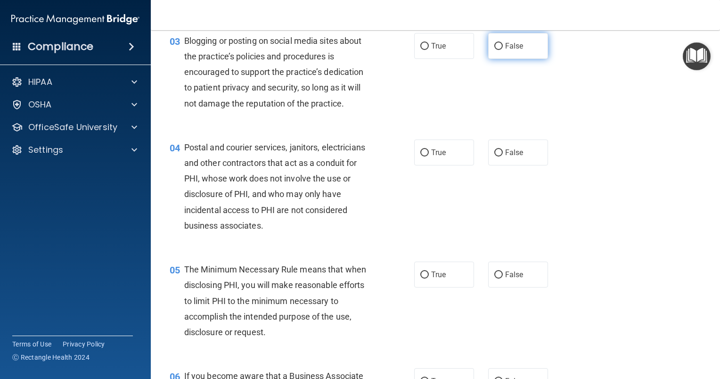
click at [495, 50] on input "False" at bounding box center [498, 46] width 8 height 7
radio input "true"
click at [422, 156] on input "True" at bounding box center [424, 152] width 8 height 7
radio input "true"
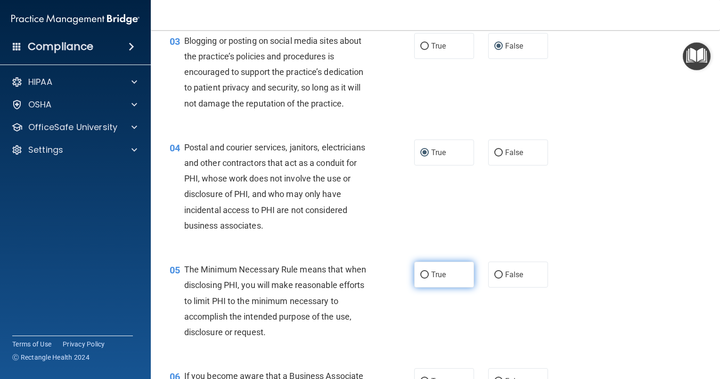
click at [421, 278] on input "True" at bounding box center [424, 274] width 8 height 7
radio input "true"
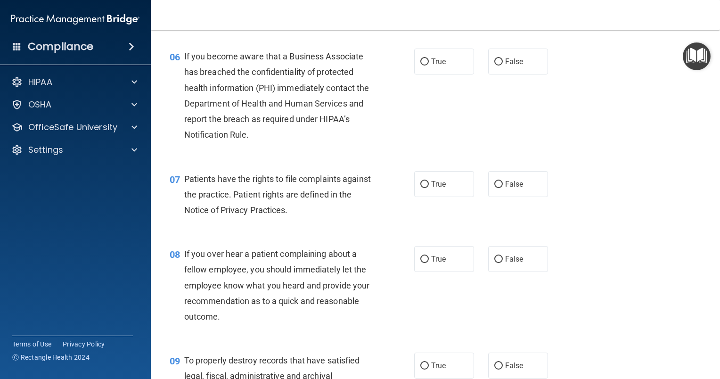
scroll to position [515, 0]
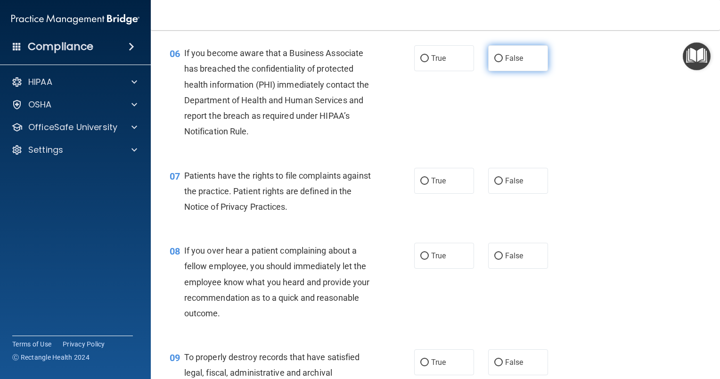
click at [494, 62] on input "False" at bounding box center [498, 58] width 8 height 7
radio input "true"
click at [423, 185] on input "True" at bounding box center [424, 181] width 8 height 7
radio input "true"
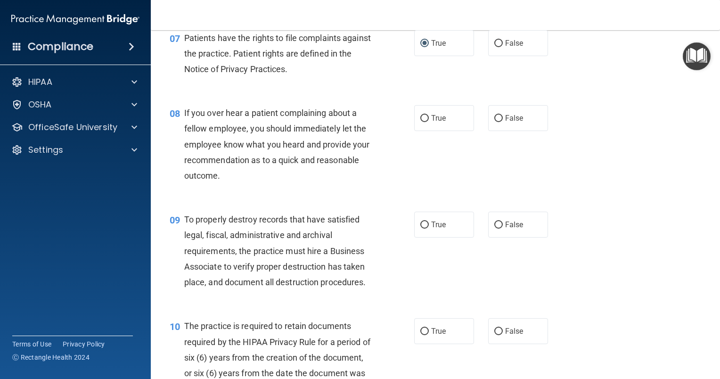
scroll to position [662, 0]
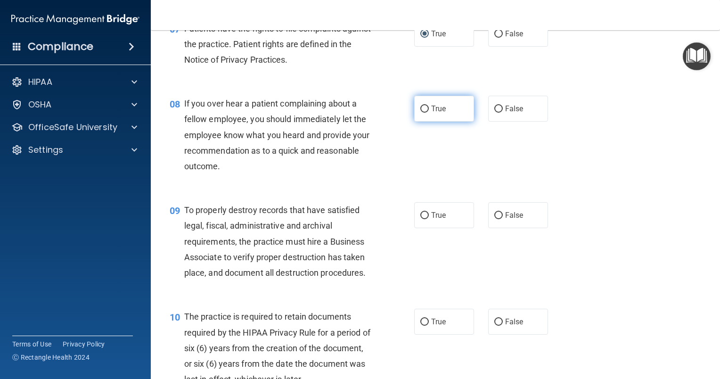
click at [421, 113] on input "True" at bounding box center [424, 109] width 8 height 7
radio input "true"
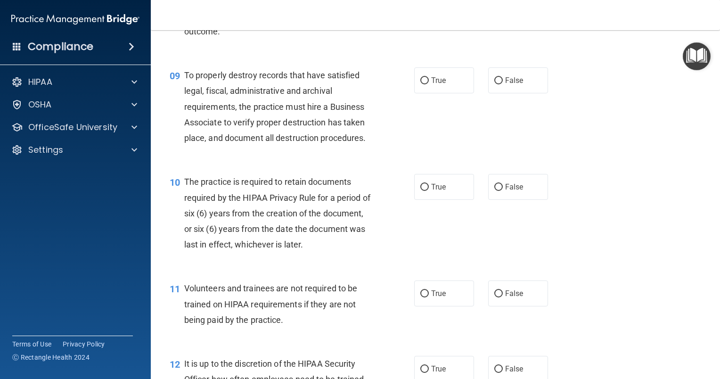
scroll to position [806, 0]
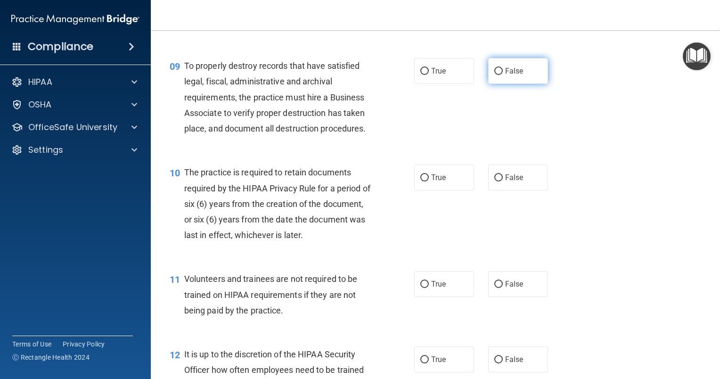
click at [494, 75] on input "False" at bounding box center [498, 71] width 8 height 7
radio input "true"
click at [495, 75] on input "False" at bounding box center [498, 71] width 8 height 7
click at [420, 75] on input "True" at bounding box center [424, 71] width 8 height 7
radio input "true"
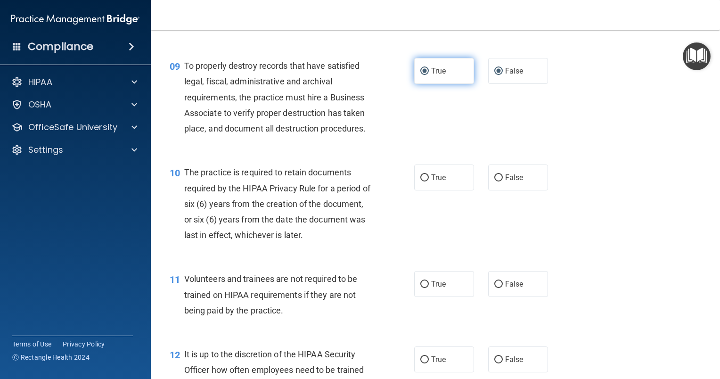
radio input "false"
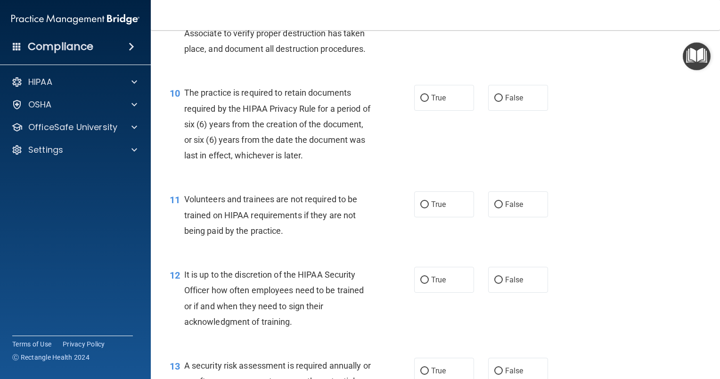
scroll to position [899, 0]
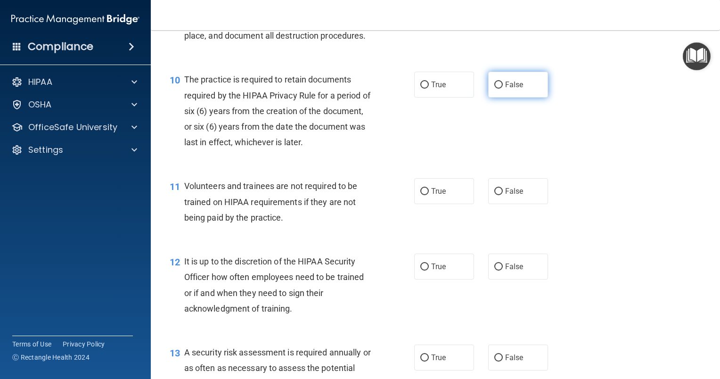
click at [496, 89] on input "False" at bounding box center [498, 84] width 8 height 7
radio input "true"
click at [496, 195] on input "False" at bounding box center [498, 191] width 8 height 7
radio input "true"
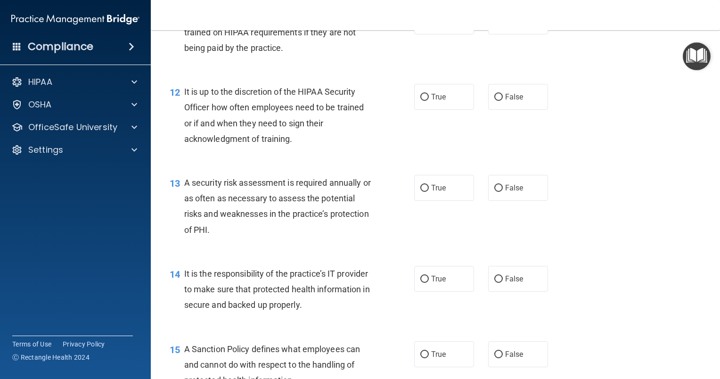
scroll to position [1087, 0]
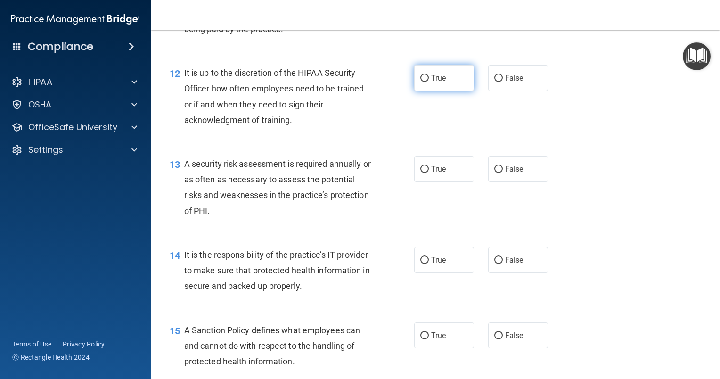
click at [422, 82] on input "True" at bounding box center [424, 78] width 8 height 7
radio input "true"
click at [494, 82] on input "False" at bounding box center [498, 78] width 8 height 7
radio input "true"
click at [423, 82] on input "True" at bounding box center [424, 78] width 8 height 7
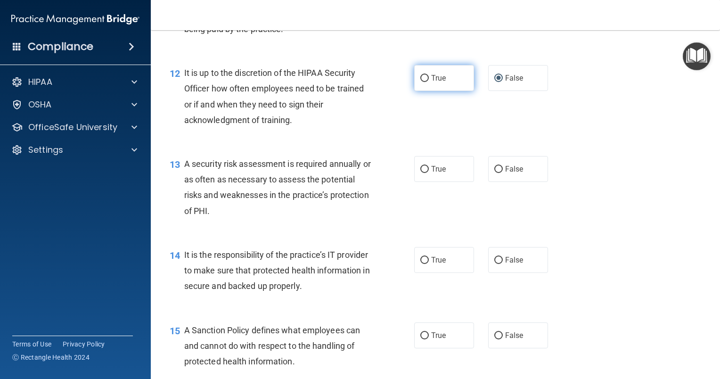
radio input "true"
radio input "false"
click at [420, 173] on input "True" at bounding box center [424, 169] width 8 height 7
radio input "true"
click at [421, 264] on input "True" at bounding box center [424, 260] width 8 height 7
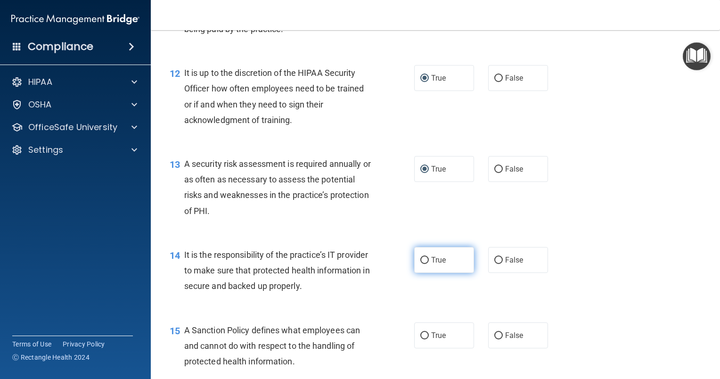
radio input "true"
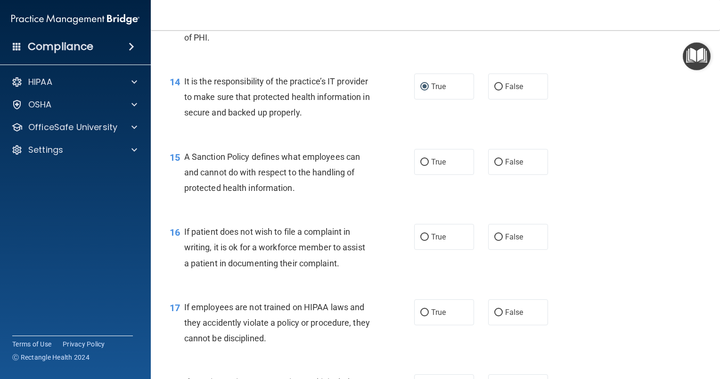
scroll to position [1270, 0]
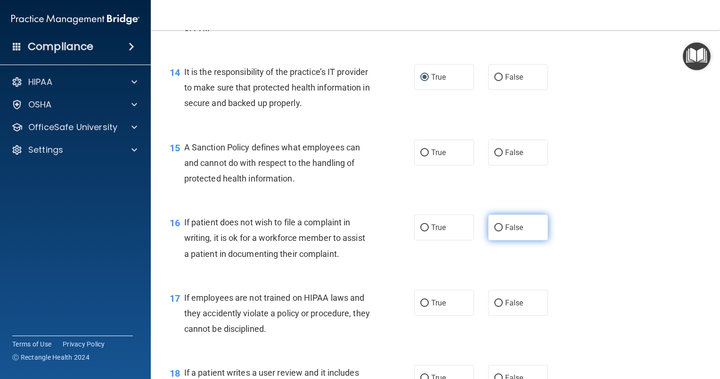
click at [494, 231] on input "False" at bounding box center [498, 227] width 8 height 7
radio input "true"
click at [421, 156] on input "True" at bounding box center [424, 152] width 8 height 7
radio input "true"
click at [494, 307] on input "False" at bounding box center [498, 303] width 8 height 7
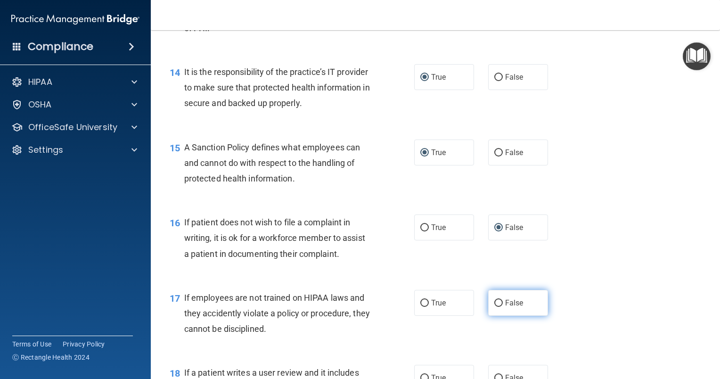
radio input "true"
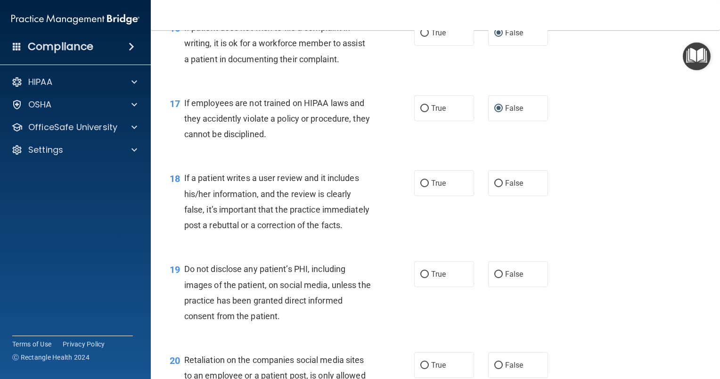
scroll to position [1546, 0]
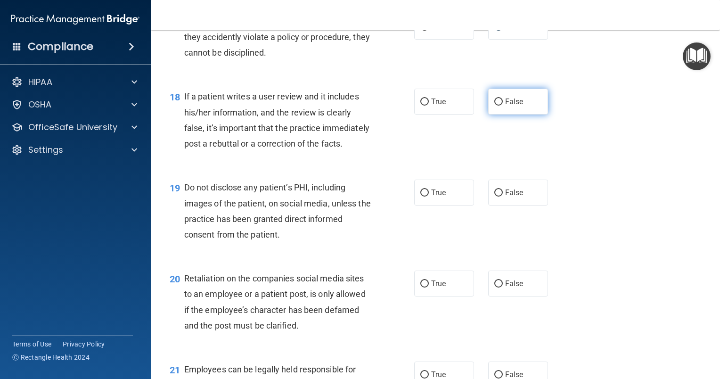
click at [494, 106] on input "False" at bounding box center [498, 101] width 8 height 7
radio input "true"
click at [422, 196] on input "True" at bounding box center [424, 192] width 8 height 7
radio input "true"
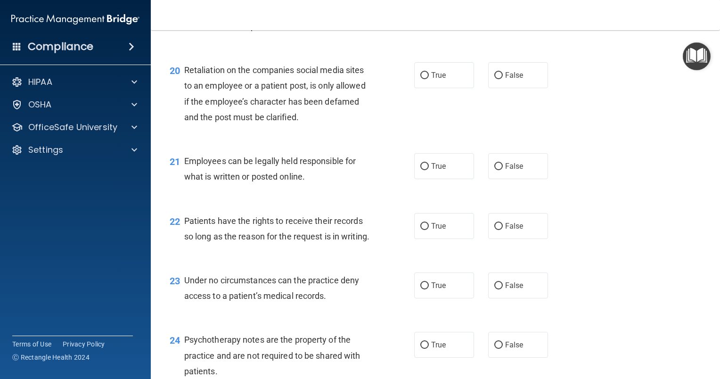
scroll to position [1796, 0]
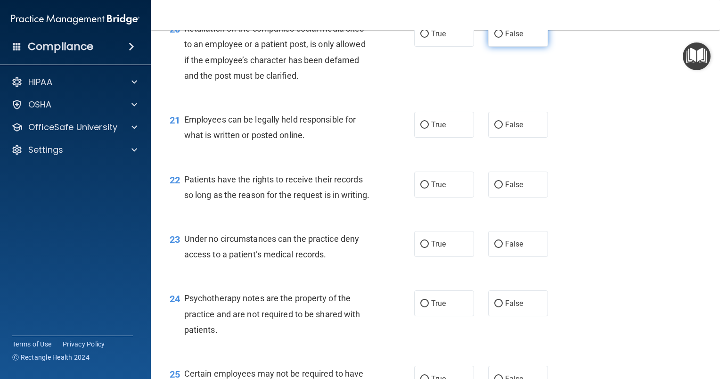
click at [495, 38] on input "False" at bounding box center [498, 34] width 8 height 7
radio input "true"
click at [340, 203] on div "Patients have the rights to receive their records so long as the reason for the…" at bounding box center [281, 186] width 194 height 31
click at [421, 188] on input "True" at bounding box center [424, 184] width 8 height 7
radio input "true"
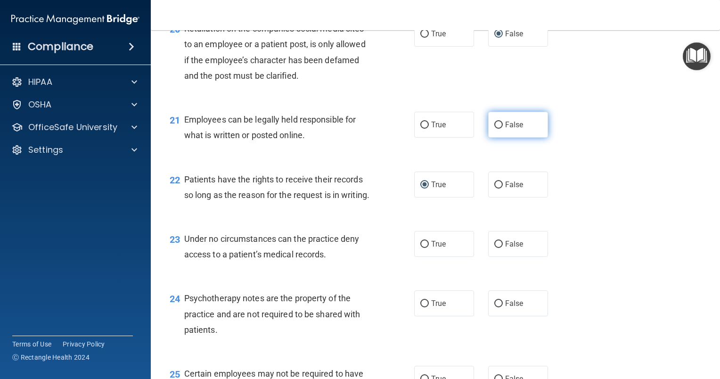
click at [494, 129] on input "False" at bounding box center [498, 125] width 8 height 7
radio input "true"
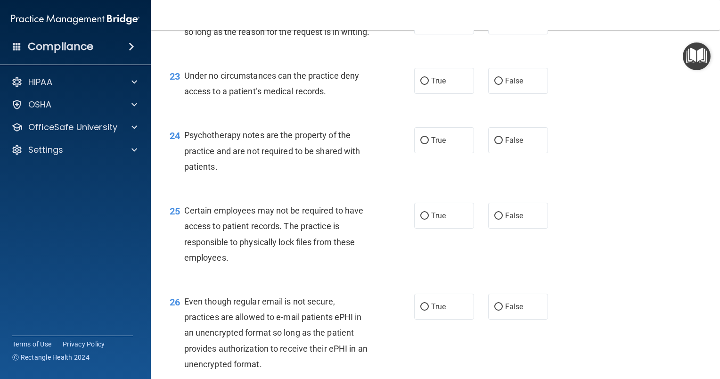
scroll to position [1971, 0]
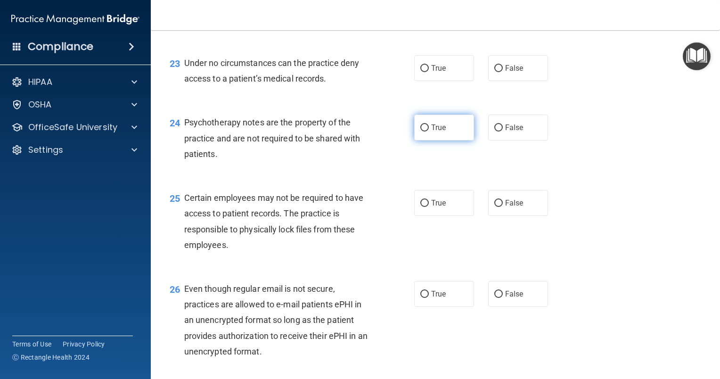
click at [420, 131] on input "True" at bounding box center [424, 127] width 8 height 7
radio input "true"
click at [422, 207] on input "True" at bounding box center [424, 203] width 8 height 7
radio input "true"
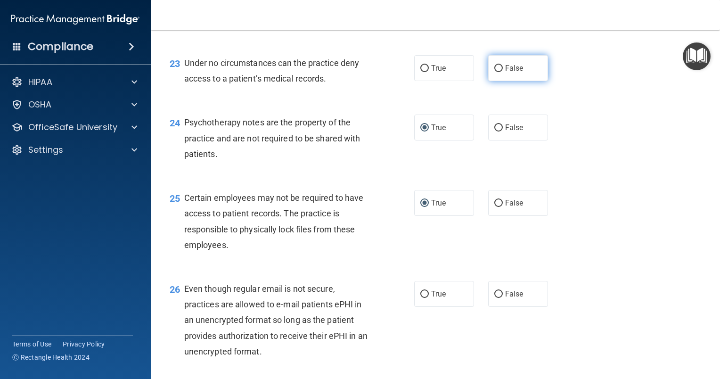
click at [497, 72] on input "False" at bounding box center [498, 68] width 8 height 7
radio input "true"
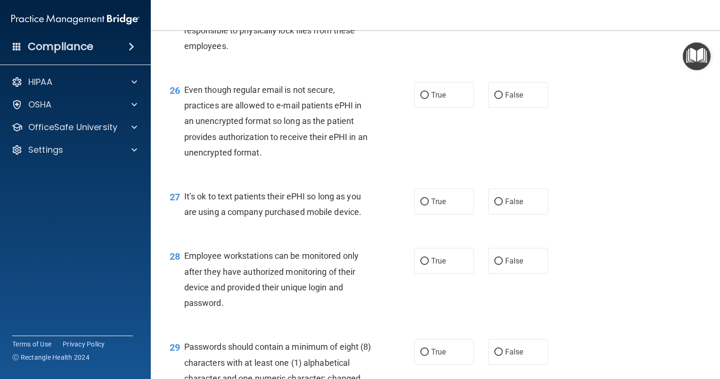
scroll to position [2173, 0]
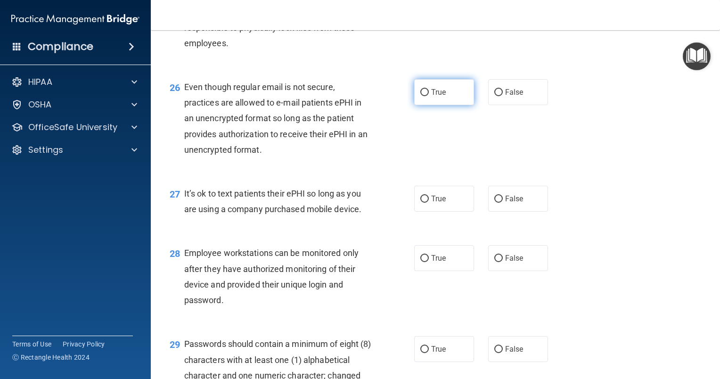
click at [422, 96] on input "True" at bounding box center [424, 92] width 8 height 7
radio input "true"
click at [496, 203] on input "False" at bounding box center [498, 198] width 8 height 7
radio input "true"
click at [494, 262] on input "False" at bounding box center [498, 258] width 8 height 7
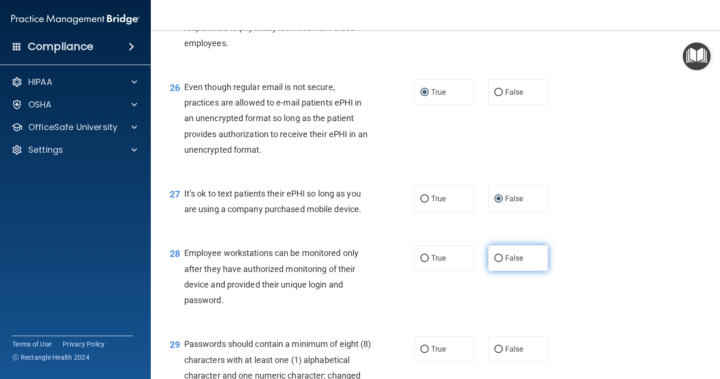
radio input "true"
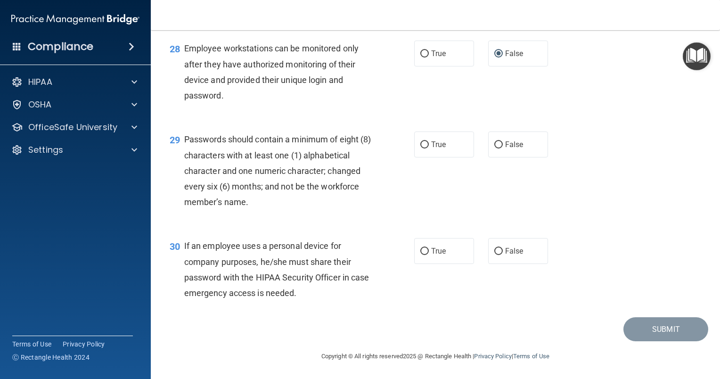
scroll to position [2424, 0]
click at [423, 143] on input "True" at bounding box center [424, 144] width 8 height 7
radio input "true"
click at [420, 255] on input "True" at bounding box center [424, 251] width 8 height 7
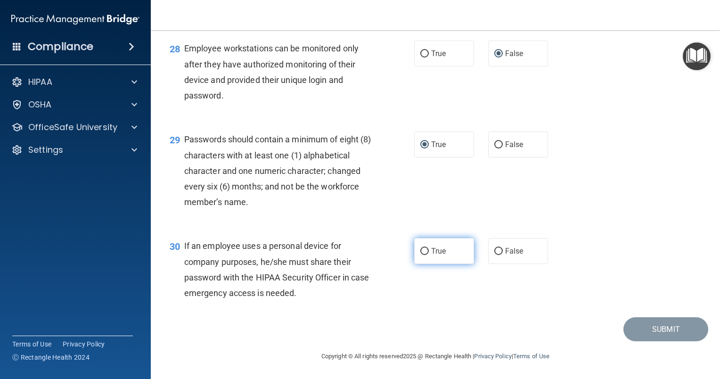
radio input "true"
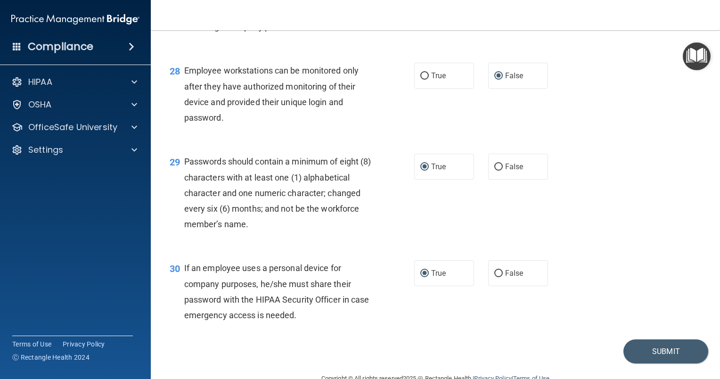
scroll to position [2424, 0]
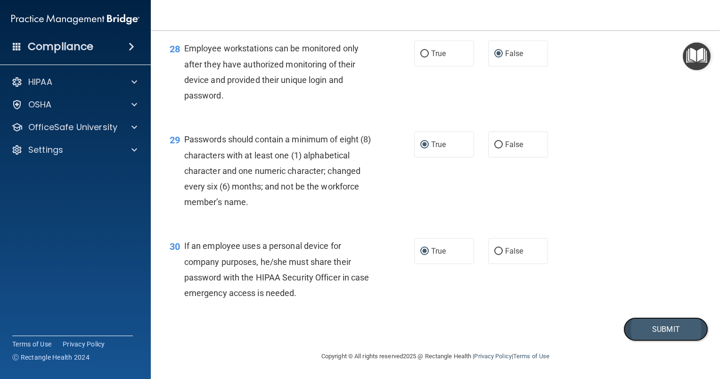
click at [635, 327] on button "Submit" at bounding box center [665, 329] width 85 height 24
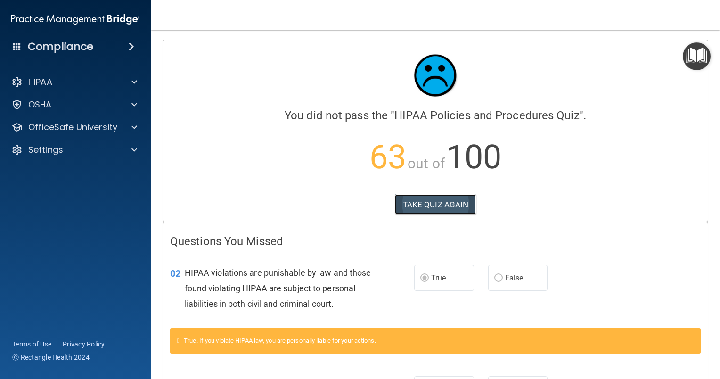
click at [431, 204] on button "TAKE QUIZ AGAIN" at bounding box center [435, 204] width 81 height 21
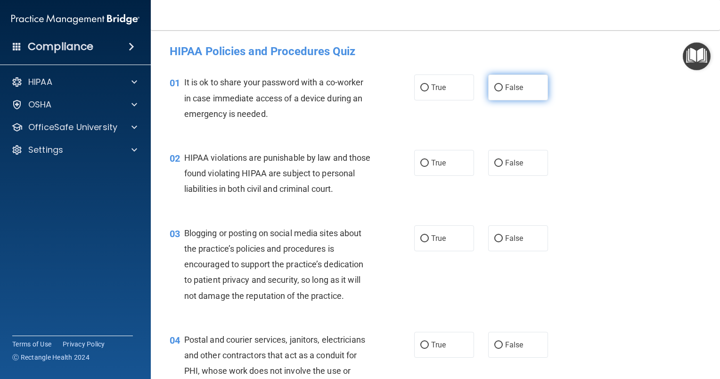
click at [495, 85] on input "False" at bounding box center [498, 87] width 8 height 7
radio input "true"
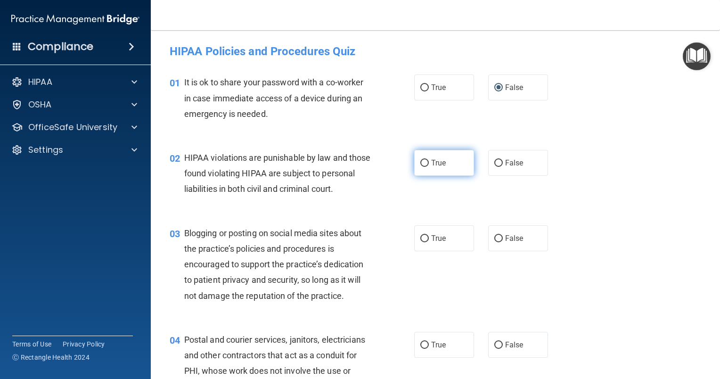
click at [423, 163] on input "True" at bounding box center [424, 163] width 8 height 7
radio input "true"
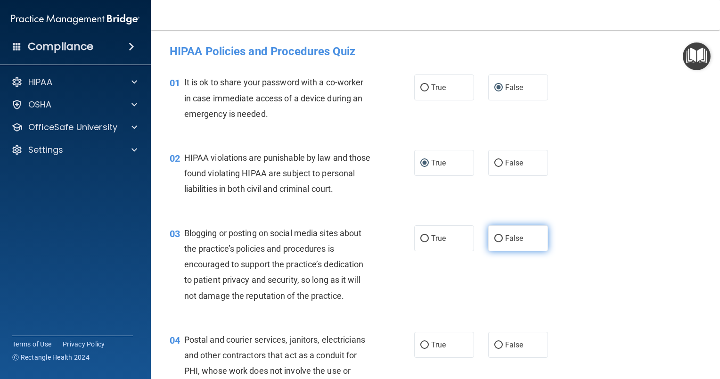
click at [495, 242] on input "False" at bounding box center [498, 238] width 8 height 7
radio input "true"
click at [423, 349] on input "True" at bounding box center [424, 344] width 8 height 7
radio input "true"
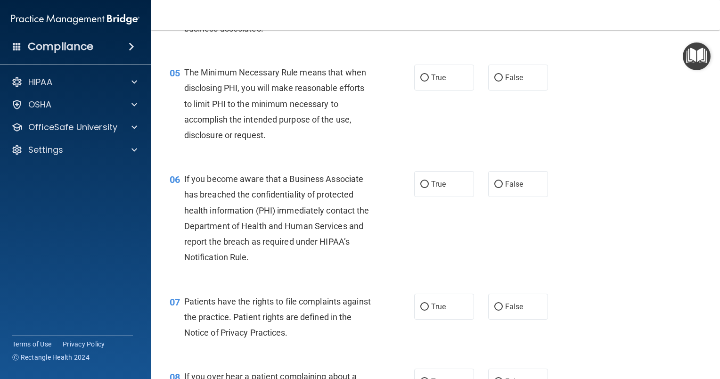
scroll to position [396, 0]
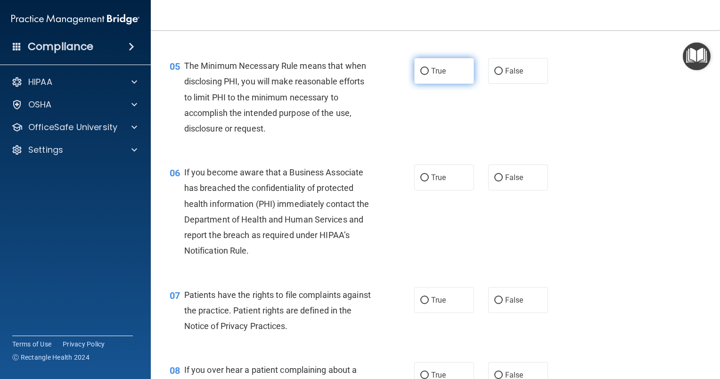
click at [420, 75] on input "True" at bounding box center [424, 71] width 8 height 7
radio input "true"
click at [494, 181] on input "False" at bounding box center [498, 177] width 8 height 7
radio input "true"
click at [422, 304] on input "True" at bounding box center [424, 300] width 8 height 7
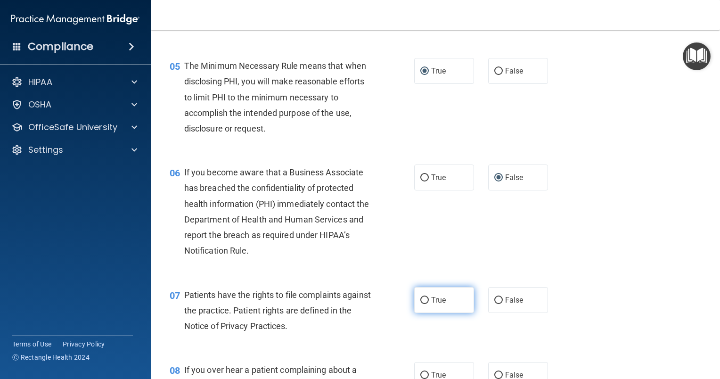
radio input "true"
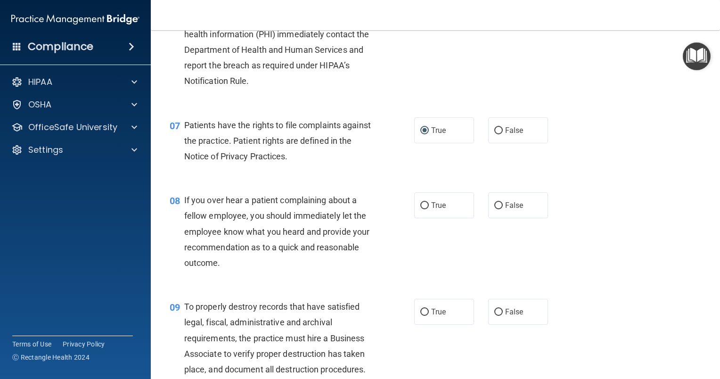
scroll to position [699, 0]
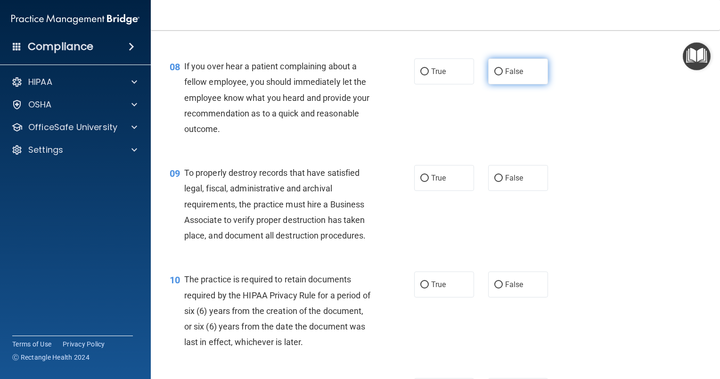
click at [496, 75] on input "False" at bounding box center [498, 71] width 8 height 7
radio input "true"
click at [494, 182] on input "False" at bounding box center [498, 178] width 8 height 7
radio input "true"
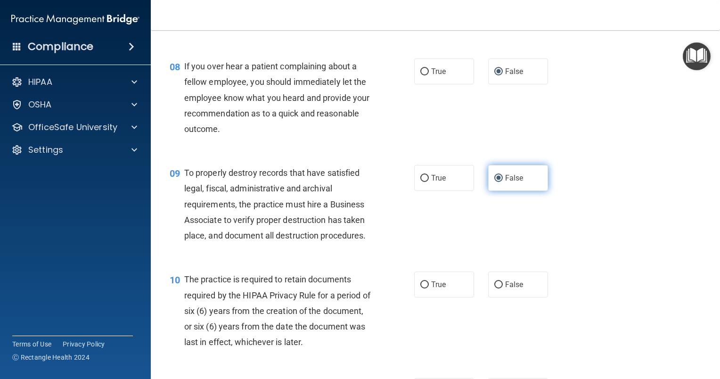
click at [494, 182] on input "False" at bounding box center [498, 178] width 8 height 7
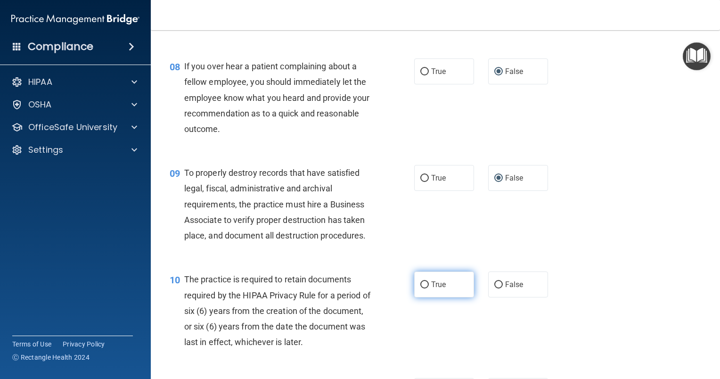
click at [422, 288] on input "True" at bounding box center [424, 284] width 8 height 7
radio input "true"
click at [422, 288] on input "True" at bounding box center [424, 284] width 8 height 7
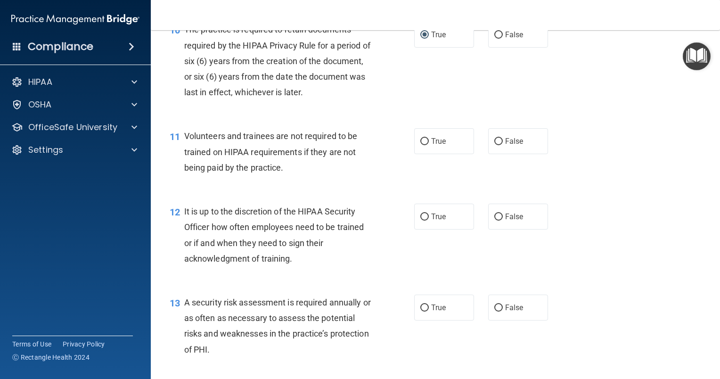
scroll to position [965, 0]
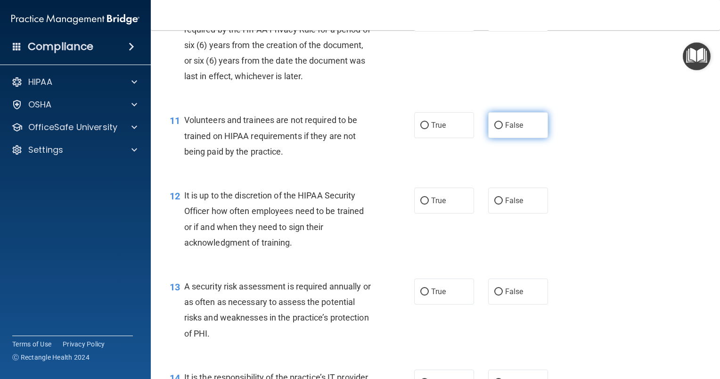
click at [494, 129] on input "False" at bounding box center [498, 125] width 8 height 7
radio input "true"
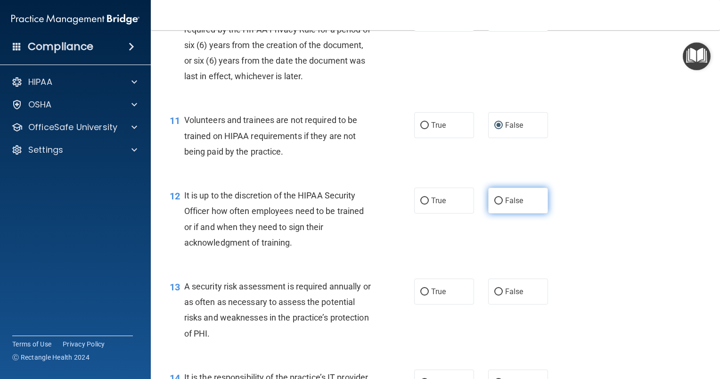
click at [494, 204] on input "False" at bounding box center [498, 200] width 8 height 7
radio input "true"
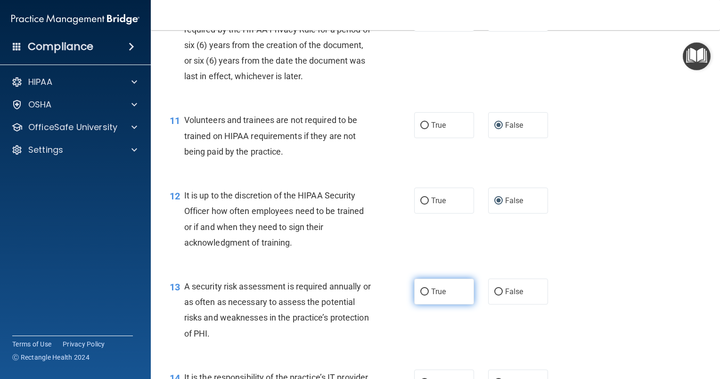
click at [423, 295] on input "True" at bounding box center [424, 291] width 8 height 7
radio input "true"
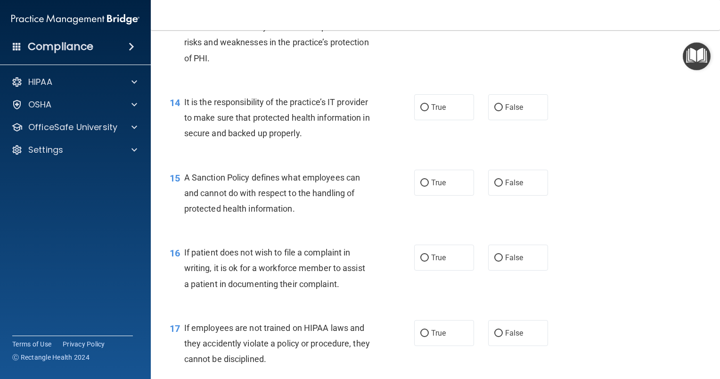
scroll to position [1249, 0]
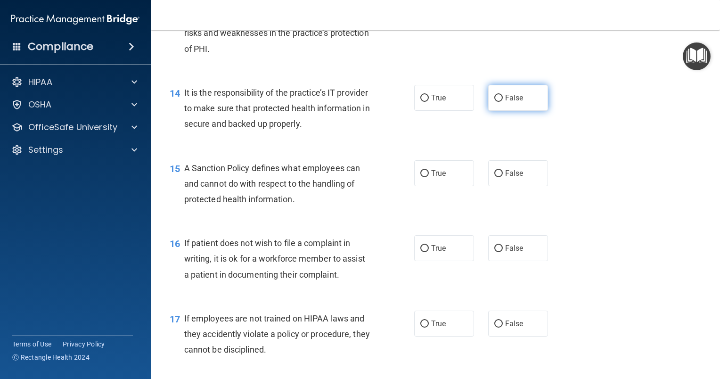
click at [494, 102] on input "False" at bounding box center [498, 98] width 8 height 7
radio input "true"
click at [494, 177] on input "False" at bounding box center [498, 173] width 8 height 7
radio input "true"
click at [420, 252] on input "True" at bounding box center [424, 248] width 8 height 7
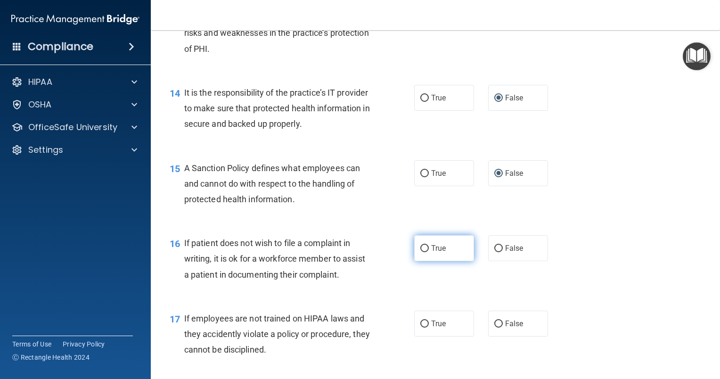
radio input "true"
click at [495, 327] on input "False" at bounding box center [498, 323] width 8 height 7
radio input "true"
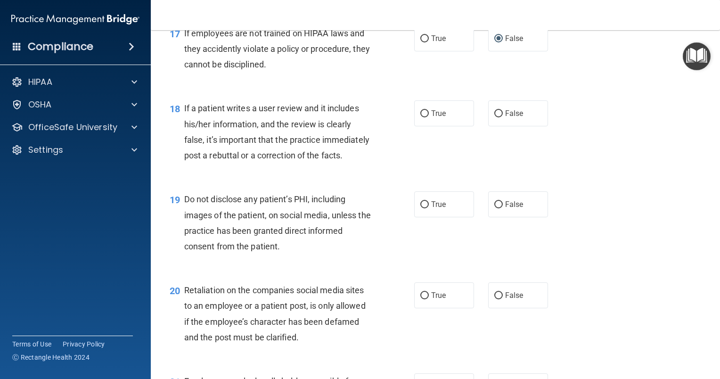
scroll to position [1576, 0]
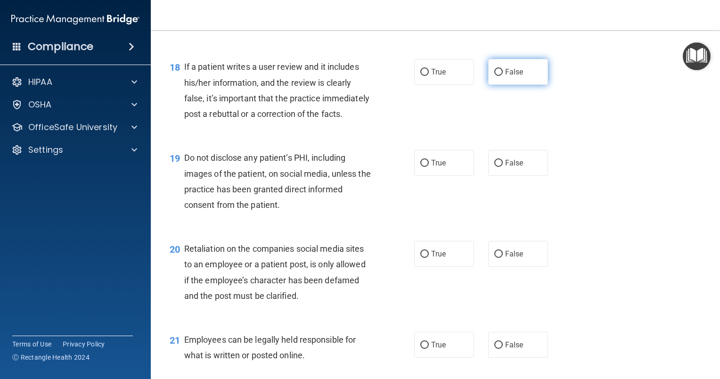
click at [494, 76] on input "False" at bounding box center [498, 72] width 8 height 7
radio input "true"
click at [420, 167] on input "True" at bounding box center [424, 163] width 8 height 7
radio input "true"
click at [494, 258] on input "False" at bounding box center [498, 254] width 8 height 7
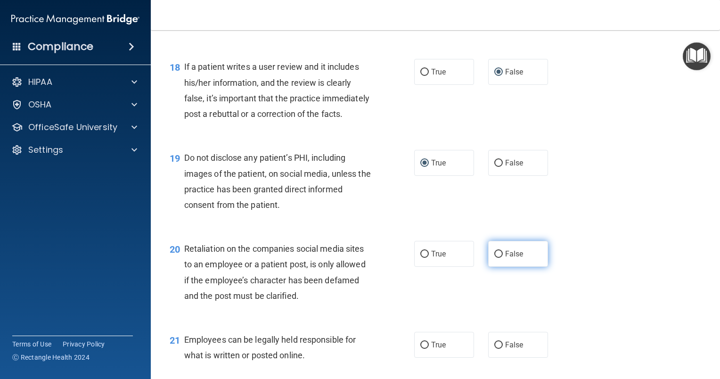
radio input "true"
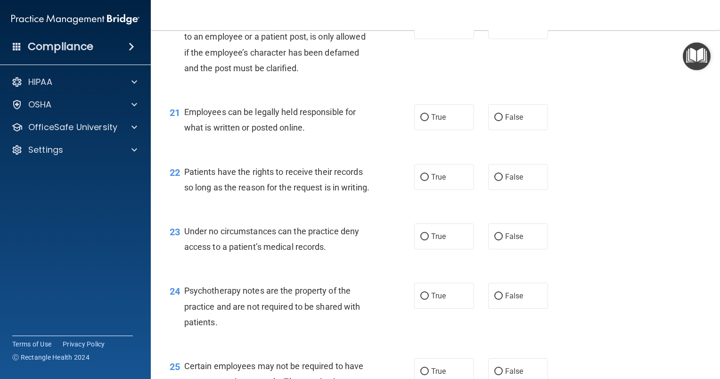
scroll to position [1822, 0]
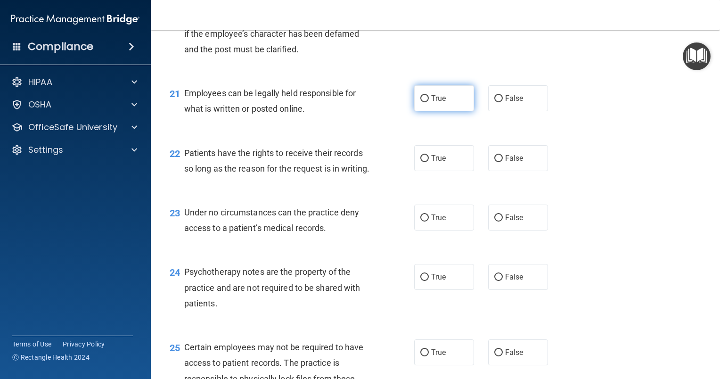
click at [421, 102] on input "True" at bounding box center [424, 98] width 8 height 7
radio input "true"
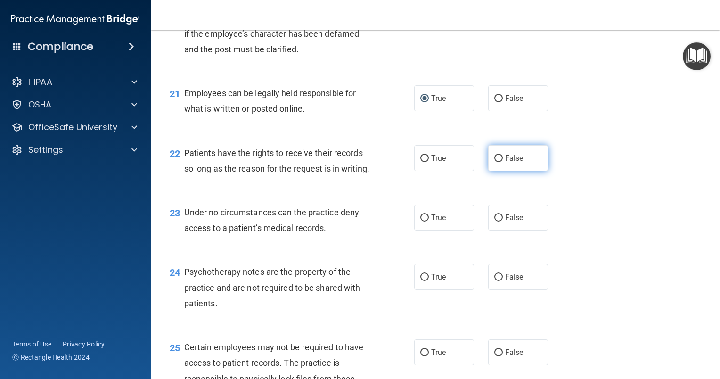
click at [495, 162] on input "False" at bounding box center [498, 158] width 8 height 7
radio input "true"
click at [494, 221] on input "False" at bounding box center [498, 217] width 8 height 7
radio input "true"
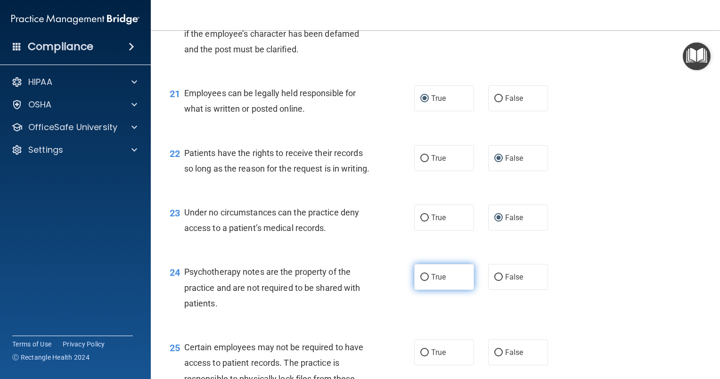
click at [422, 281] on input "True" at bounding box center [424, 277] width 8 height 7
radio input "true"
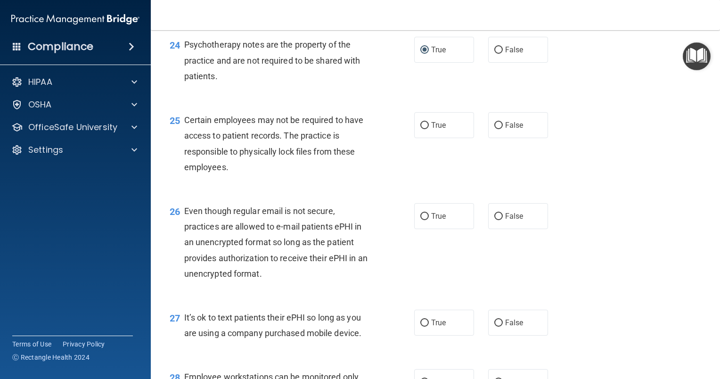
scroll to position [2078, 0]
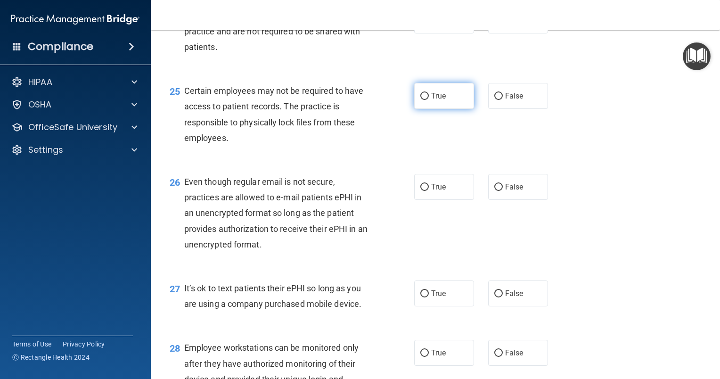
click at [424, 100] on input "True" at bounding box center [424, 96] width 8 height 7
radio input "true"
click at [424, 100] on input "True" at bounding box center [424, 96] width 8 height 7
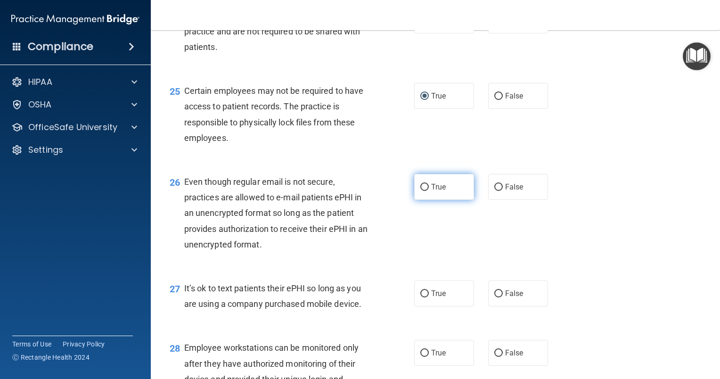
click at [420, 191] on input "True" at bounding box center [424, 187] width 8 height 7
radio input "true"
click at [494, 297] on input "False" at bounding box center [498, 293] width 8 height 7
radio input "true"
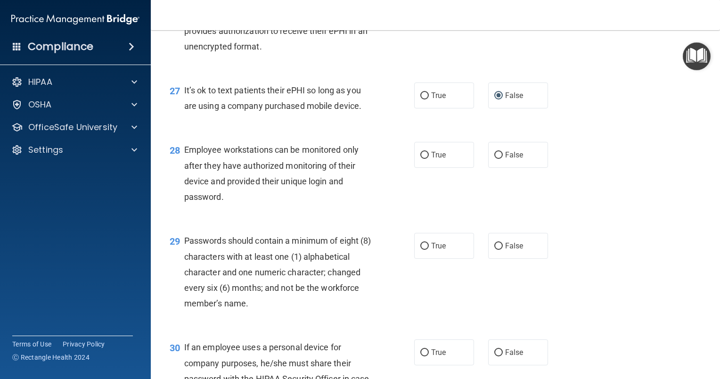
scroll to position [2283, 0]
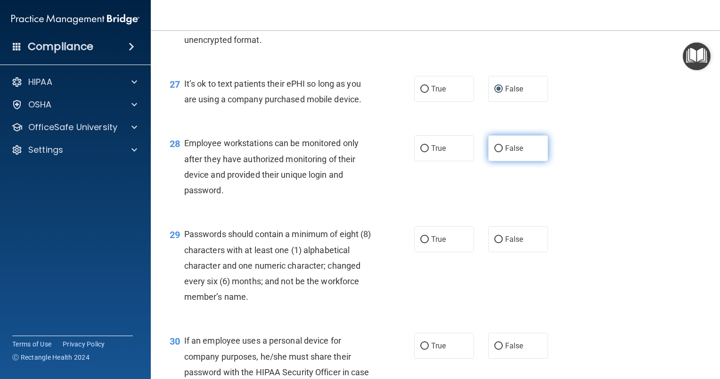
click at [494, 152] on input "False" at bounding box center [498, 148] width 8 height 7
radio input "true"
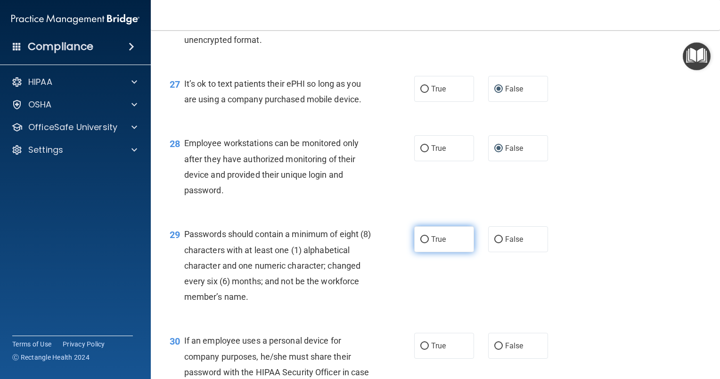
click at [422, 243] on input "True" at bounding box center [424, 239] width 8 height 7
radio input "true"
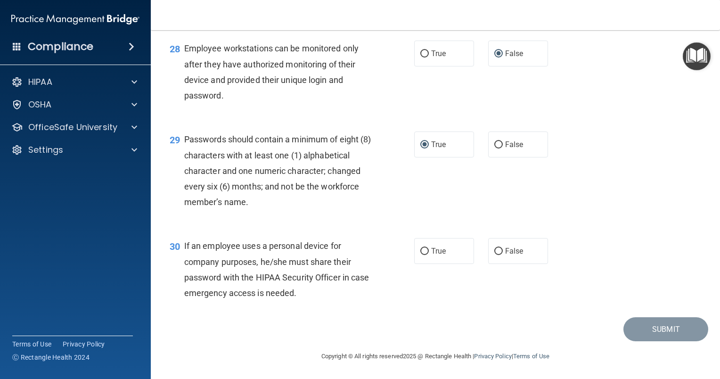
click at [636, 292] on div "30 If an employee uses a personal device for company purposes, he/she must shar…" at bounding box center [435, 271] width 545 height 91
click at [496, 250] on input "False" at bounding box center [498, 251] width 8 height 7
radio input "true"
click at [652, 327] on button "Submit" at bounding box center [665, 329] width 85 height 24
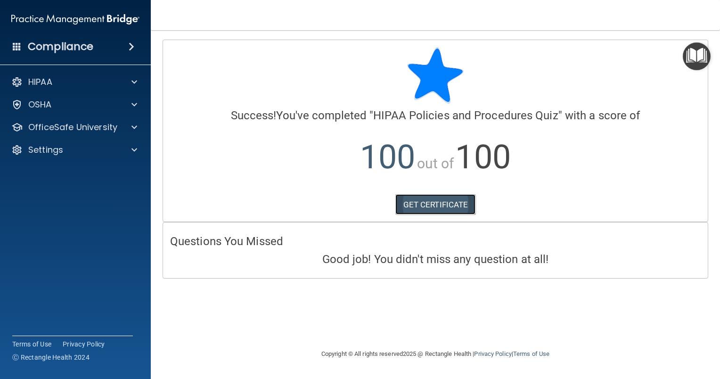
click at [429, 202] on link "GET CERTIFICATE" at bounding box center [435, 204] width 81 height 21
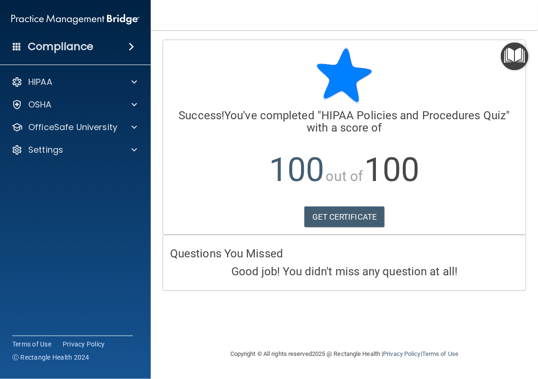
click at [515, 54] on img "Open Resource Center" at bounding box center [515, 56] width 28 height 28
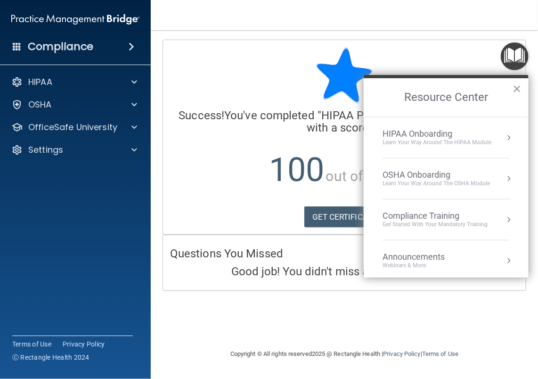
click at [453, 138] on div "Learn Your Way around the HIPAA module" at bounding box center [436, 142] width 109 height 8
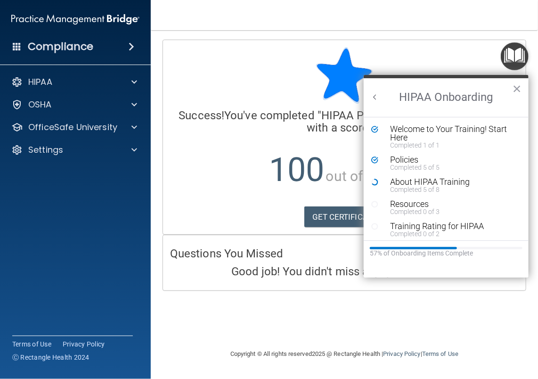
click at [382, 198] on li "About HIPAA Training Completed 5 of 8" at bounding box center [446, 189] width 150 height 22
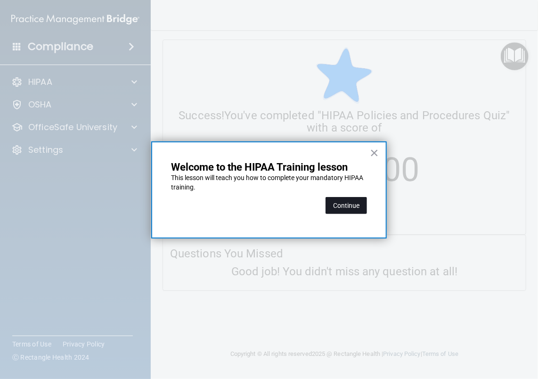
click at [349, 203] on button "Continue" at bounding box center [345, 205] width 41 height 17
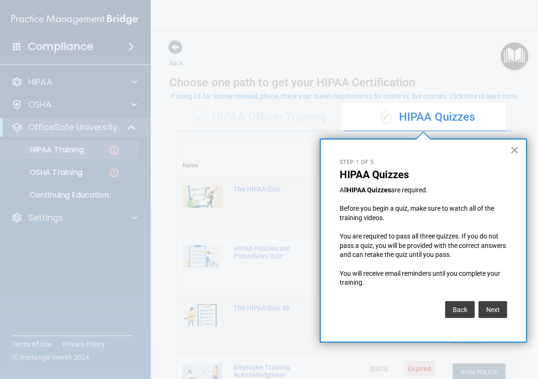
click at [513, 148] on button "×" at bounding box center [514, 149] width 9 height 15
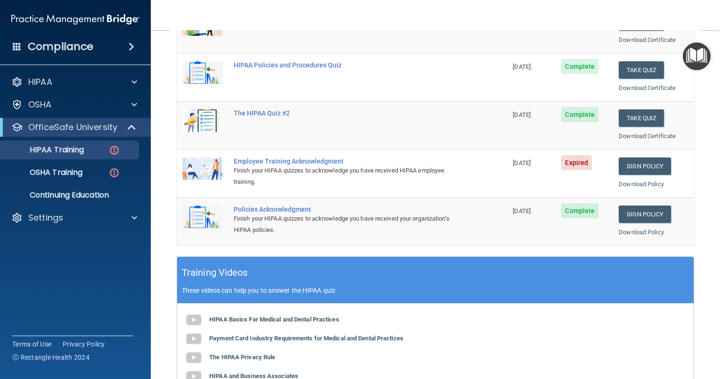
scroll to position [166, 0]
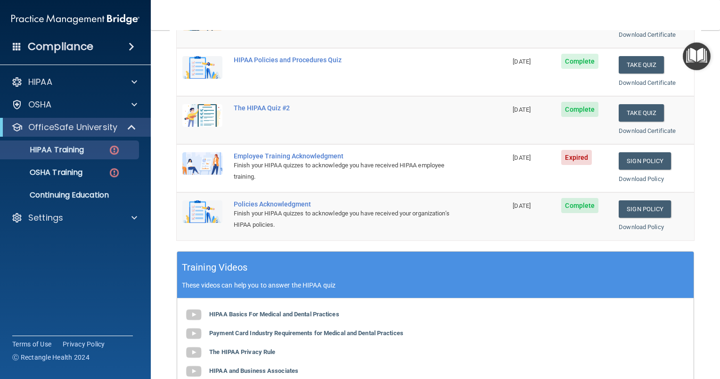
click at [249, 156] on div "Employee Training Acknowledgment" at bounding box center [347, 156] width 226 height 8
click at [634, 156] on link "Sign Policy" at bounding box center [644, 160] width 52 height 17
click at [627, 179] on link "Download Policy" at bounding box center [640, 178] width 45 height 7
click at [570, 155] on span "Expired" at bounding box center [576, 157] width 31 height 15
click at [255, 155] on div "Employee Training Acknowledgment" at bounding box center [347, 156] width 226 height 8
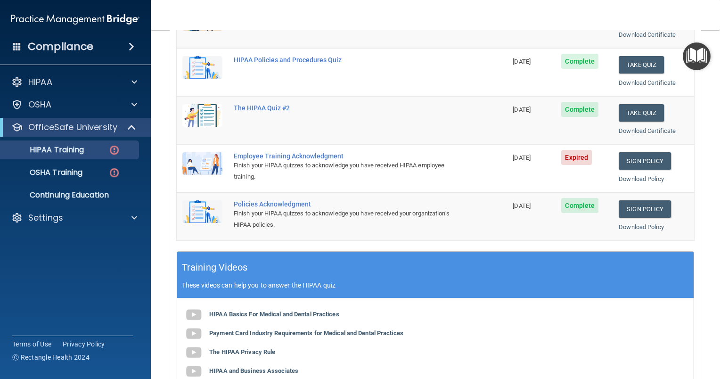
click at [174, 168] on div "✓ HIPAA Officer Training ✓ HIPAA Quizzes Name Expires On Status Actions The HIP…" at bounding box center [435, 218] width 531 height 576
click at [224, 166] on td at bounding box center [202, 168] width 51 height 48
click at [629, 173] on div "Download Policy" at bounding box center [653, 178] width 70 height 11
click at [638, 160] on link "Sign Policy" at bounding box center [644, 160] width 52 height 17
click at [572, 156] on span "Expired" at bounding box center [576, 157] width 31 height 15
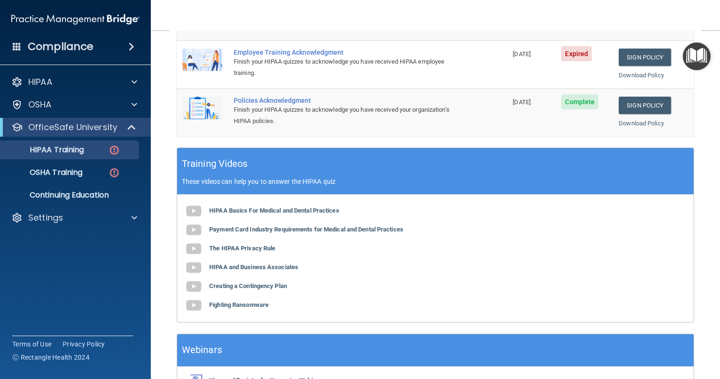
scroll to position [249, 0]
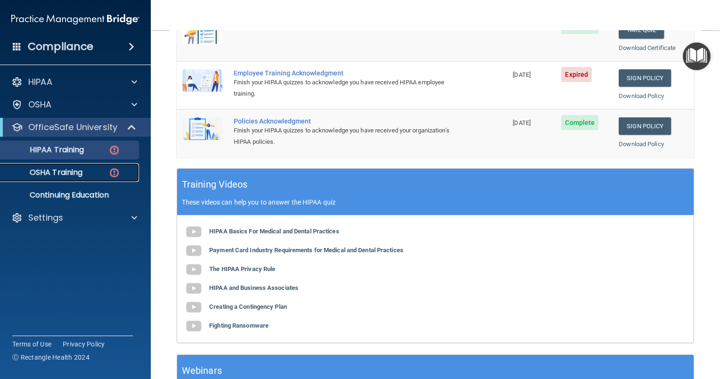
click at [114, 172] on img at bounding box center [114, 173] width 12 height 12
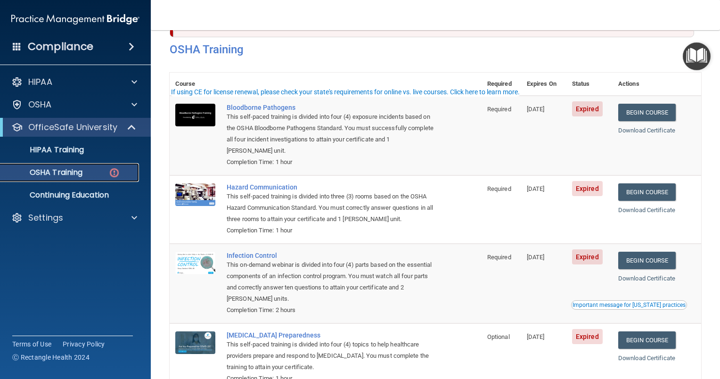
scroll to position [9, 0]
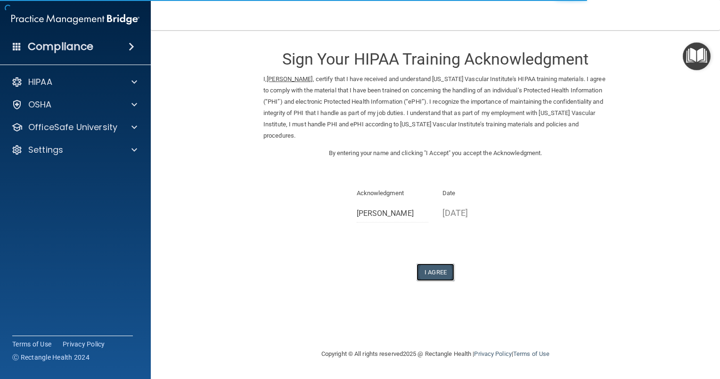
click at [438, 263] on button "I Agree" at bounding box center [435, 271] width 38 height 17
click at [430, 263] on button "I Agree" at bounding box center [435, 271] width 38 height 17
